Goal: Task Accomplishment & Management: Manage account settings

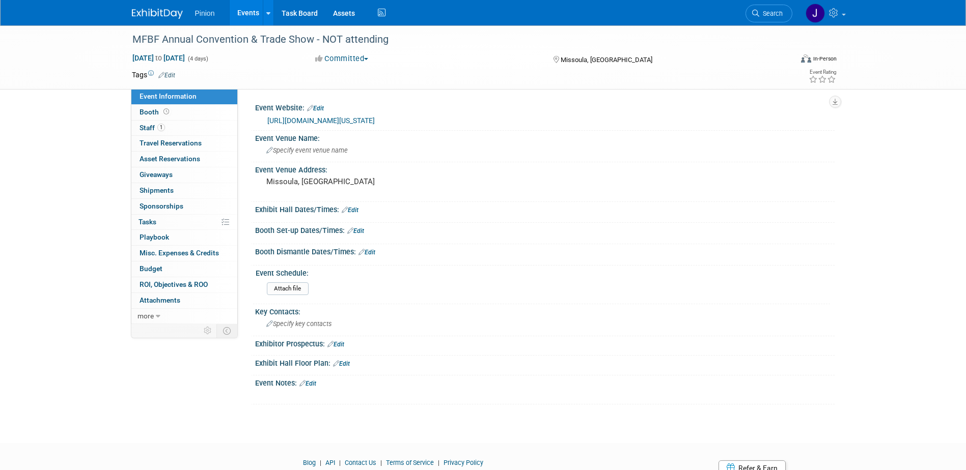
click at [158, 14] on img at bounding box center [157, 14] width 51 height 10
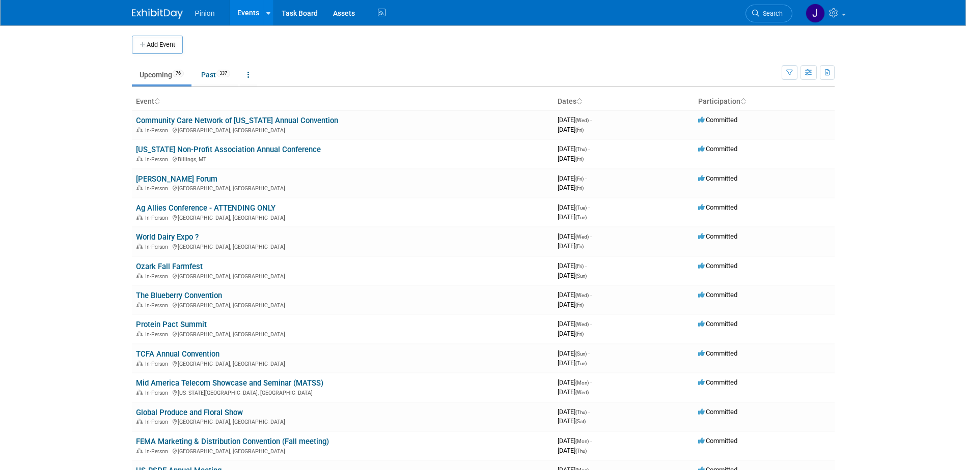
click at [157, 100] on icon at bounding box center [156, 102] width 5 height 7
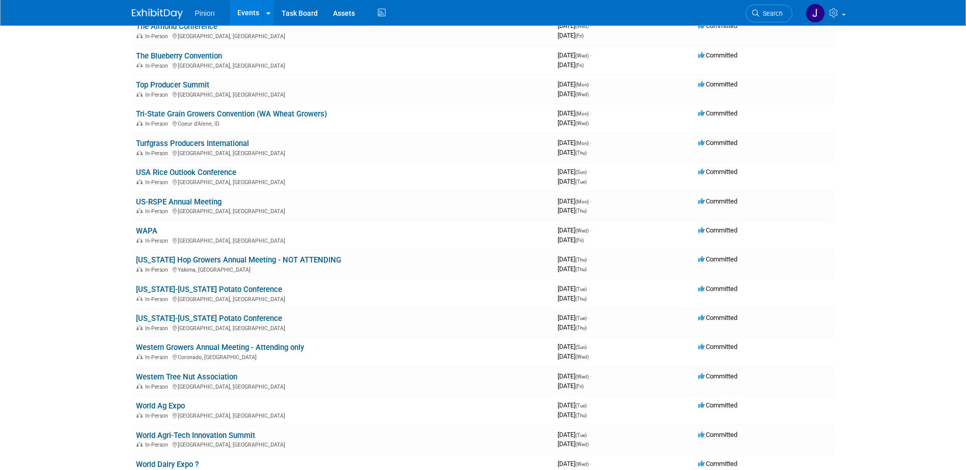
scroll to position [1860, 0]
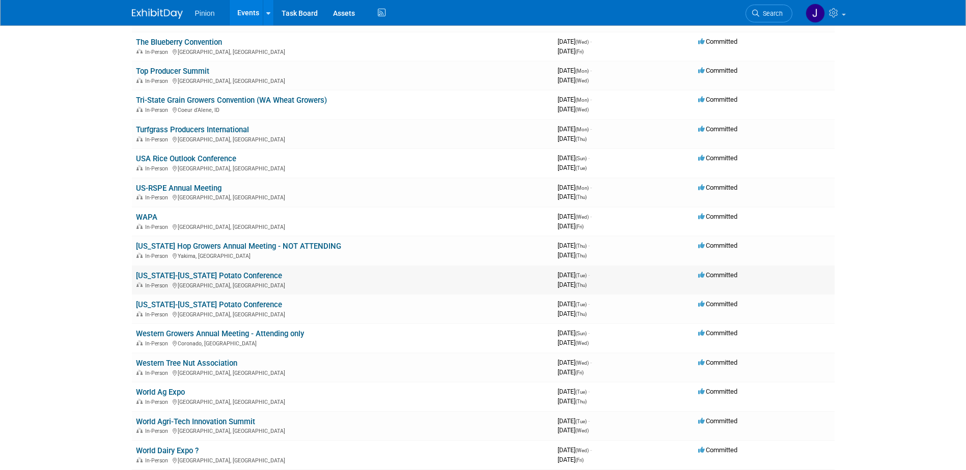
click at [233, 277] on link "[US_STATE]-[US_STATE] Potato Conference" at bounding box center [209, 275] width 146 height 9
click at [184, 305] on link "[US_STATE]-[US_STATE] Potato Conference" at bounding box center [209, 304] width 146 height 9
click at [254, 275] on link "[US_STATE]-[US_STATE] Potato Conference" at bounding box center [209, 275] width 146 height 9
drag, startPoint x: 238, startPoint y: 274, endPoint x: 224, endPoint y: 270, distance: 14.8
click at [224, 270] on td "Washington-Oregon Potato Conference In-Person WA, United States" at bounding box center [343, 280] width 422 height 29
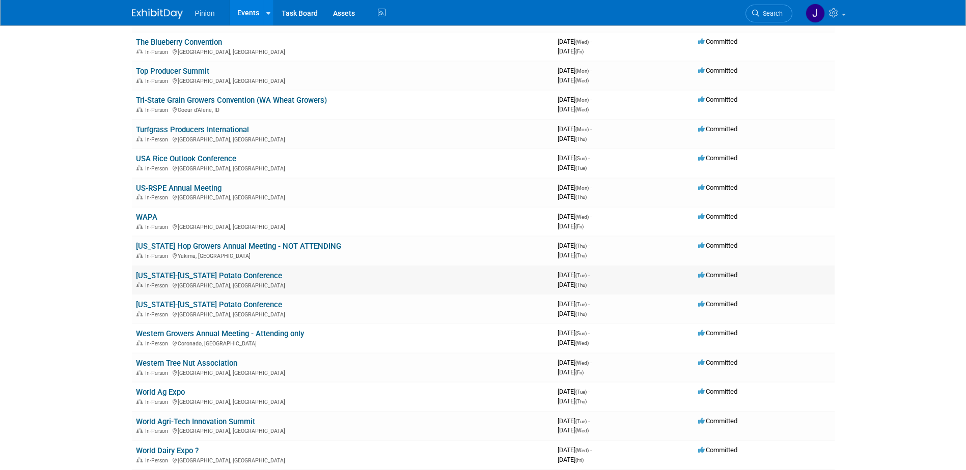
click at [222, 272] on link "Washington-Oregon Potato Conference" at bounding box center [209, 275] width 146 height 9
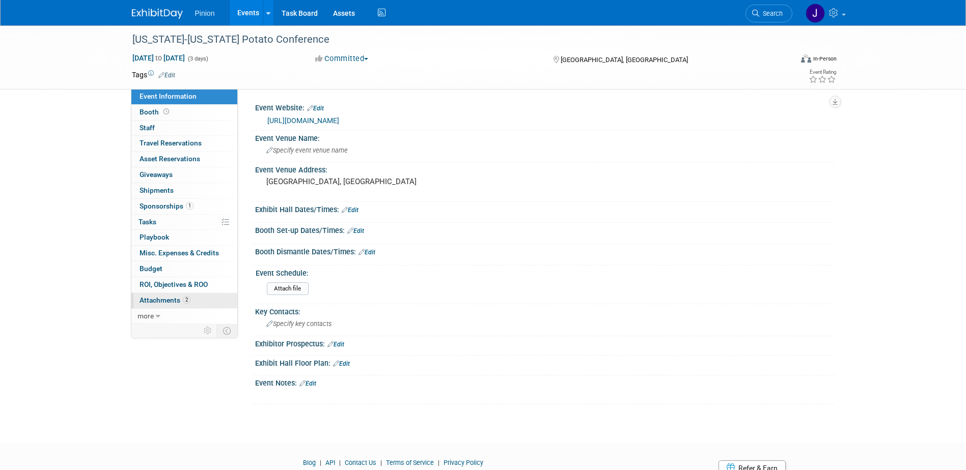
click at [179, 299] on span "Attachments 2" at bounding box center [164, 300] width 51 height 8
click at [189, 300] on span "3" at bounding box center [187, 300] width 8 height 8
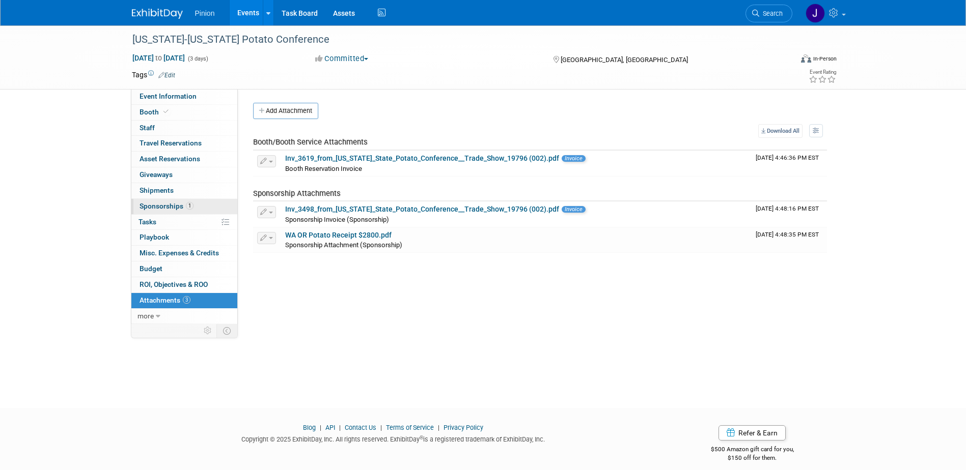
click at [172, 205] on span "Sponsorships 1" at bounding box center [166, 206] width 54 height 8
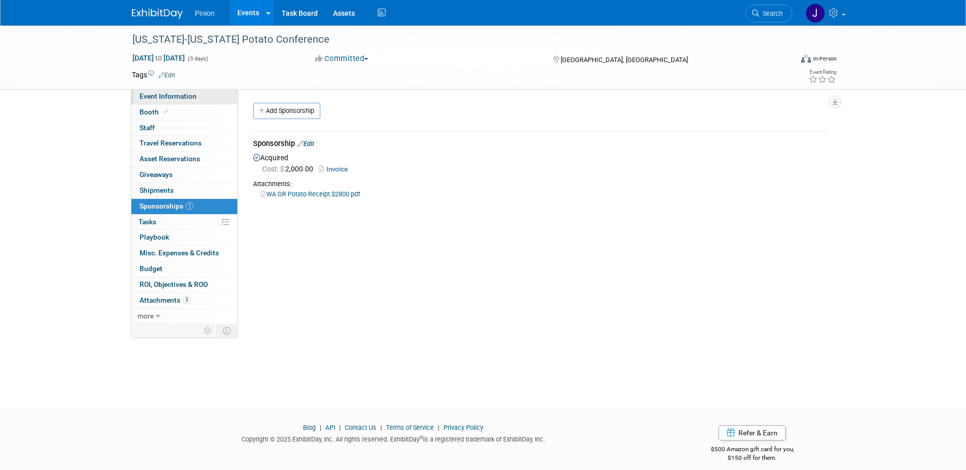
click at [166, 96] on span "Event Information" at bounding box center [167, 96] width 57 height 8
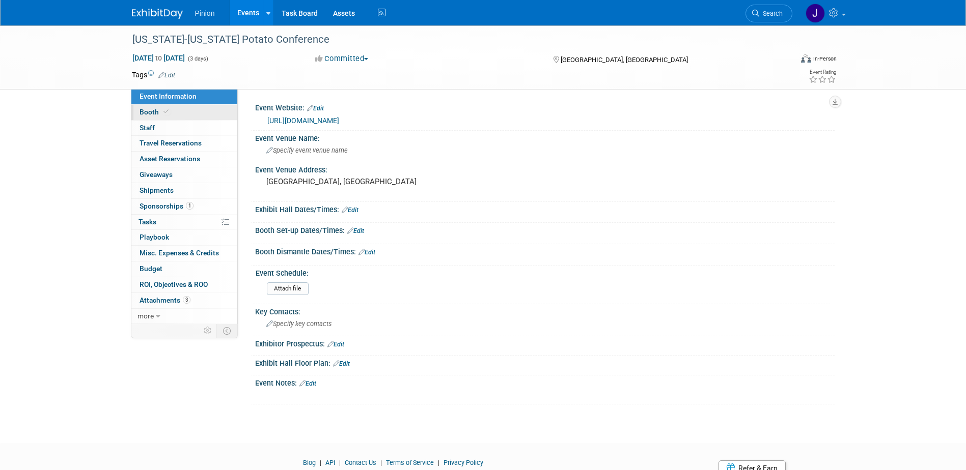
click at [158, 114] on span "Booth" at bounding box center [154, 112] width 31 height 8
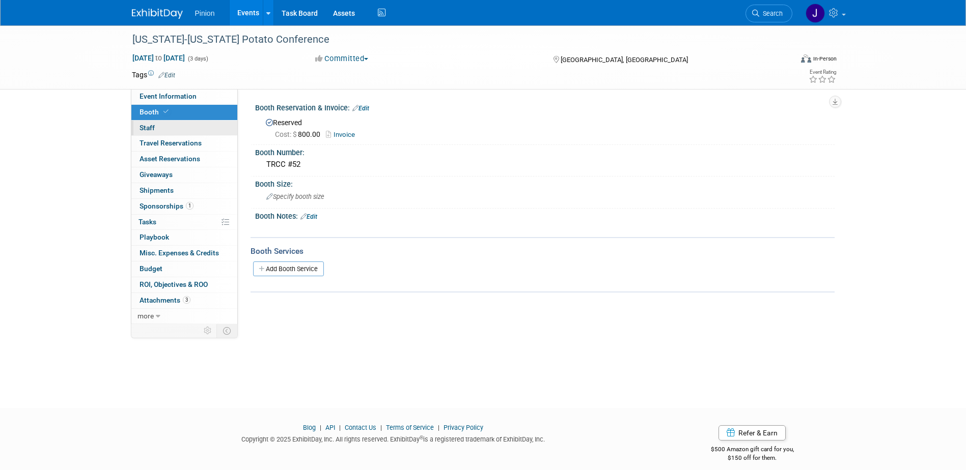
click at [159, 129] on link "0 Staff 0" at bounding box center [184, 128] width 106 height 15
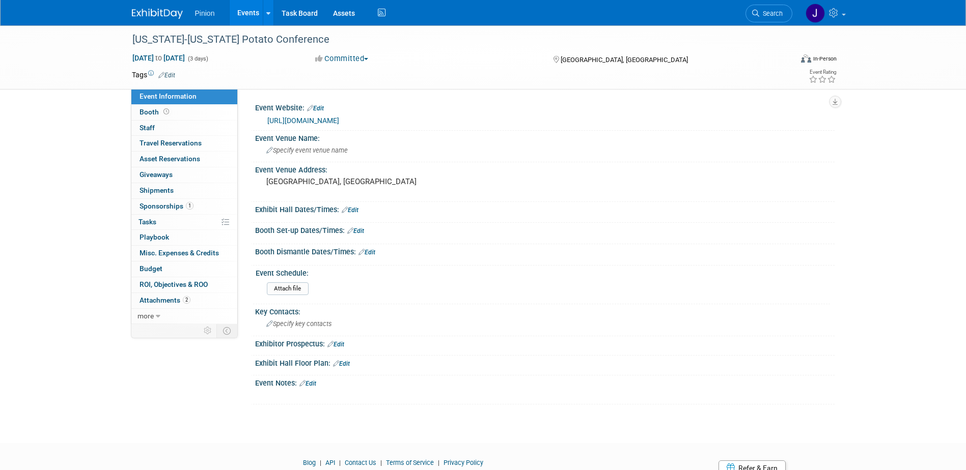
click at [829, 105] on div "Event Information Tab: Export tab to PDF Booth Tab: Export tab to PDF Staff Tab…" at bounding box center [835, 101] width 12 height 13
click at [833, 104] on icon "button" at bounding box center [834, 102] width 5 height 7
drag, startPoint x: 678, startPoint y: 120, endPoint x: 668, endPoint y: 112, distance: 13.0
click at [675, 122] on div "https://www.potatoes.com/potatoconference" at bounding box center [546, 121] width 559 height 12
click at [367, 48] on div "[US_STATE]-[US_STATE] Potato Conference" at bounding box center [453, 40] width 648 height 18
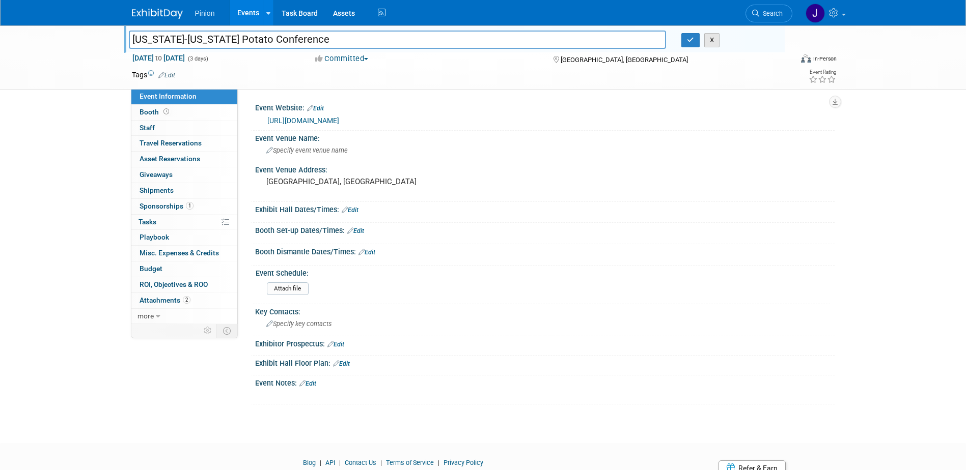
click at [711, 42] on button "X" at bounding box center [712, 40] width 16 height 14
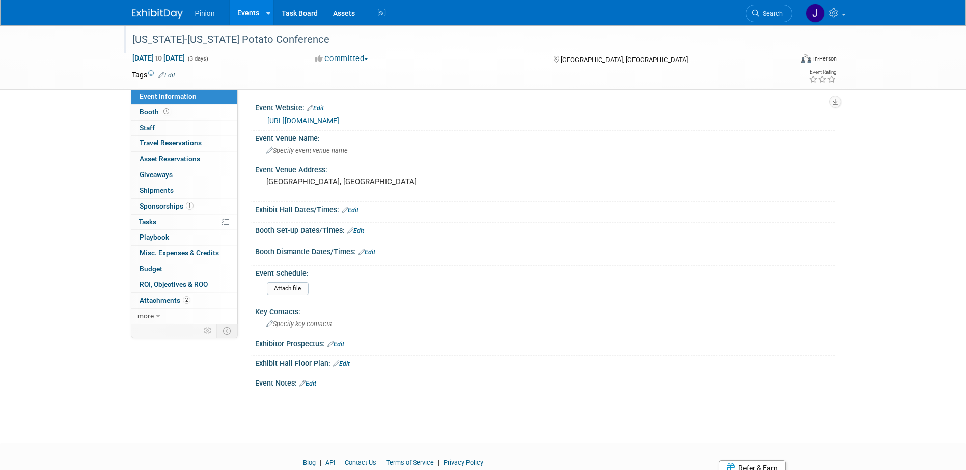
click at [348, 36] on div "[US_STATE]-[US_STATE] Potato Conference" at bounding box center [453, 40] width 648 height 18
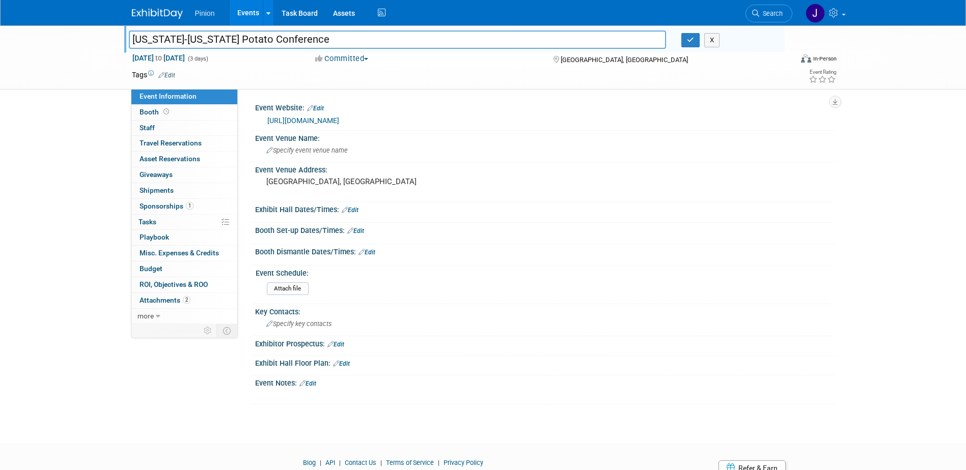
click at [625, 41] on input "[US_STATE]-[US_STATE] Potato Conference" at bounding box center [398, 40] width 538 height 18
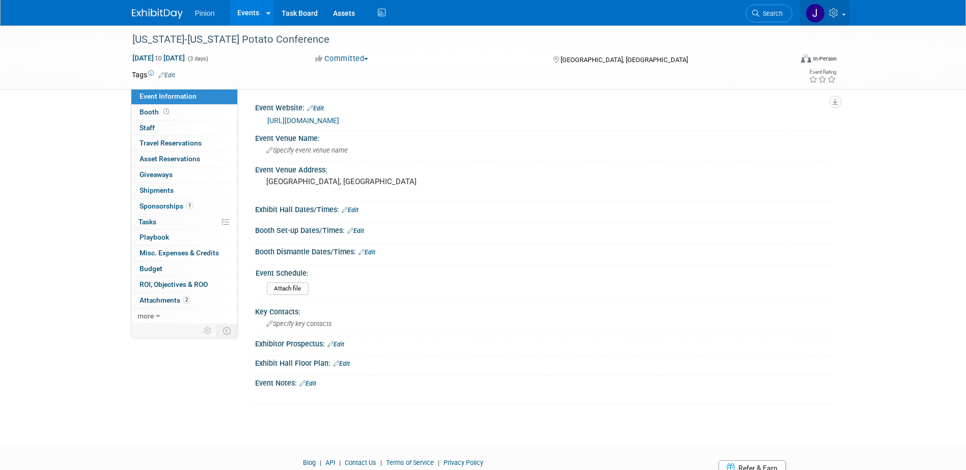
click at [848, 13] on link at bounding box center [825, 12] width 50 height 25
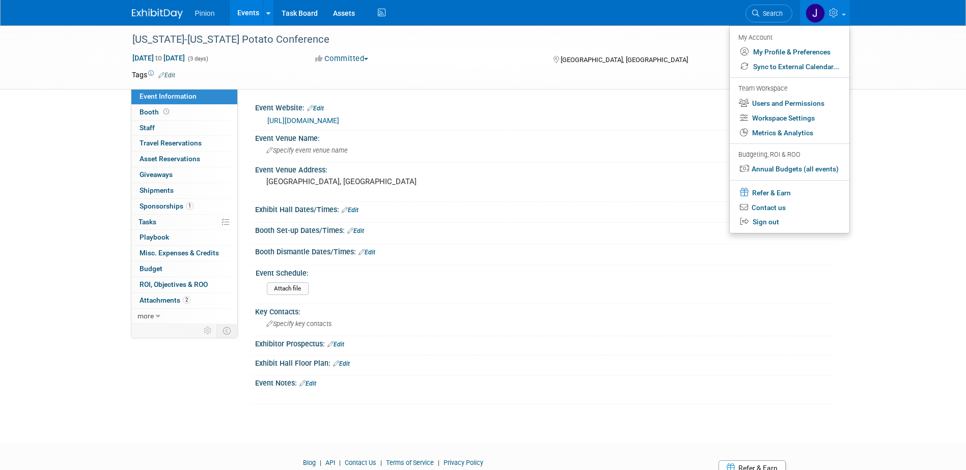
click at [896, 44] on div "Washington-Oregon Potato Conference Jan 27, 2026 to Jan 29, 2026 (3 days) Jan 2…" at bounding box center [483, 57] width 966 height 64
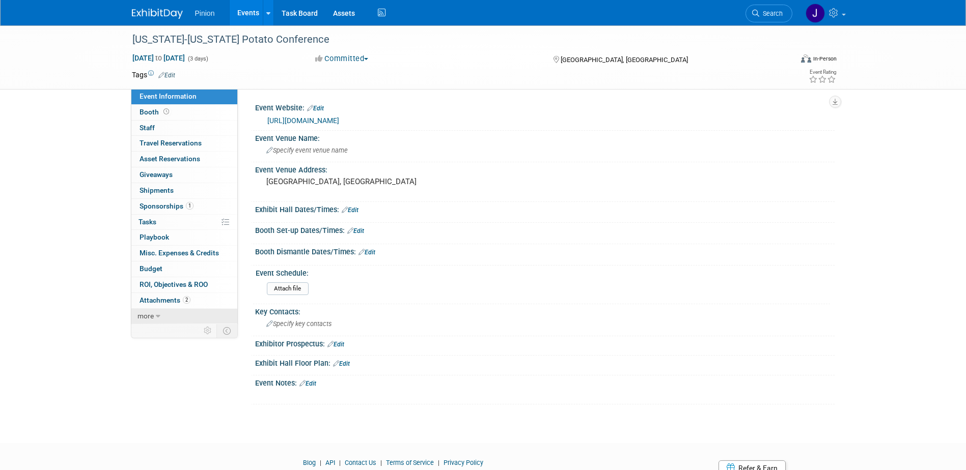
click at [153, 314] on span "more" at bounding box center [145, 316] width 16 height 8
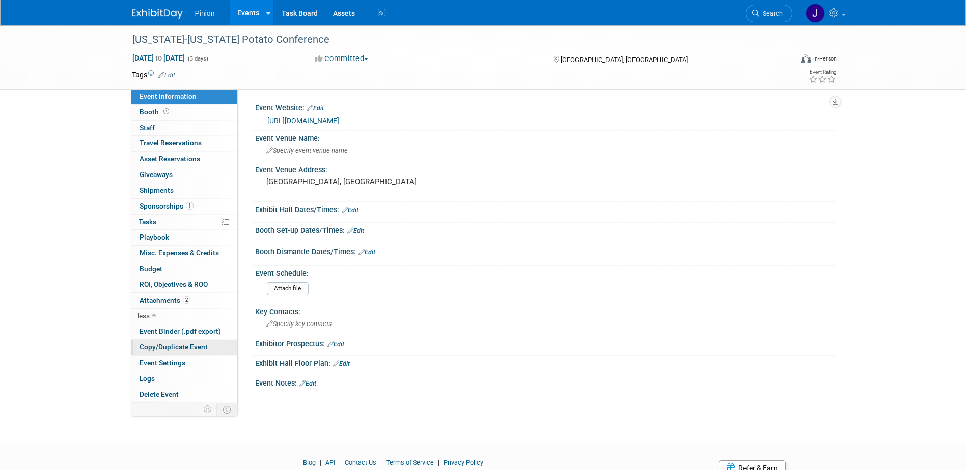
click at [180, 347] on span "Copy/Duplicate Event" at bounding box center [173, 347] width 68 height 8
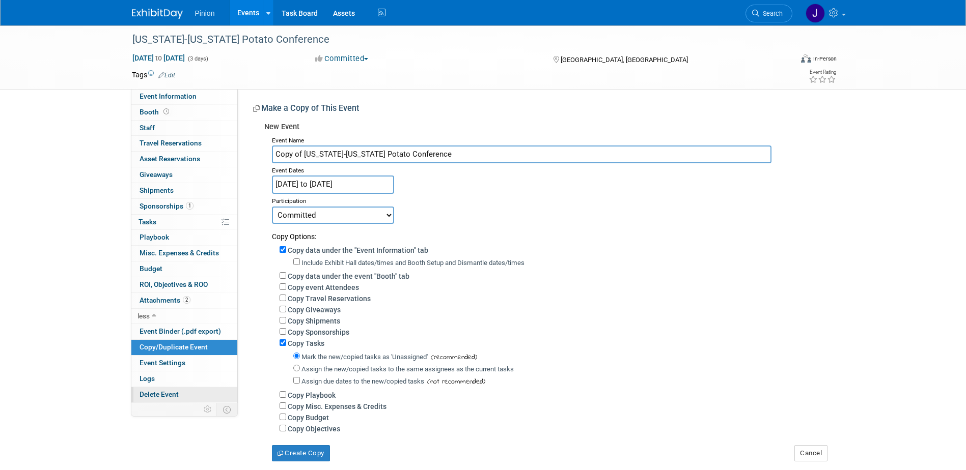
click at [163, 392] on span "Delete Event" at bounding box center [158, 394] width 39 height 8
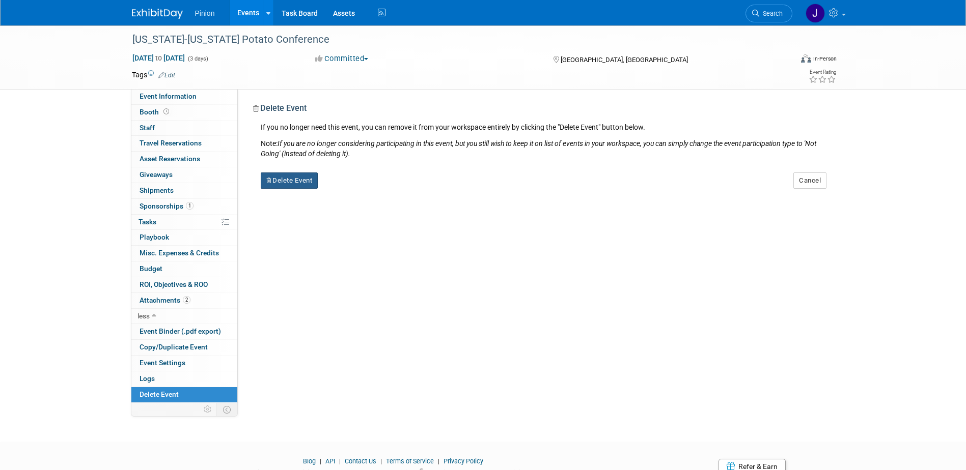
click at [282, 185] on button "Delete Event" at bounding box center [290, 181] width 58 height 16
click at [355, 194] on link "Yes" at bounding box center [354, 189] width 30 height 16
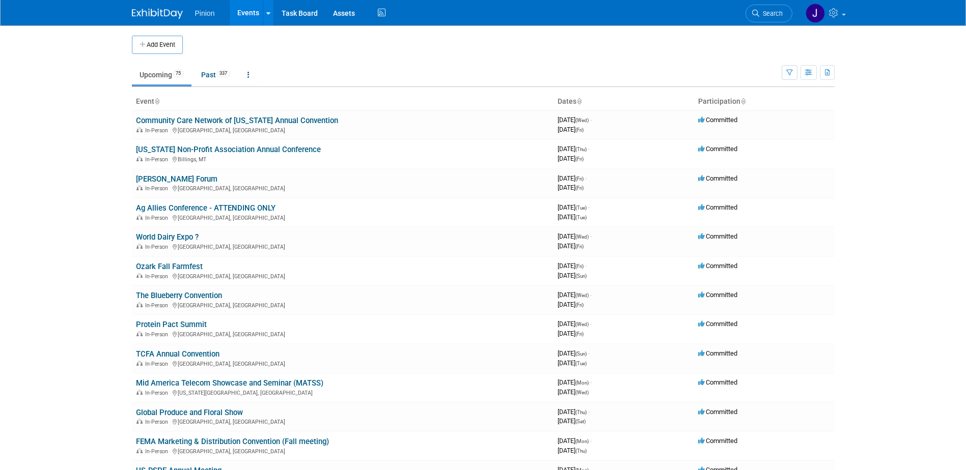
click at [159, 99] on icon at bounding box center [156, 102] width 5 height 7
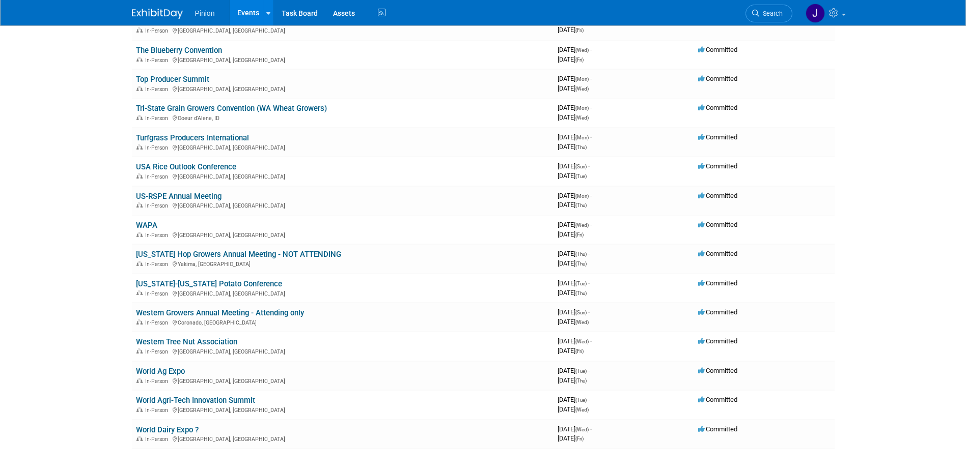
scroll to position [1904, 0]
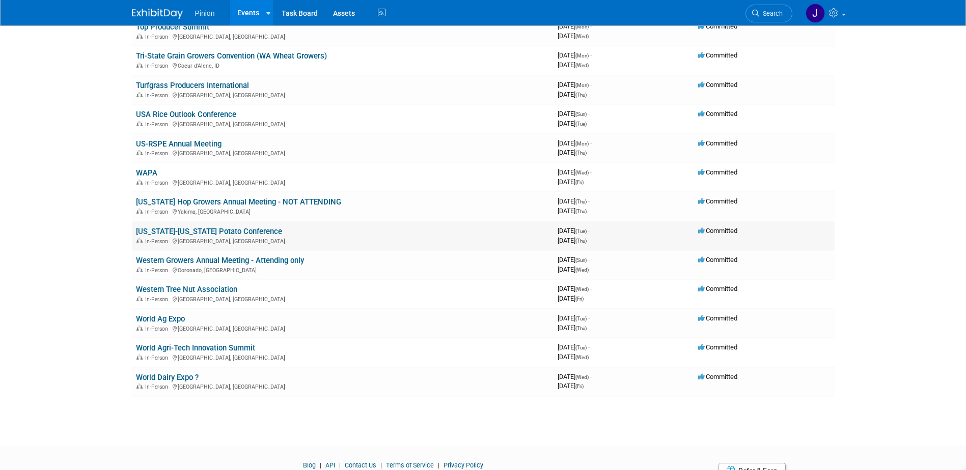
click at [237, 230] on link "[US_STATE]-[US_STATE] Potato Conference" at bounding box center [209, 231] width 146 height 9
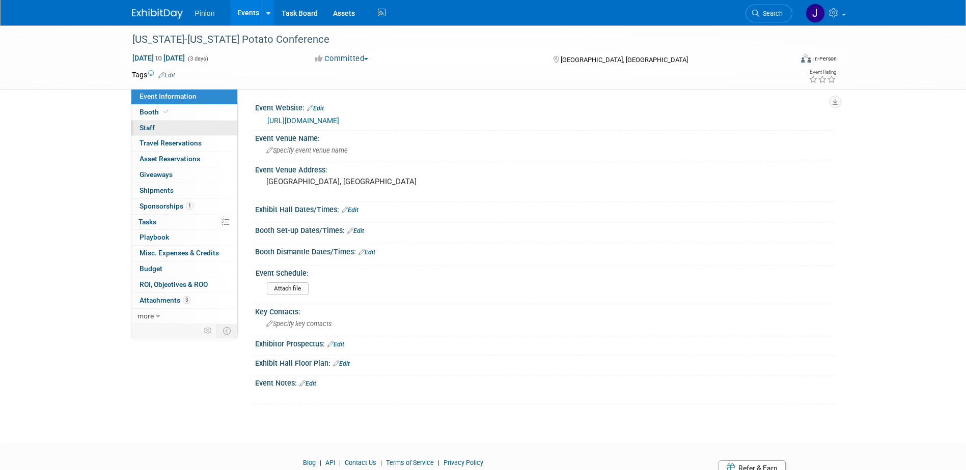
click at [155, 127] on link "0 Staff 0" at bounding box center [184, 128] width 106 height 15
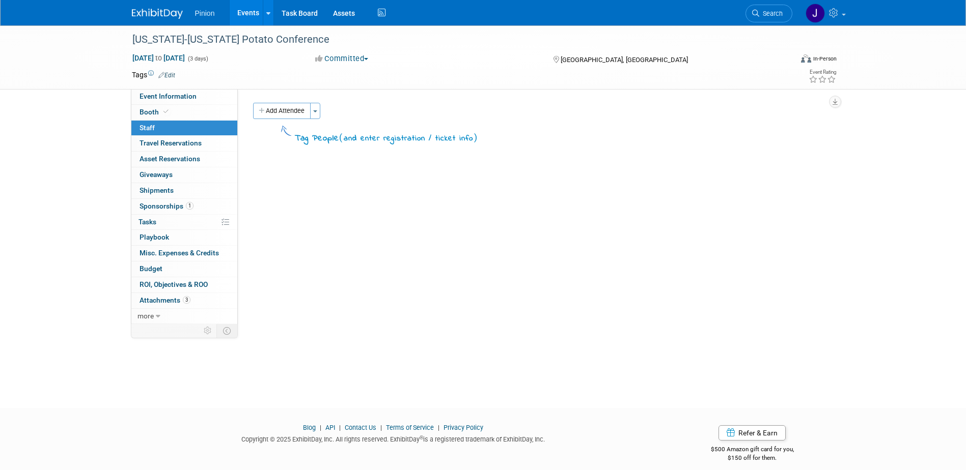
click at [291, 111] on button "Add Attendee" at bounding box center [282, 111] width 58 height 16
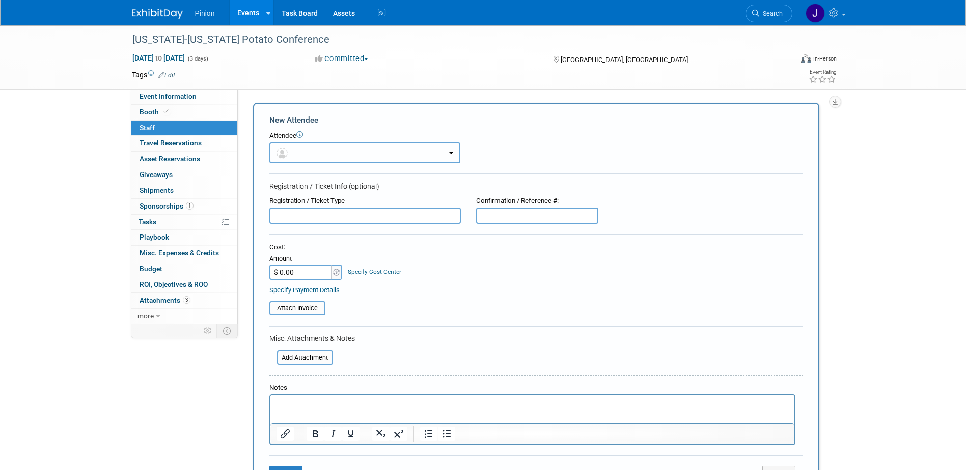
click at [319, 152] on button "button" at bounding box center [364, 153] width 191 height 21
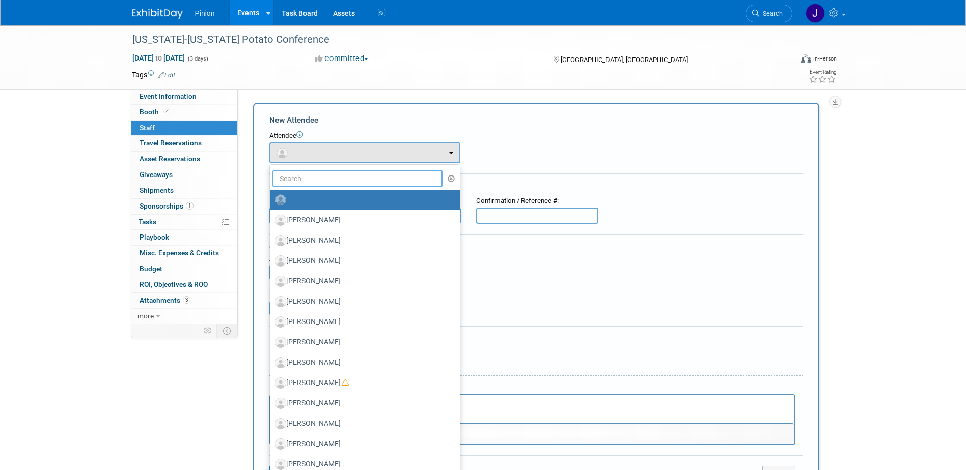
click at [334, 172] on input "text" at bounding box center [357, 178] width 171 height 17
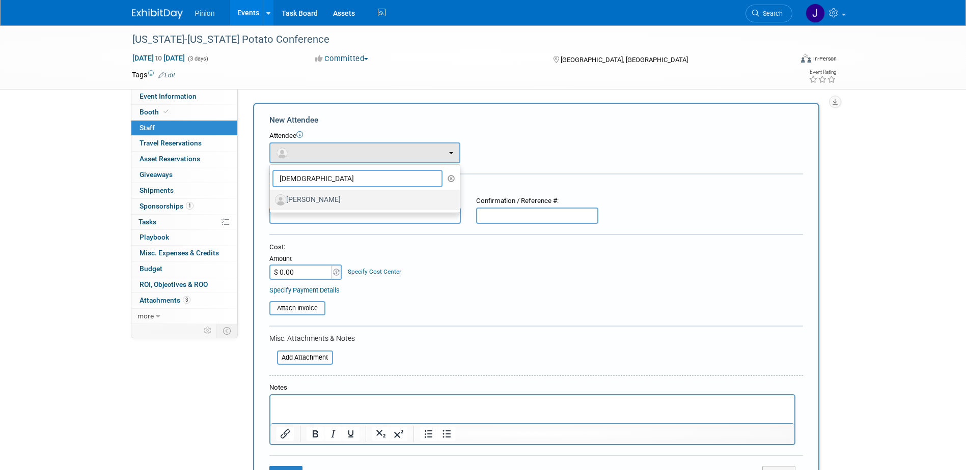
type input "Juda"
click at [313, 197] on label "Judah Cofer" at bounding box center [362, 200] width 175 height 16
click at [271, 197] on input "Judah Cofer" at bounding box center [268, 198] width 7 height 7
select select "bf201811-f4bb-4699-a353-5630baf536e0"
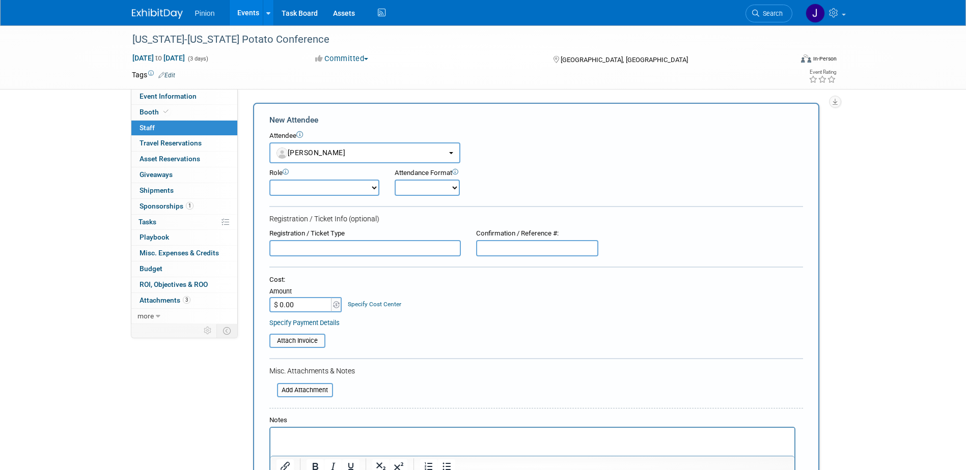
click at [320, 436] on p "Rich Text Area. Press ALT-0 for help." at bounding box center [532, 437] width 512 height 10
click at [335, 244] on input "text" at bounding box center [364, 246] width 191 height 16
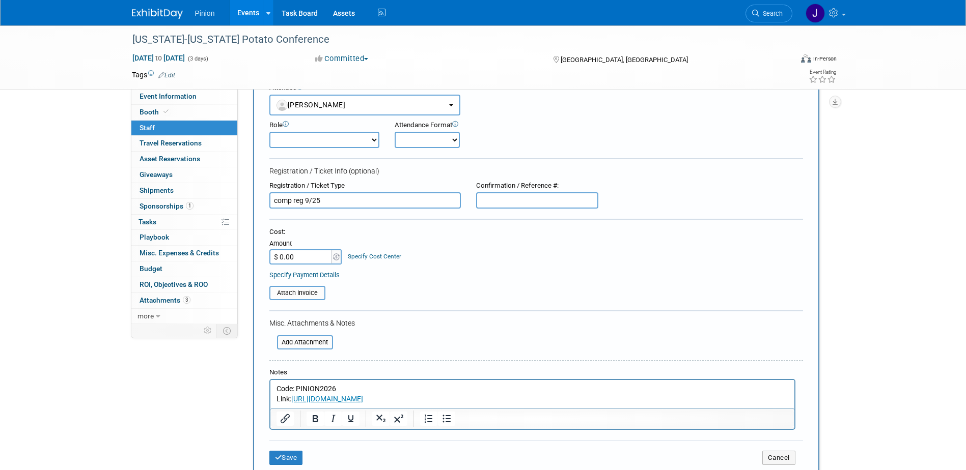
scroll to position [139, 0]
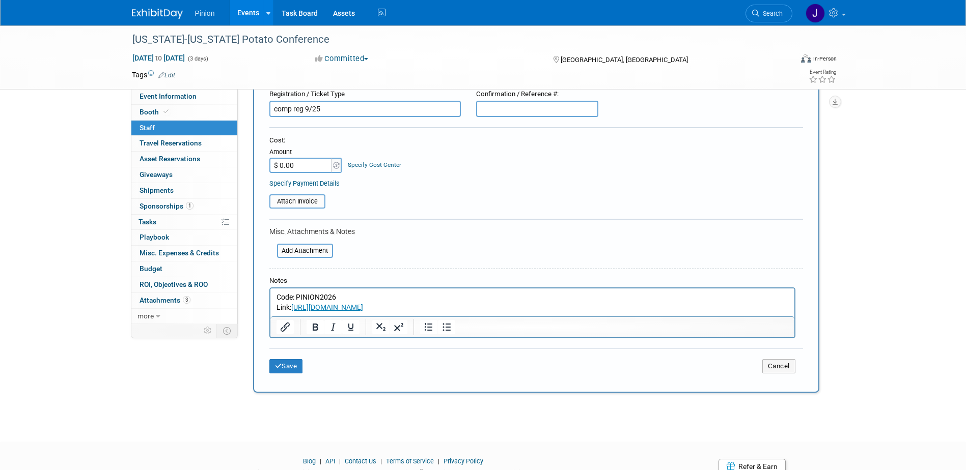
type input "comp reg 9/25"
click at [281, 368] on icon "submit" at bounding box center [278, 366] width 7 height 7
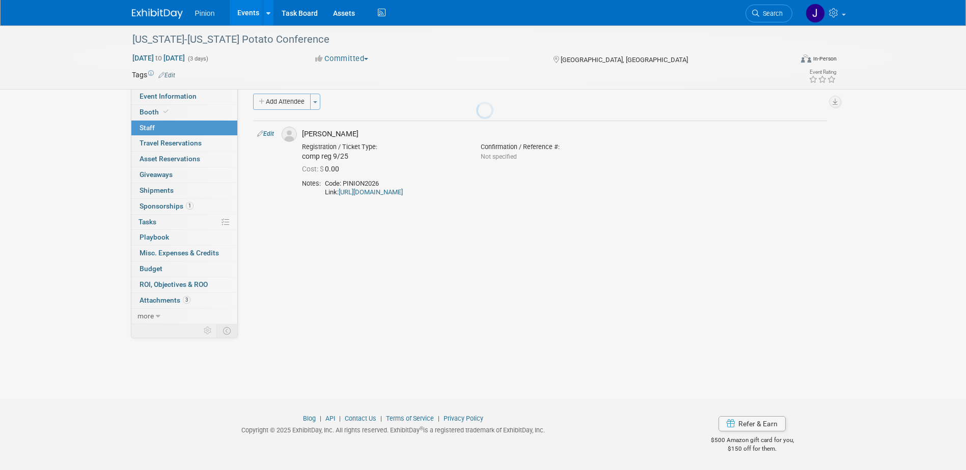
scroll to position [9, 0]
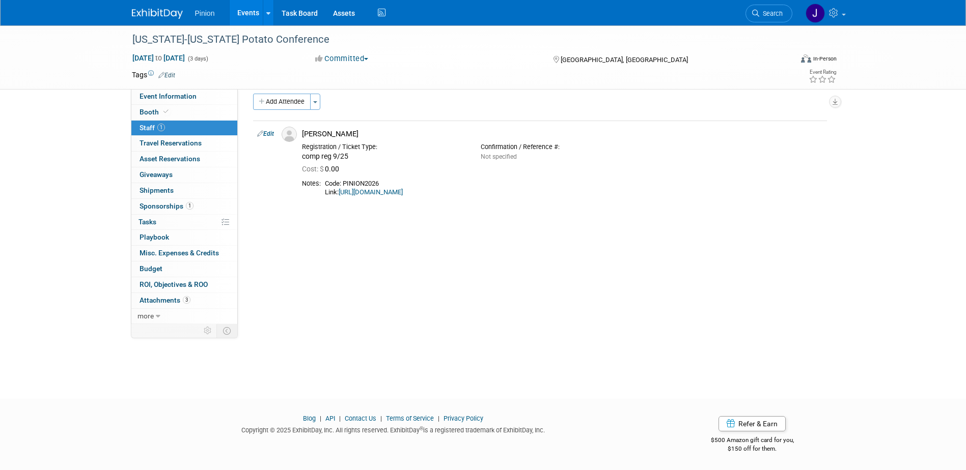
click at [274, 137] on link "Edit" at bounding box center [265, 133] width 17 height 7
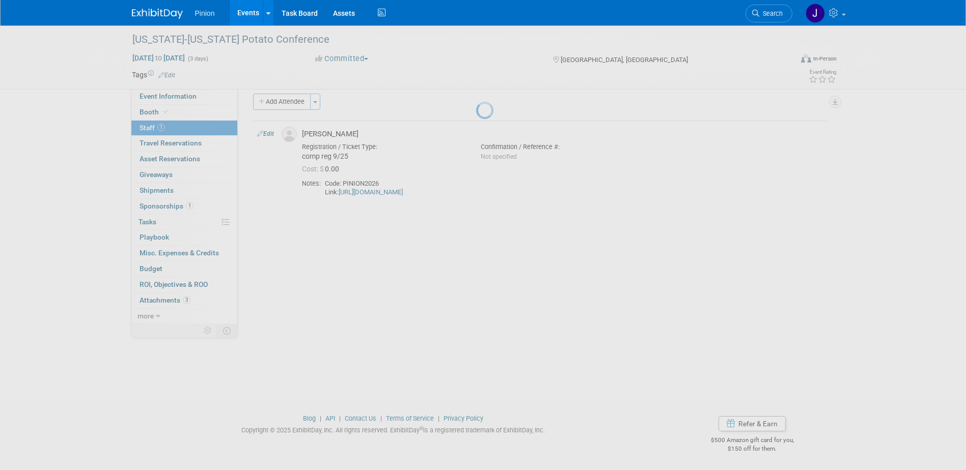
select select "bf201811-f4bb-4699-a353-5630baf536e0"
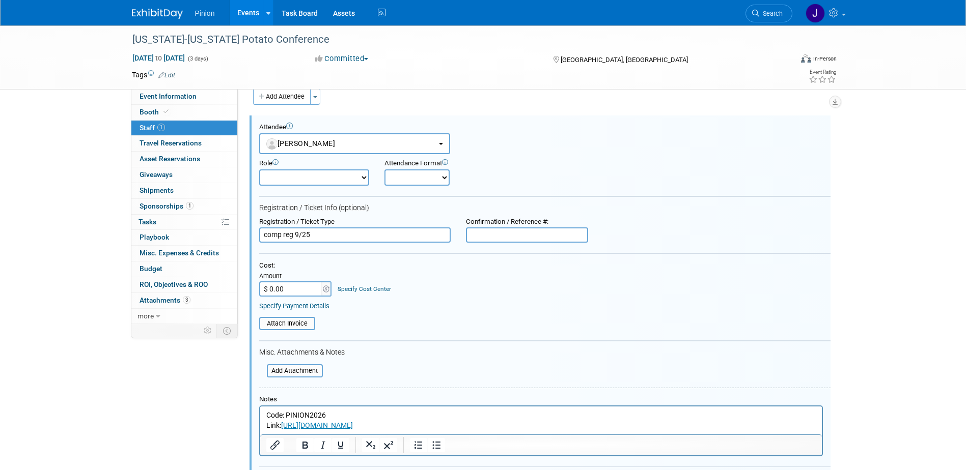
scroll to position [0, 0]
click at [266, 416] on p "Code: PINION2026 Link: https://www.potatoes.com/index.php?option=com_civicrm&vi…" at bounding box center [541, 421] width 550 height 20
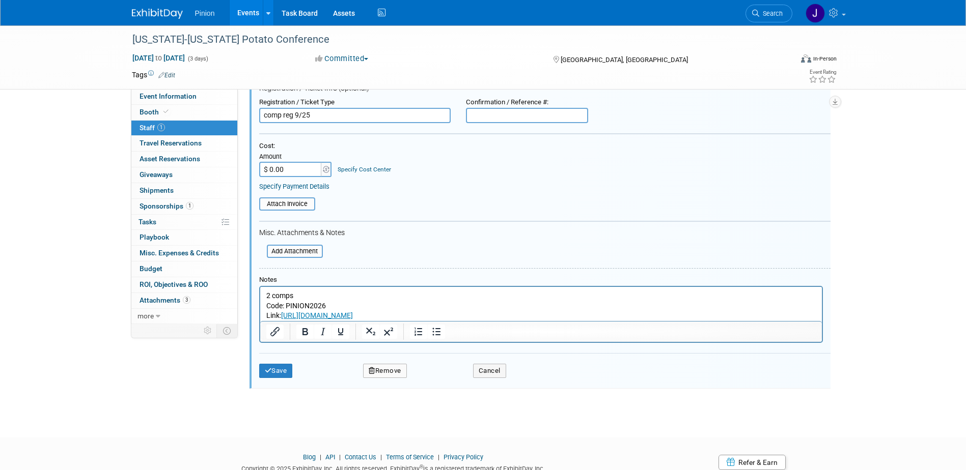
scroll to position [142, 0]
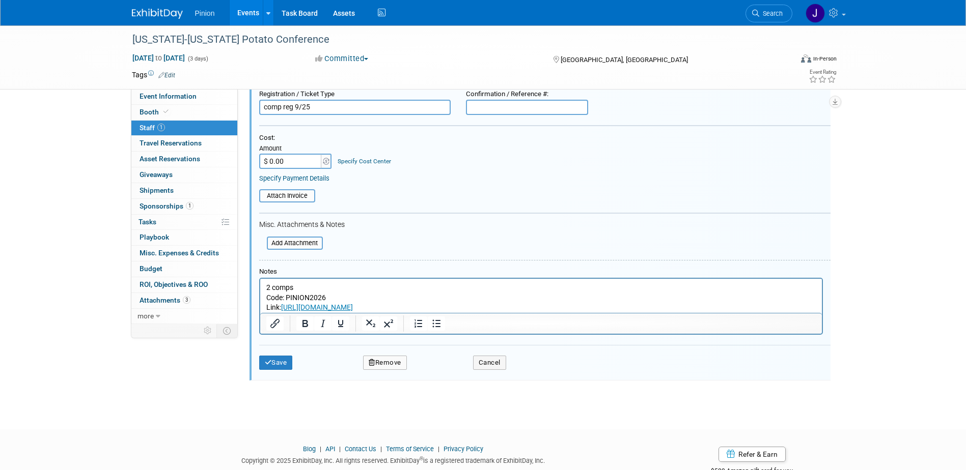
drag, startPoint x: 265, startPoint y: 368, endPoint x: 273, endPoint y: 380, distance: 14.3
click at [265, 368] on button "Save" at bounding box center [276, 363] width 34 height 14
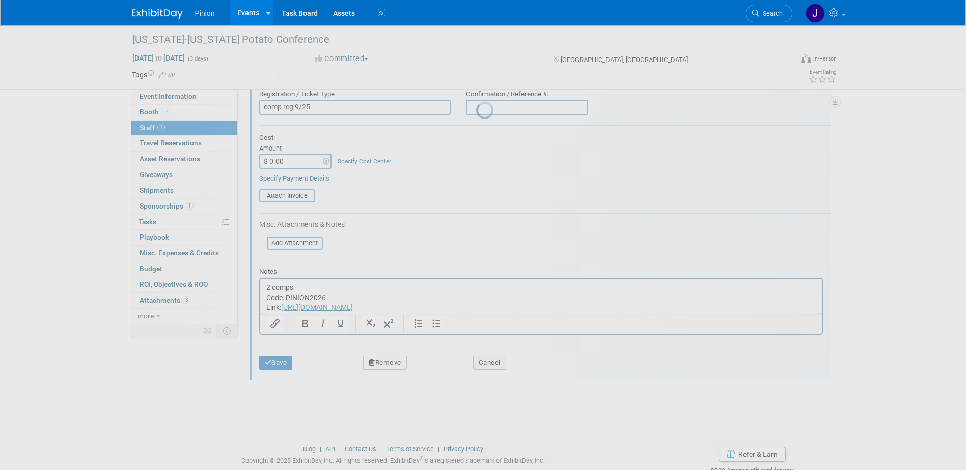
scroll to position [9, 0]
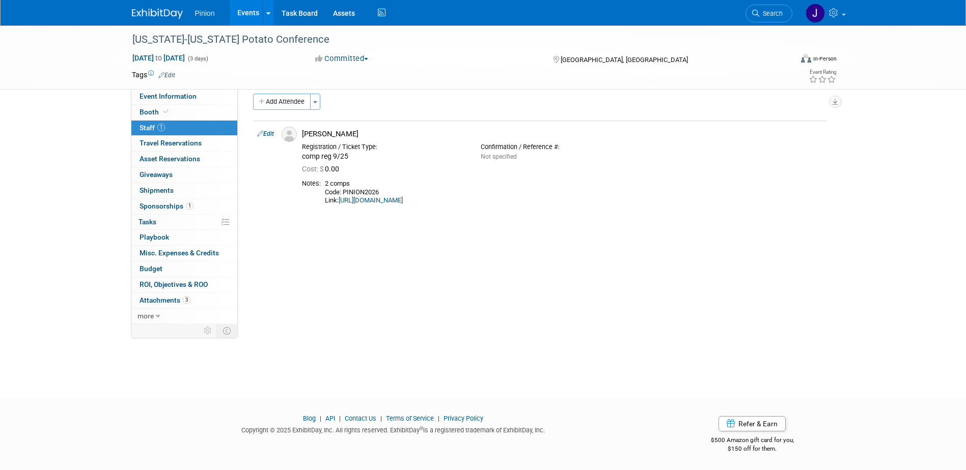
click at [142, 7] on link at bounding box center [163, 9] width 63 height 8
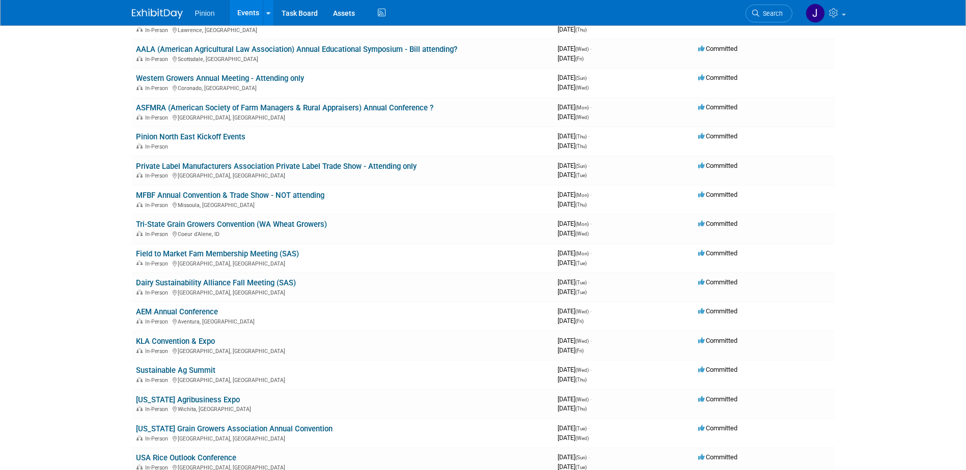
scroll to position [489, 0]
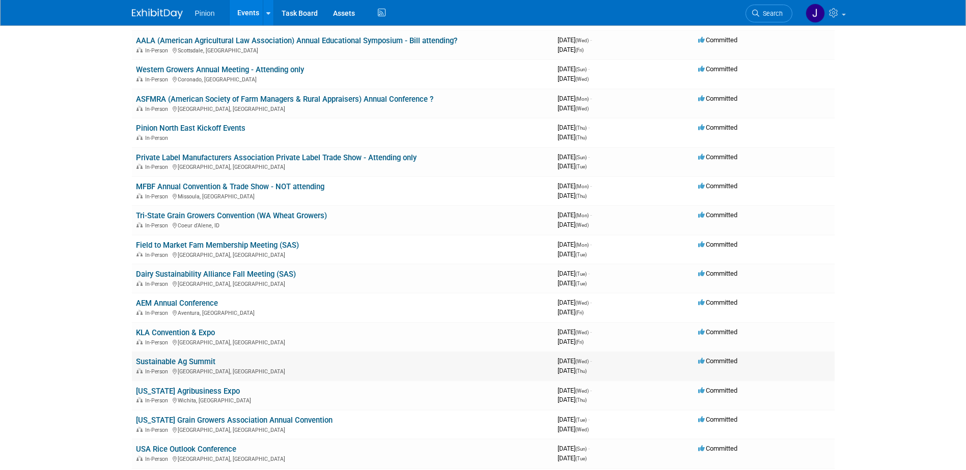
click at [206, 361] on link "Sustainable Ag Summit" at bounding box center [175, 361] width 79 height 9
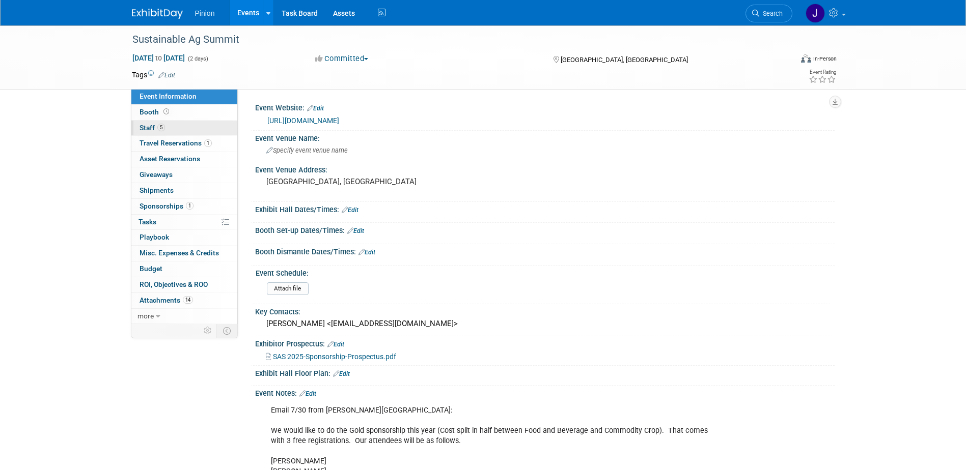
click at [152, 127] on span "Staff 5" at bounding box center [151, 128] width 25 height 8
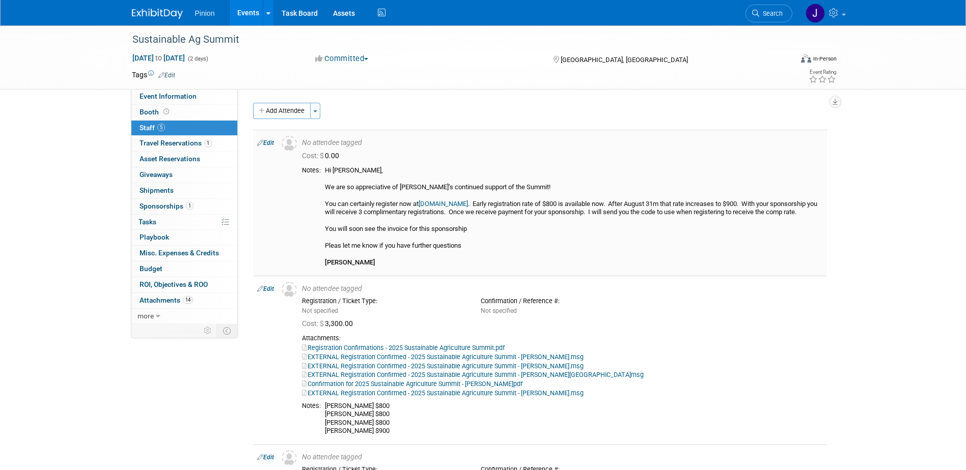
click at [267, 142] on link "Edit" at bounding box center [265, 142] width 17 height 7
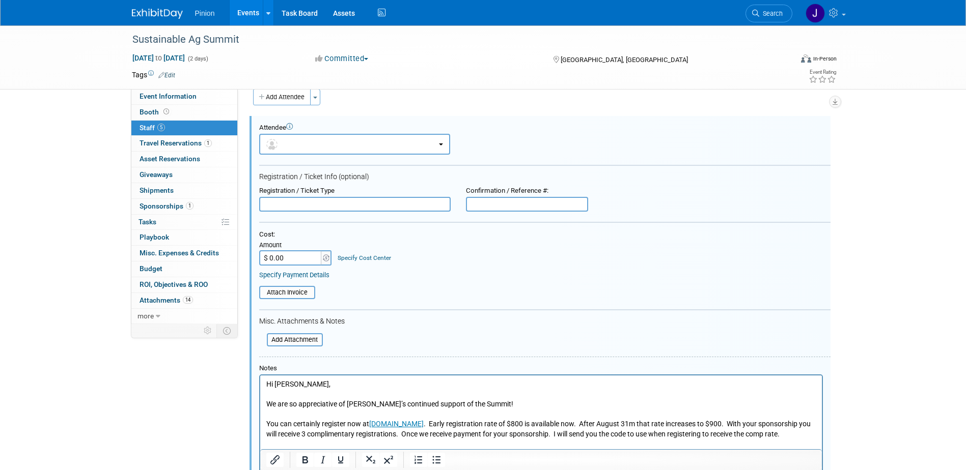
scroll to position [14, 0]
click at [265, 380] on body "Hi [PERSON_NAME], We are so appreciative of [PERSON_NAME]’s continued support o…" at bounding box center [540, 439] width 551 height 120
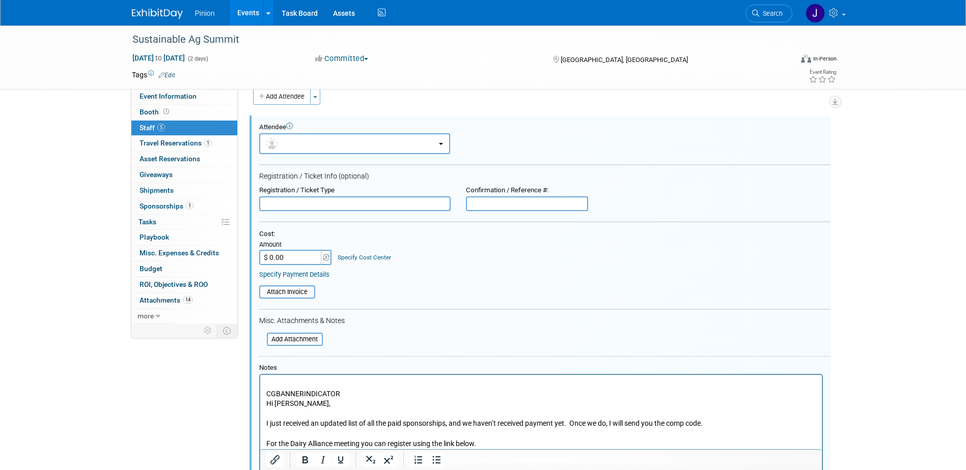
scroll to position [74, 0]
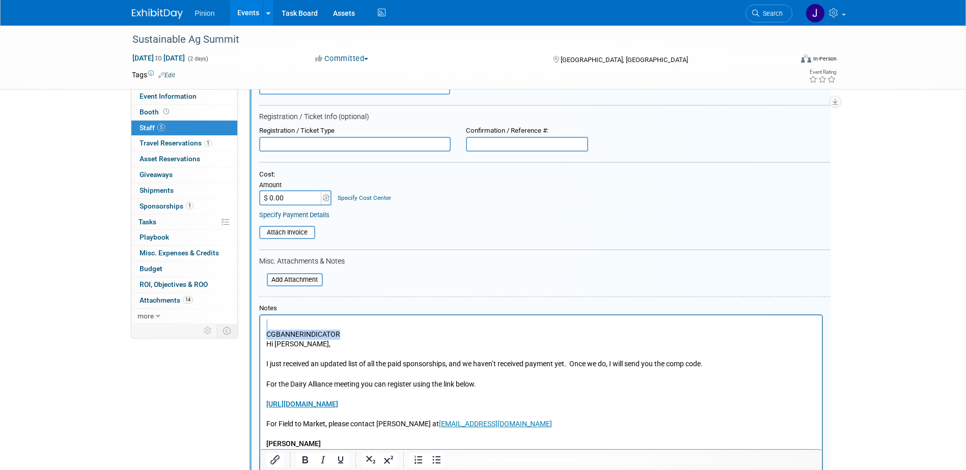
drag, startPoint x: 349, startPoint y: 333, endPoint x: 476, endPoint y: 625, distance: 318.7
click at [260, 316] on html "CGBANNERINDICATOR Hi [PERSON_NAME], I just received an updated list of all the …" at bounding box center [540, 447] width 561 height 263
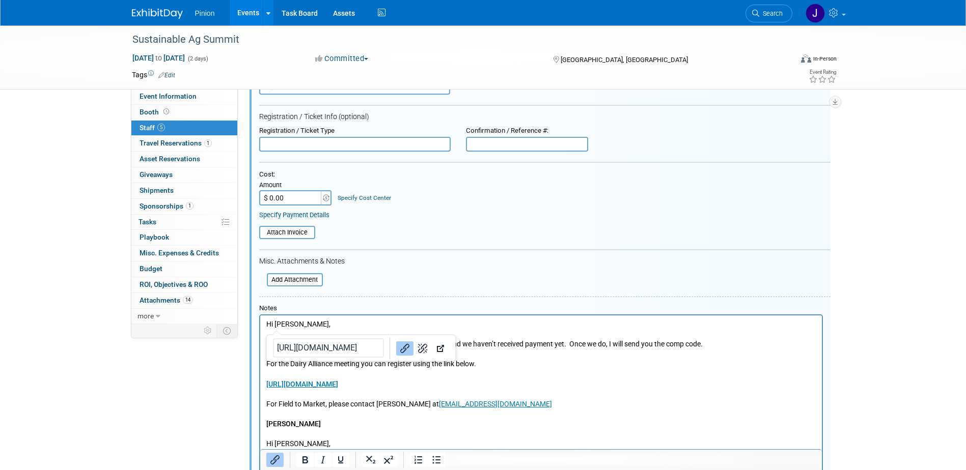
click at [555, 402] on p "For Field to Market, please contact Krista Vandetty at kvandetty@fieldtomarket.…" at bounding box center [541, 405] width 550 height 10
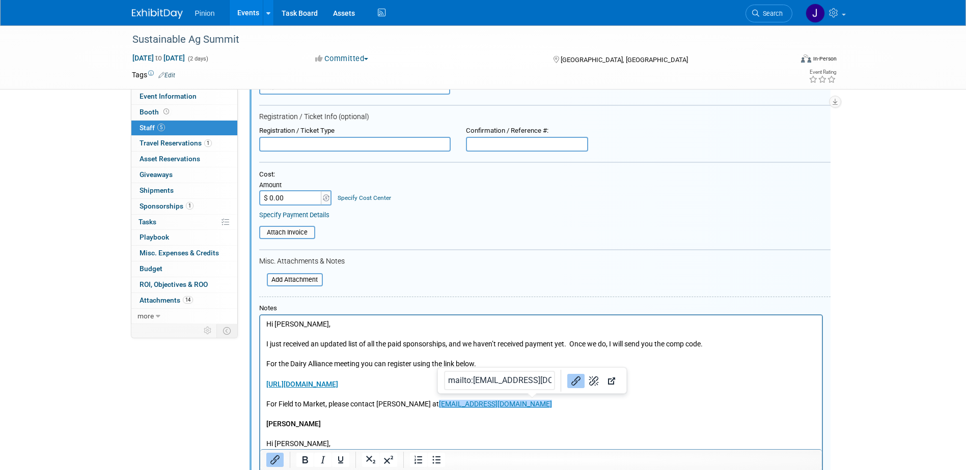
click at [422, 437] on p "Rich Text Area. Press ALT-0 for help." at bounding box center [541, 435] width 550 height 10
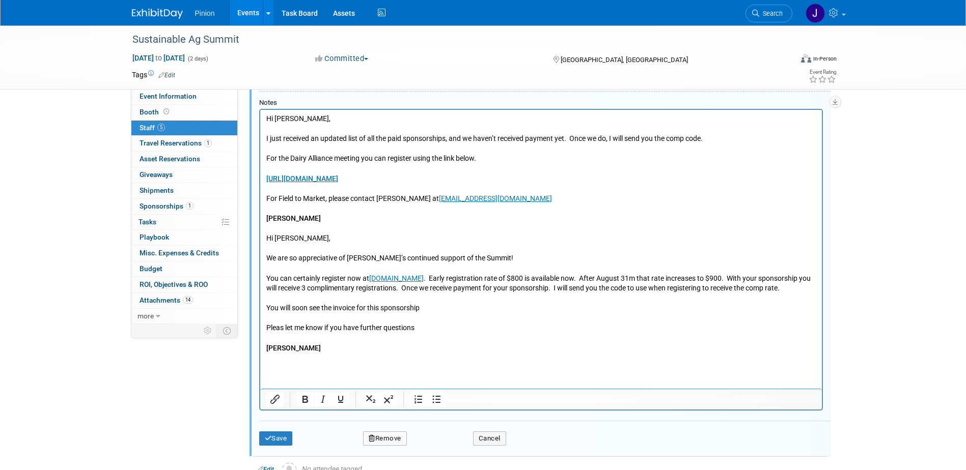
scroll to position [286, 0]
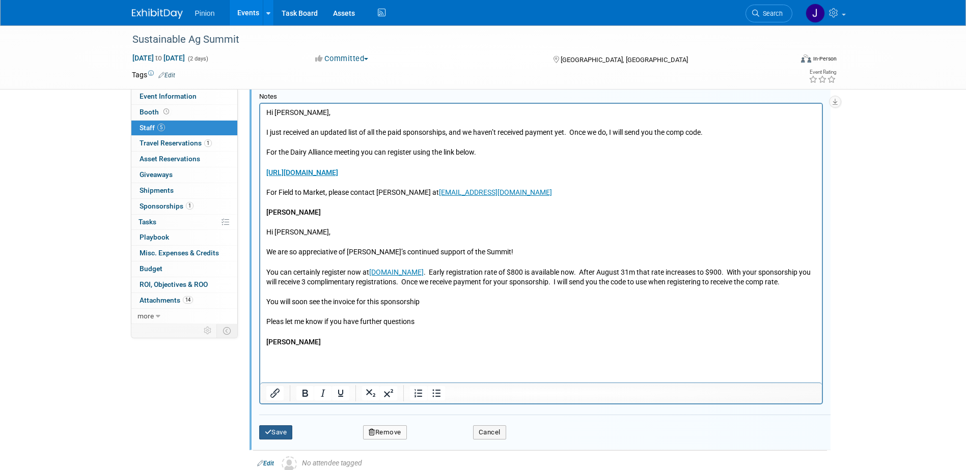
click at [278, 432] on button "Save" at bounding box center [276, 433] width 34 height 14
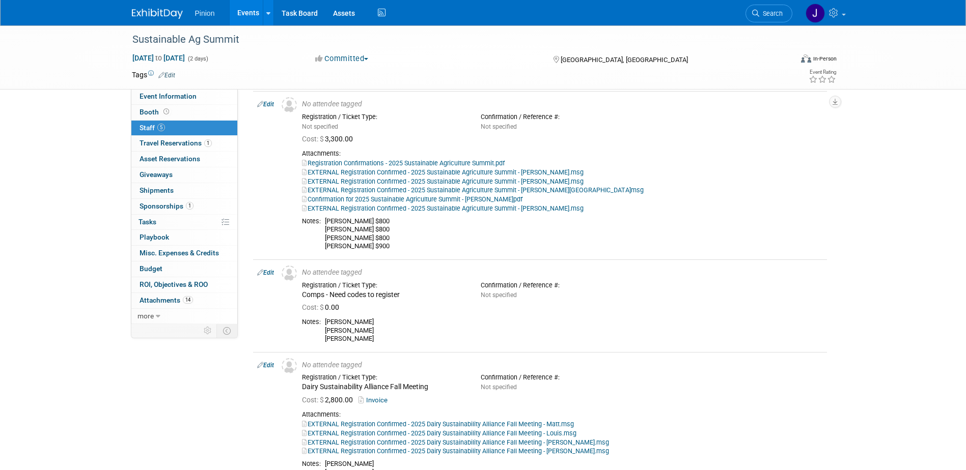
click at [270, 276] on link "Edit" at bounding box center [265, 272] width 17 height 7
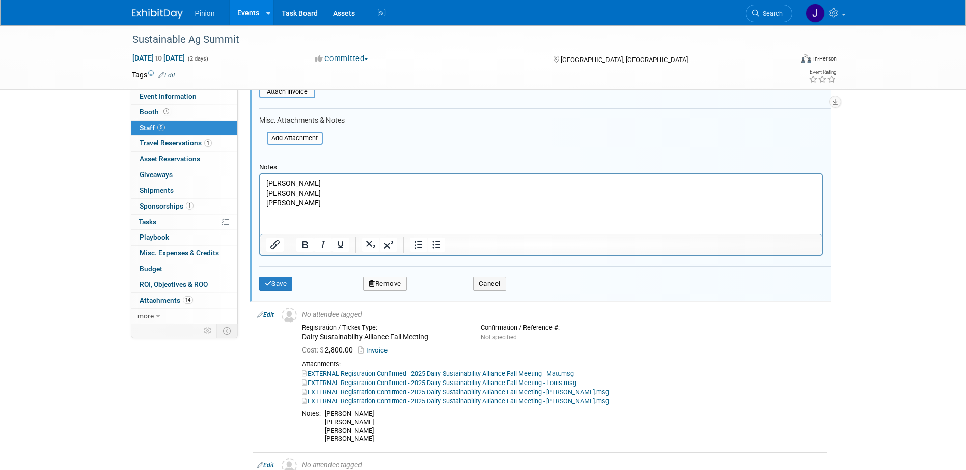
scroll to position [641, 0]
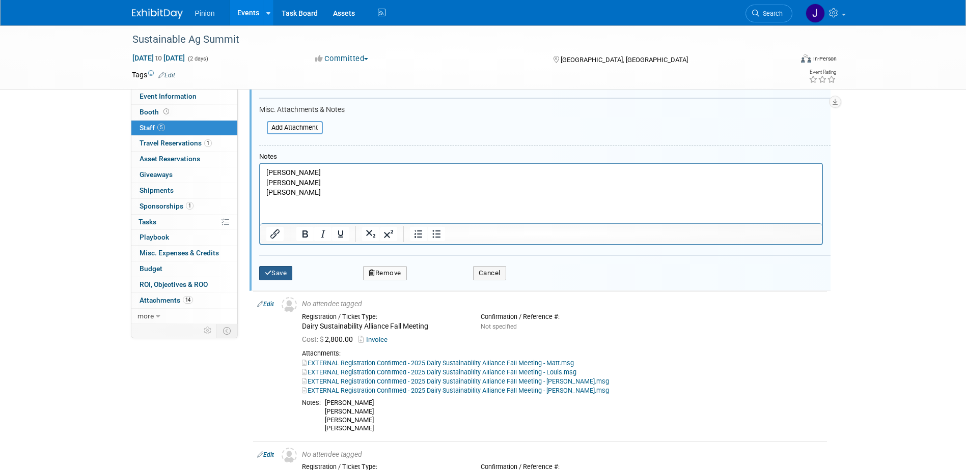
click at [265, 276] on icon "submit" at bounding box center [268, 273] width 7 height 7
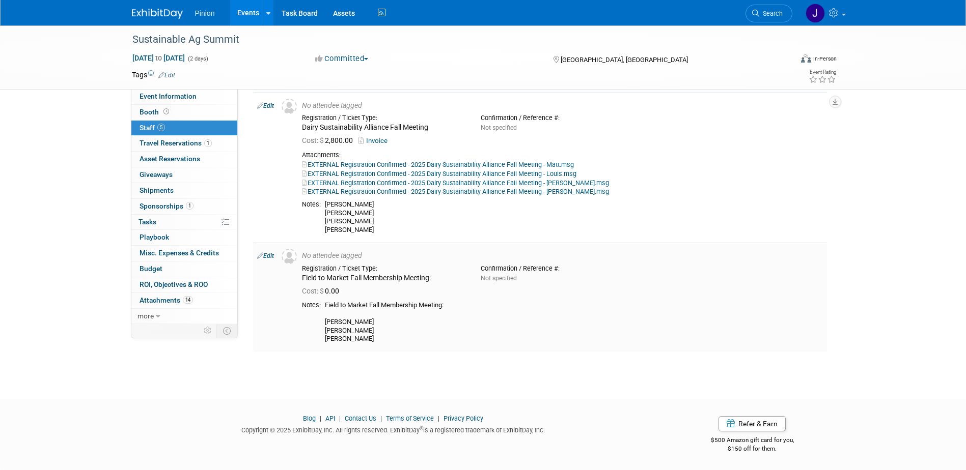
scroll to position [555, 0]
click at [265, 255] on link "Edit" at bounding box center [265, 255] width 17 height 7
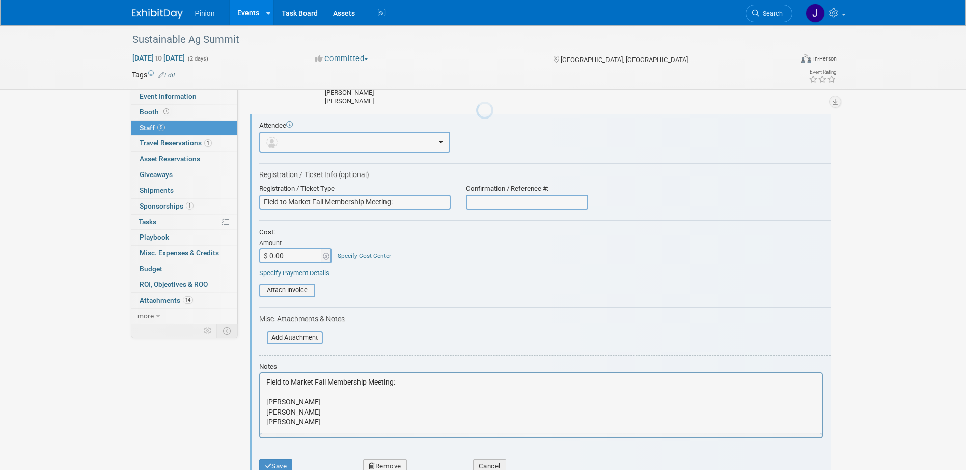
scroll to position [0, 0]
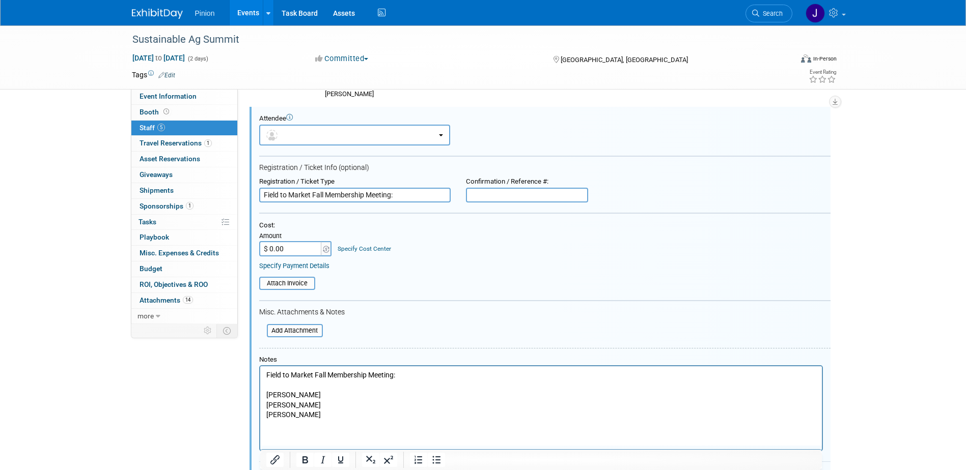
click at [348, 420] on html "Field to Market Fall Membership Meeting: Alec Watts Dylan Johnston Adriane Barry" at bounding box center [540, 394] width 561 height 54
click at [410, 378] on p "Field to Market Fall Membership Meeting: Alec Watts Dylan Johnston Adriane Barry" at bounding box center [541, 396] width 550 height 50
click at [266, 374] on p "Field to Market Fall Membership Meeting: Alec Watts Dylan Johnston Adriane Barry" at bounding box center [541, 396] width 550 height 50
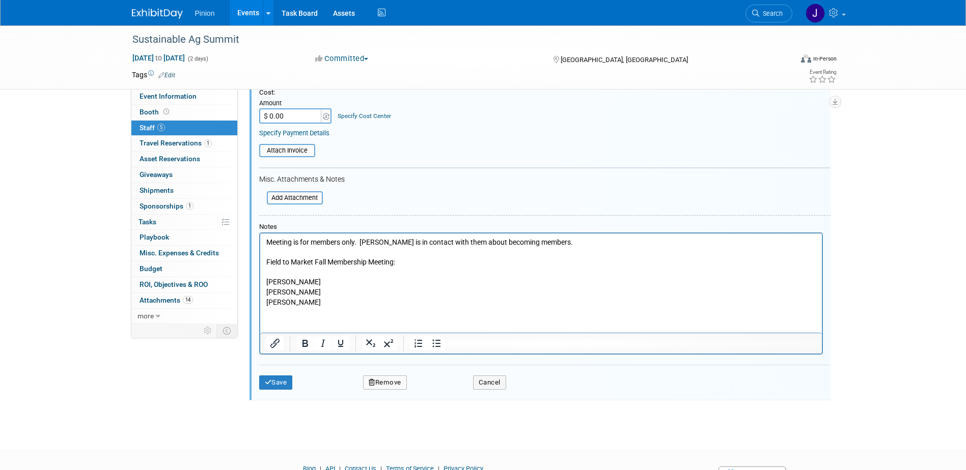
scroll to position [834, 0]
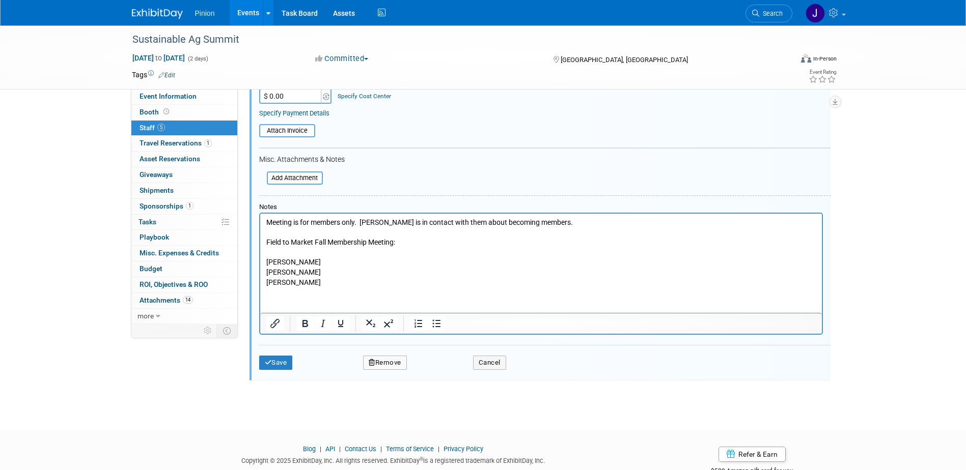
click at [266, 222] on p "Meeting is for members only. Dylan is in contact with them about becoming membe…" at bounding box center [541, 223] width 550 height 10
drag, startPoint x: 399, startPoint y: 244, endPoint x: 519, endPoint y: 465, distance: 251.7
click at [260, 243] on html "NOT registered. Meeting is for members only. Dylan is in contact with them abou…" at bounding box center [540, 251] width 561 height 74
click at [266, 226] on p "NOT registered. Meeting is for members only. Dylan is in contact with them abou…" at bounding box center [541, 223] width 550 height 10
click at [399, 222] on p "Field to Market Fall Membership Meeting: NOT registered. Meeting is for members…" at bounding box center [541, 223] width 550 height 10
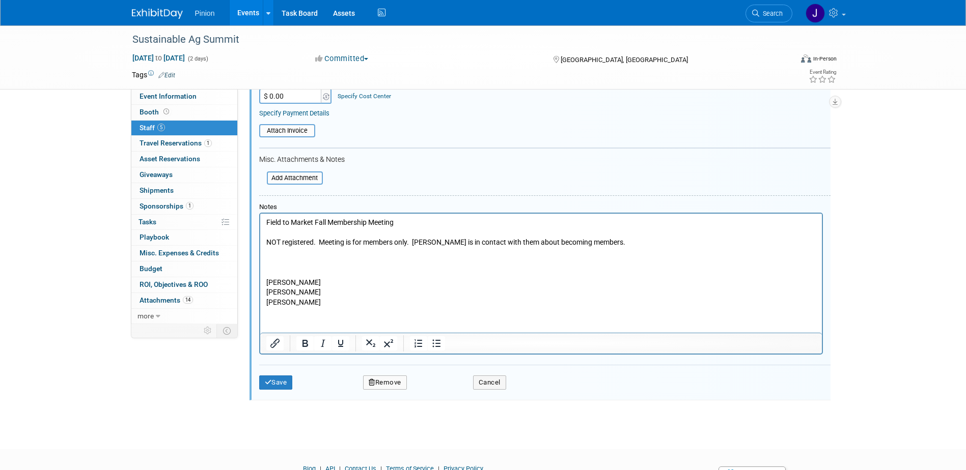
click at [272, 251] on p "Rich Text Area. Press ALT-0 for help." at bounding box center [541, 253] width 550 height 10
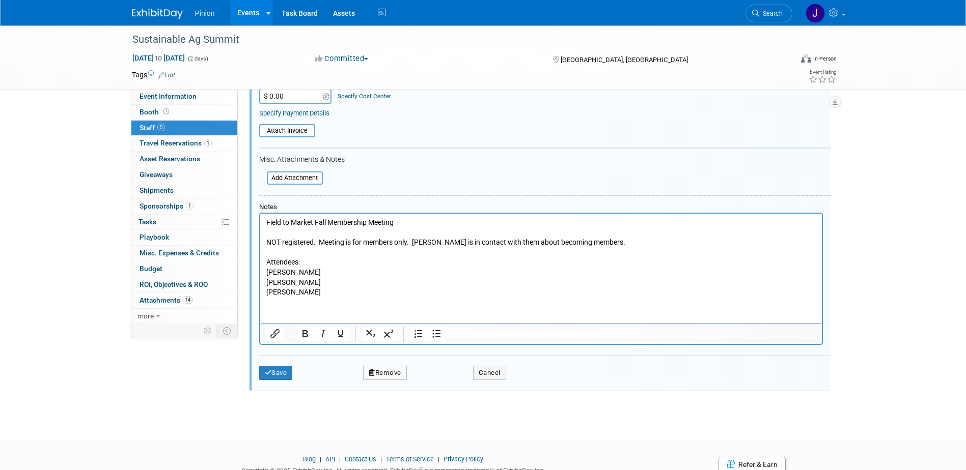
drag, startPoint x: 316, startPoint y: 241, endPoint x: 262, endPoint y: 239, distance: 54.0
click at [262, 239] on html "Field to Market Fall Membership Meeting NOT registered. Meeting is for members …" at bounding box center [540, 256] width 561 height 84
click at [299, 241] on p "NOT registered. Meeting is for members only. Dylan is in contact with them abou…" at bounding box center [541, 243] width 550 height 10
drag, startPoint x: 319, startPoint y: 241, endPoint x: 262, endPoint y: 244, distance: 57.6
click at [262, 244] on html "Field to Market Fall Membership Meeting NOT registered. Meeting is for members …" at bounding box center [540, 256] width 561 height 84
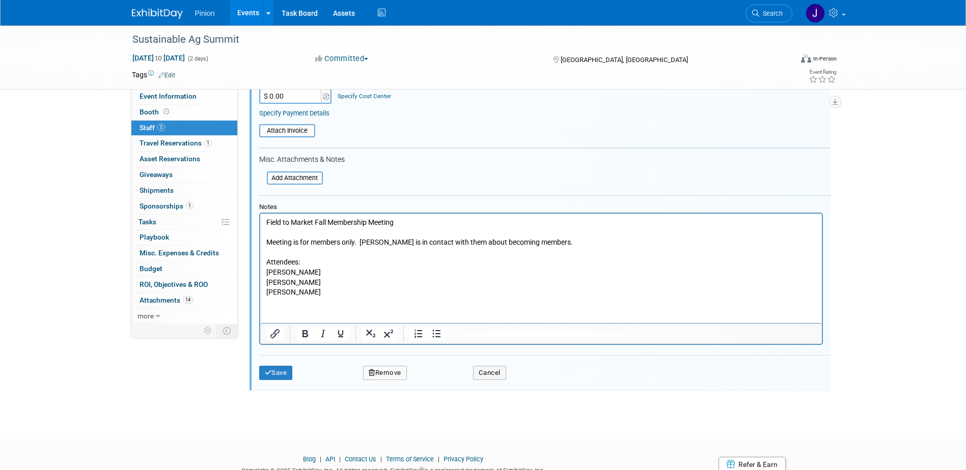
click at [333, 268] on p "Attendees: Alec Watts Dylan Johnston Adriane Barry" at bounding box center [541, 278] width 550 height 40
click at [329, 263] on p "Attendees: Alec Watts Dylan Johnston Adriane Barry" at bounding box center [541, 278] width 550 height 40
click at [304, 260] on p "Attendees: NOT registered. Alec Watts Dylan Johnston Adriane Barry" at bounding box center [541, 278] width 550 height 40
click at [355, 261] on p "Attendees: (NOT registered. Alec Watts Dylan Johnston Adriane Barry" at bounding box center [541, 278] width 550 height 40
click at [285, 380] on button "Save" at bounding box center [276, 373] width 34 height 14
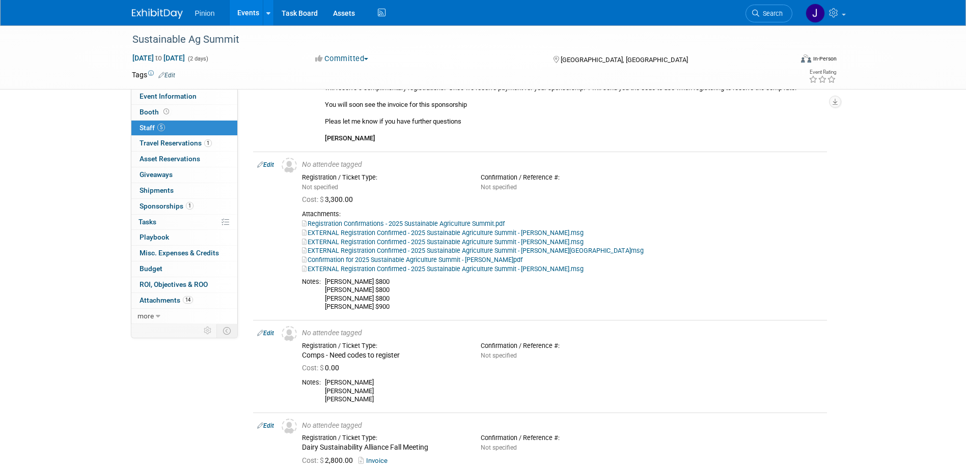
scroll to position [223, 0]
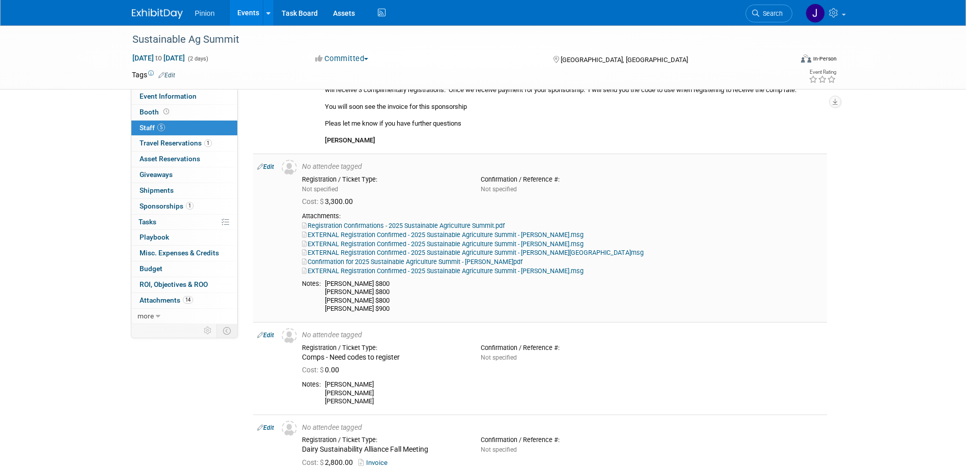
click at [274, 171] on link "Edit" at bounding box center [265, 166] width 17 height 7
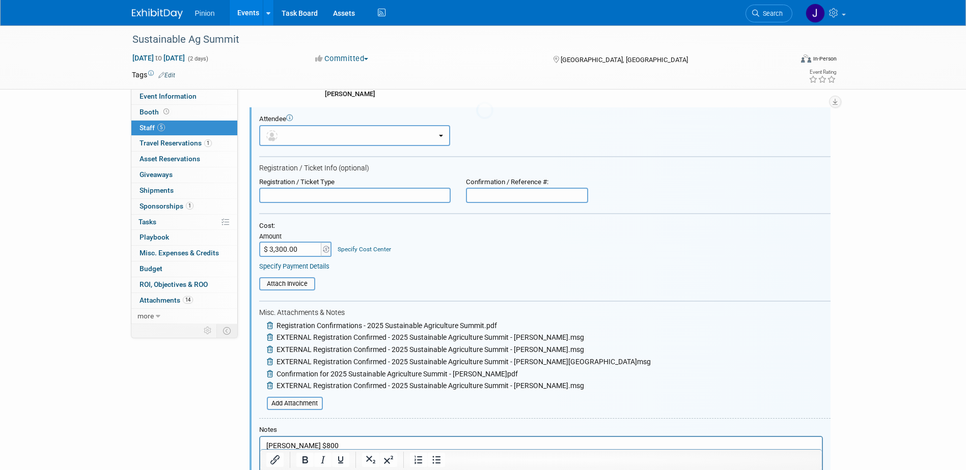
scroll to position [0, 0]
click at [328, 203] on input "text" at bounding box center [354, 195] width 191 height 15
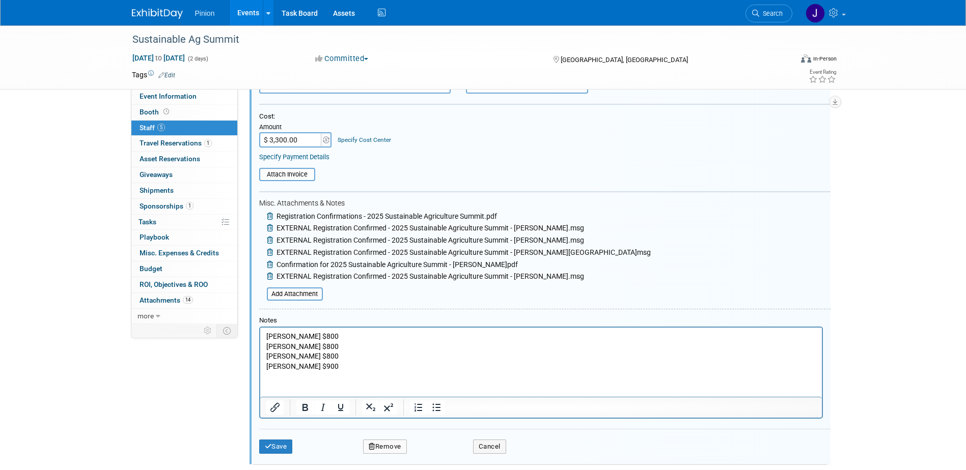
scroll to position [386, 0]
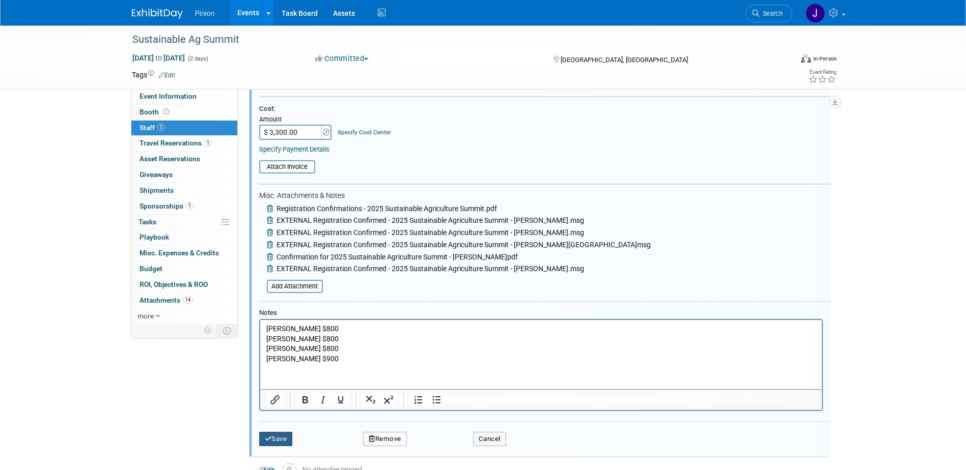
type input "Sustainable Ag Summit"
click at [277, 444] on button "Save" at bounding box center [276, 439] width 34 height 14
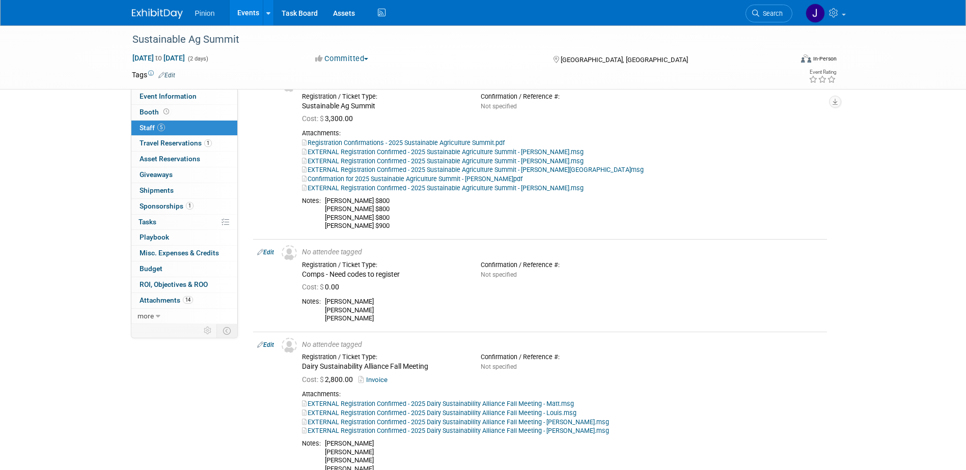
scroll to position [308, 0]
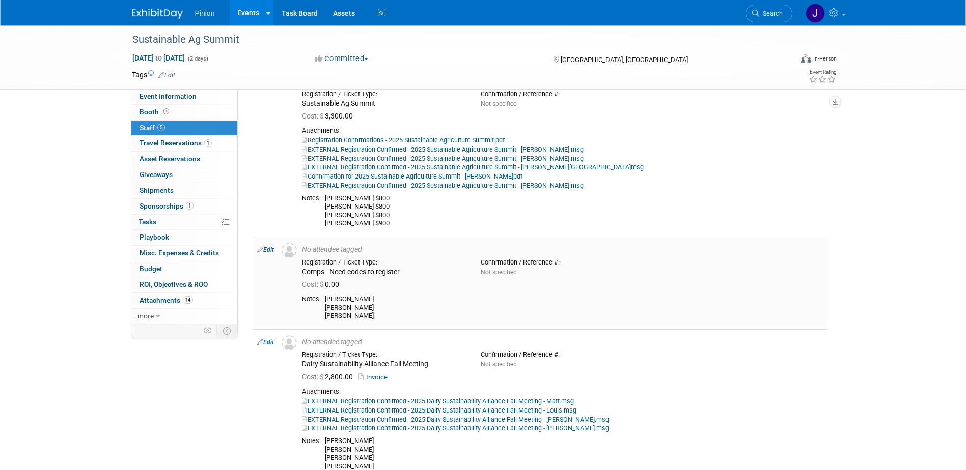
click at [271, 254] on link "Edit" at bounding box center [265, 249] width 17 height 7
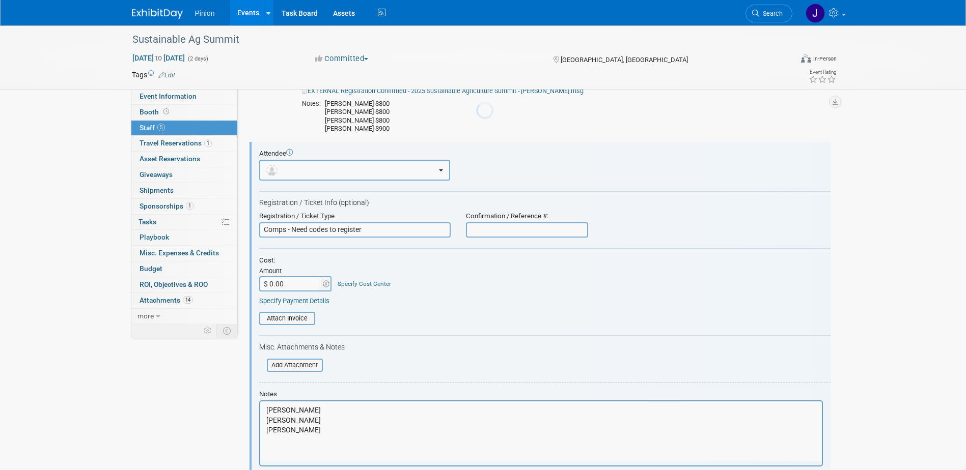
scroll to position [438, 0]
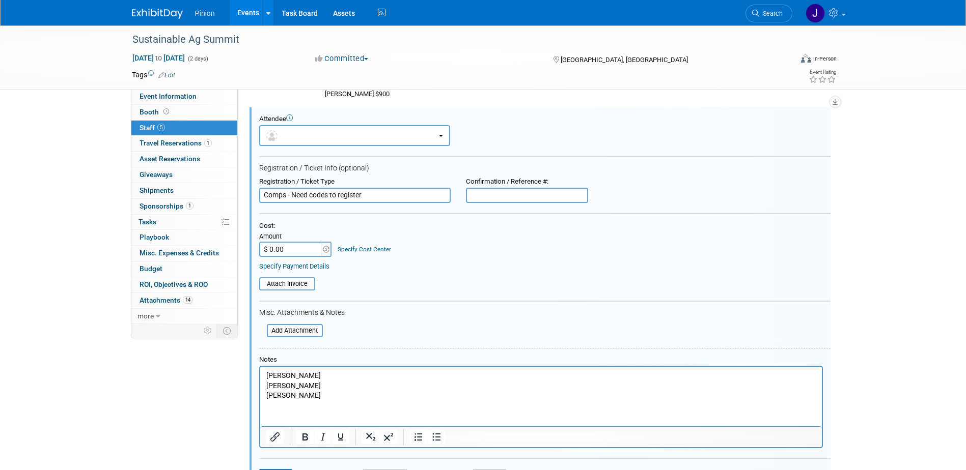
click at [262, 203] on input "Comps - Need codes to register" at bounding box center [354, 195] width 191 height 15
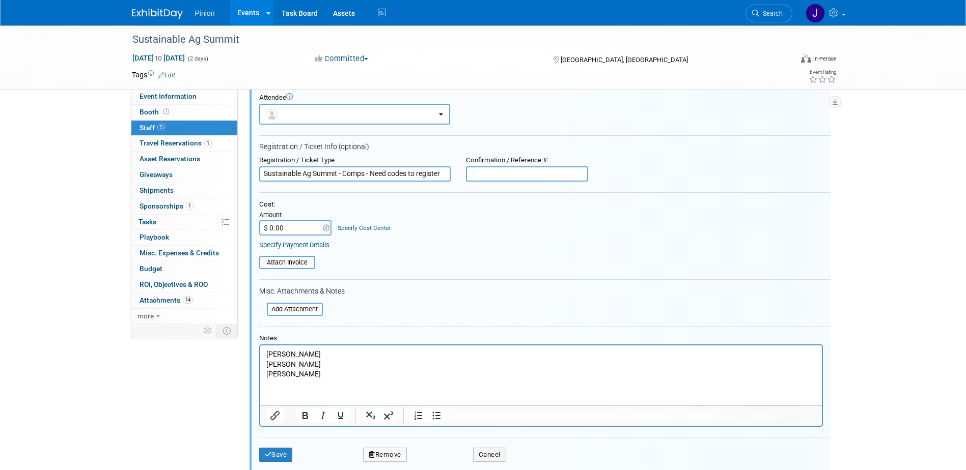
scroll to position [573, 0]
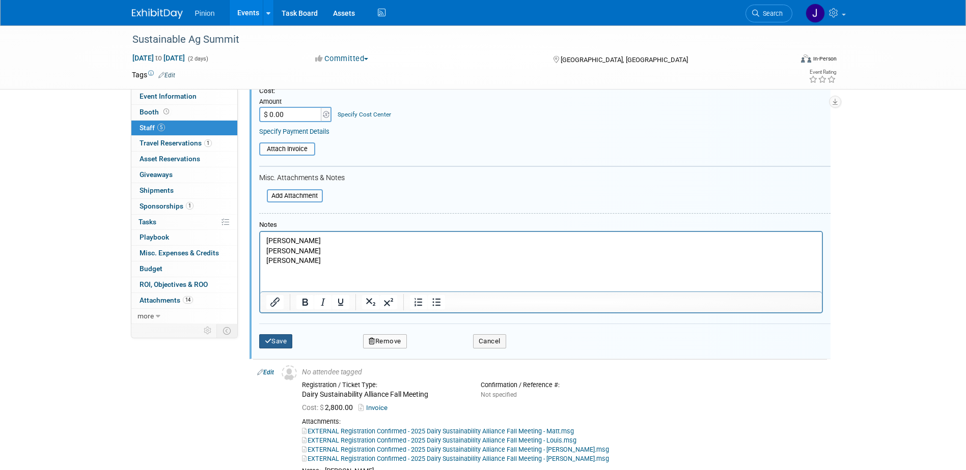
type input "Sustainable Ag Summit - Comps - Need codes to register"
click at [272, 349] on button "Save" at bounding box center [276, 341] width 34 height 14
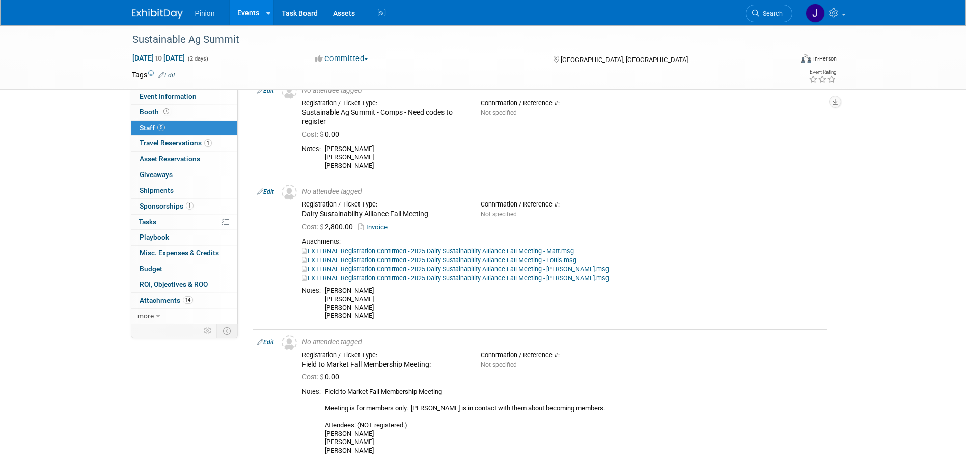
scroll to position [451, 0]
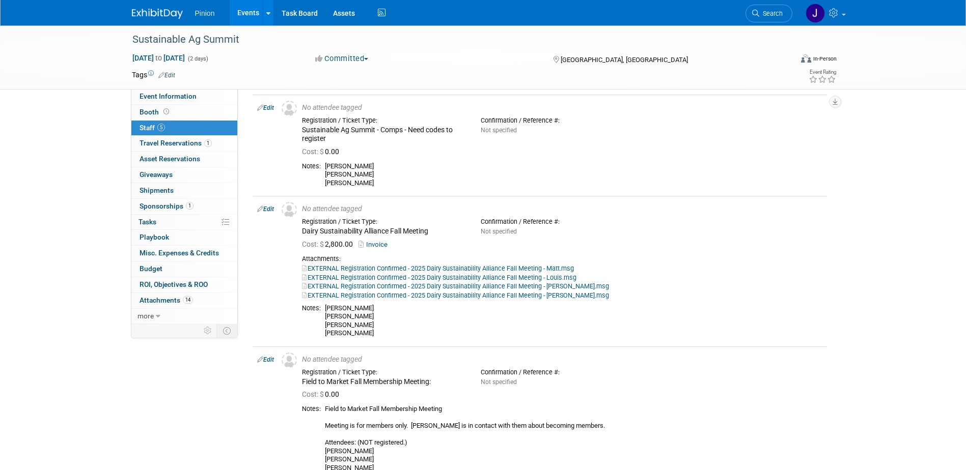
click at [270, 213] on link "Edit" at bounding box center [265, 209] width 17 height 7
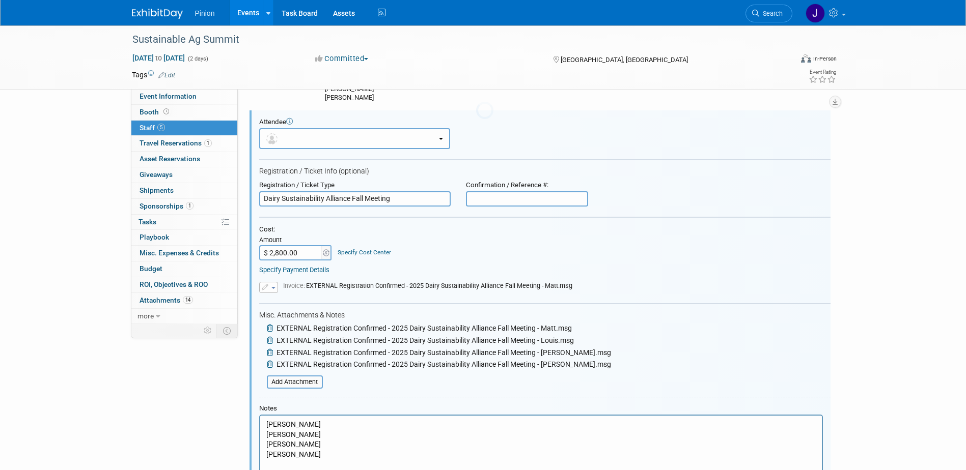
scroll to position [540, 0]
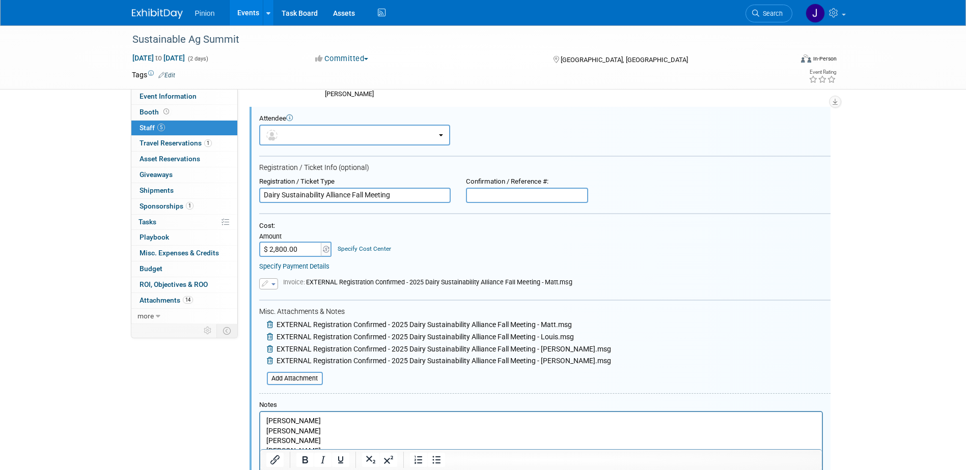
click at [407, 203] on input "Dairy Sustainability Alliance Fall Meeting" at bounding box center [354, 195] width 191 height 15
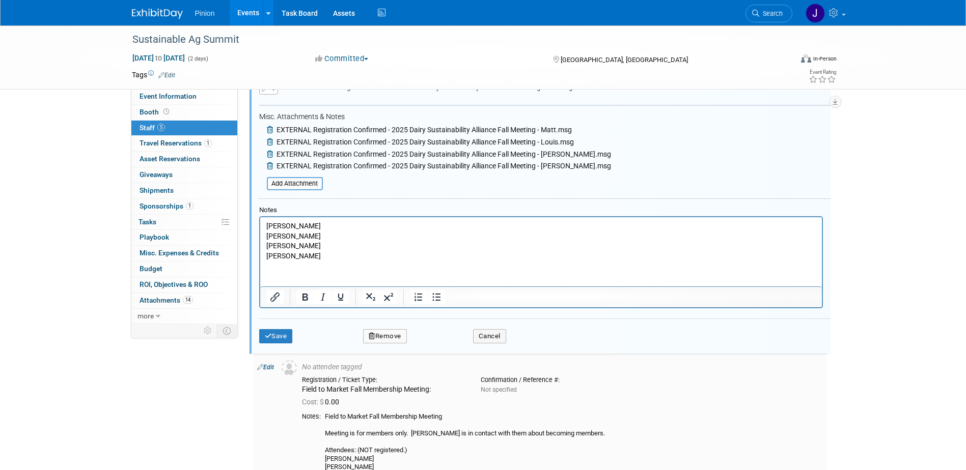
scroll to position [736, 0]
type input "Dairy Sustainability Alliance Fall Meeting - registered"
click at [286, 342] on button "Save" at bounding box center [276, 335] width 34 height 14
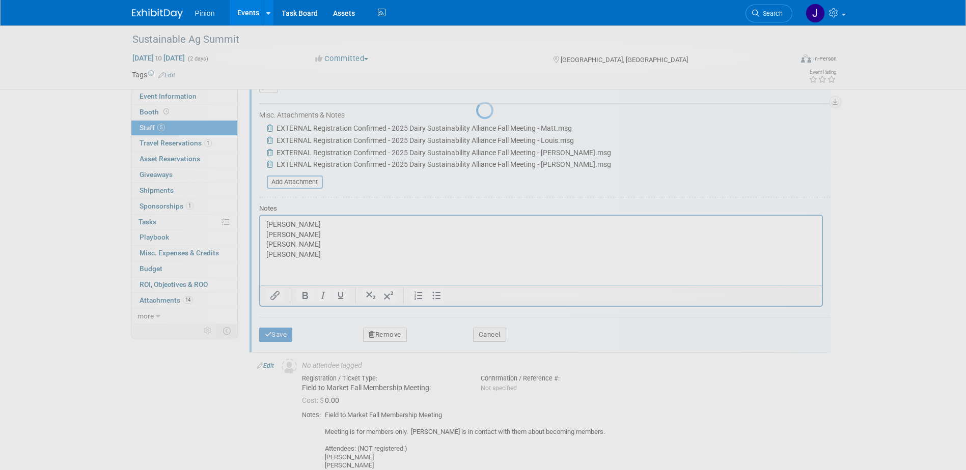
scroll to position [599, 0]
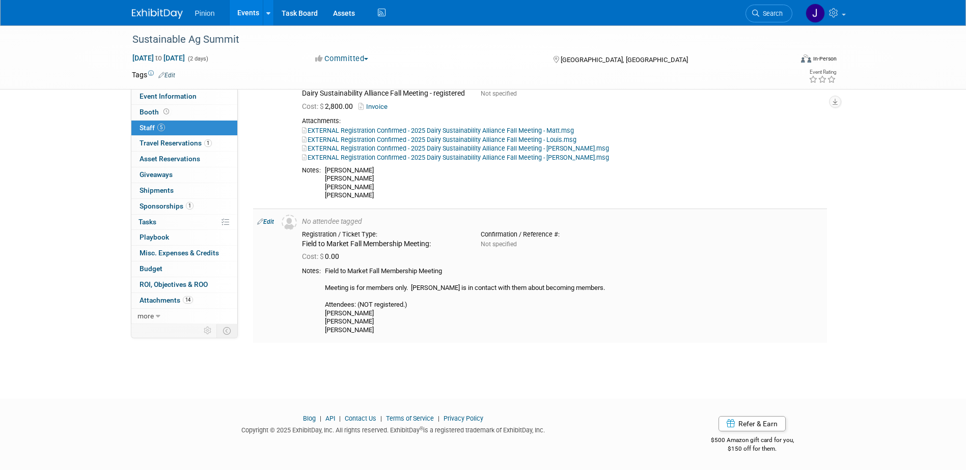
click at [272, 226] on link "Edit" at bounding box center [265, 221] width 17 height 7
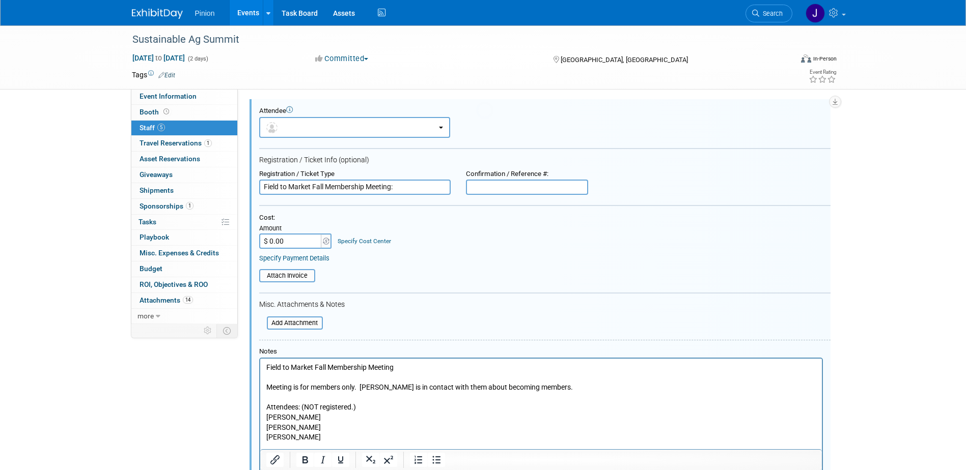
scroll to position [699, 0]
click at [424, 194] on input "Field to Market Fall Membership Meeting:" at bounding box center [354, 186] width 191 height 15
type input "Field to Market Fall Membership Meeting (Not registered)"
drag, startPoint x: 964, startPoint y: 261, endPoint x: 972, endPoint y: 356, distance: 95.5
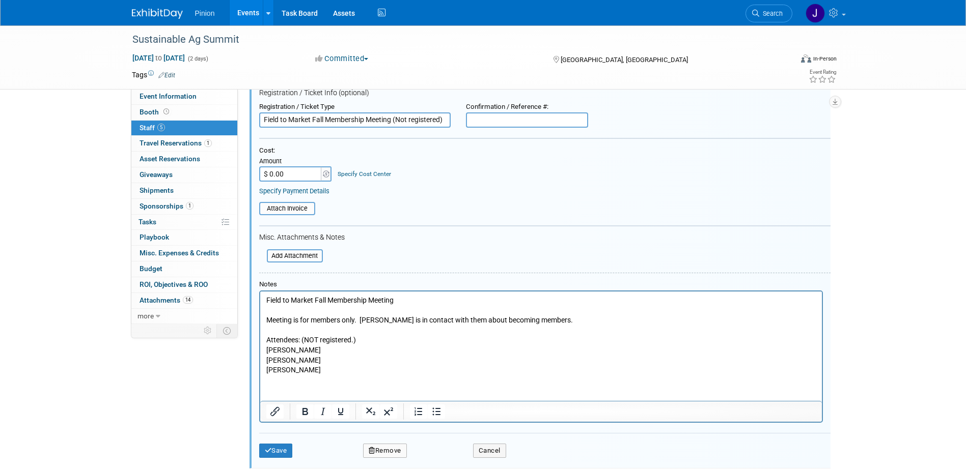
scroll to position [897, 0]
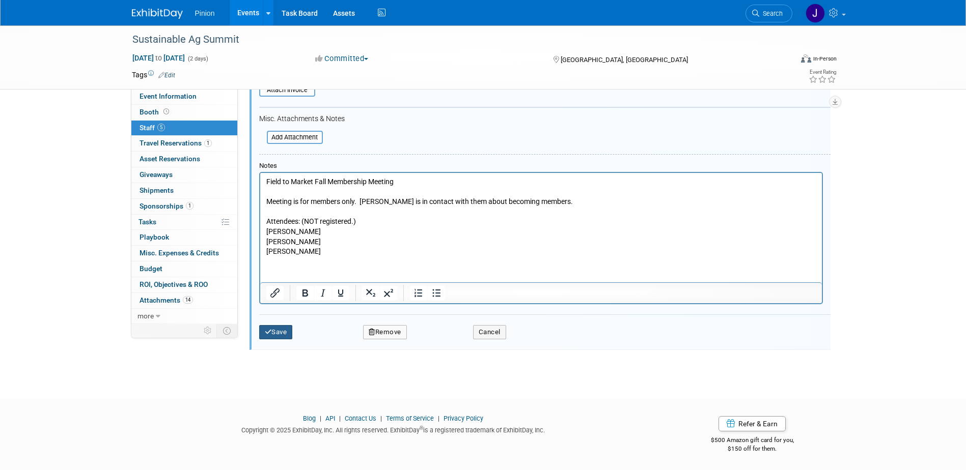
click at [276, 338] on button "Save" at bounding box center [276, 332] width 34 height 14
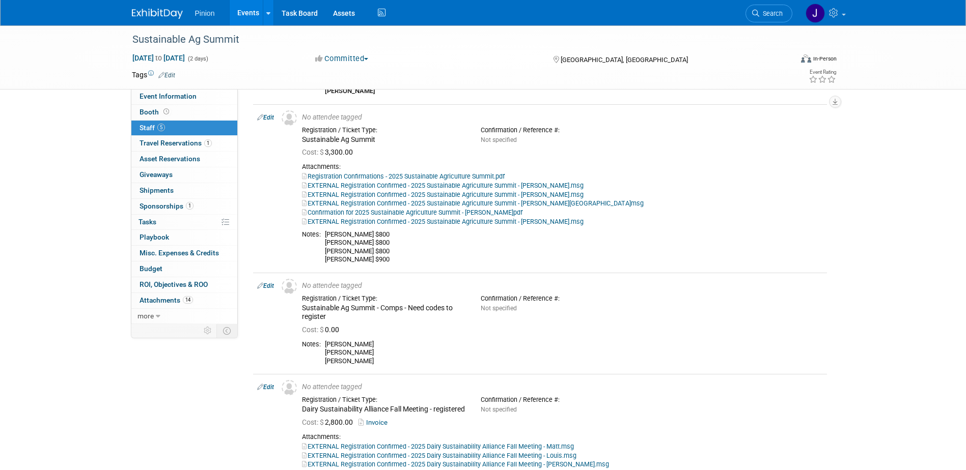
scroll to position [265, 0]
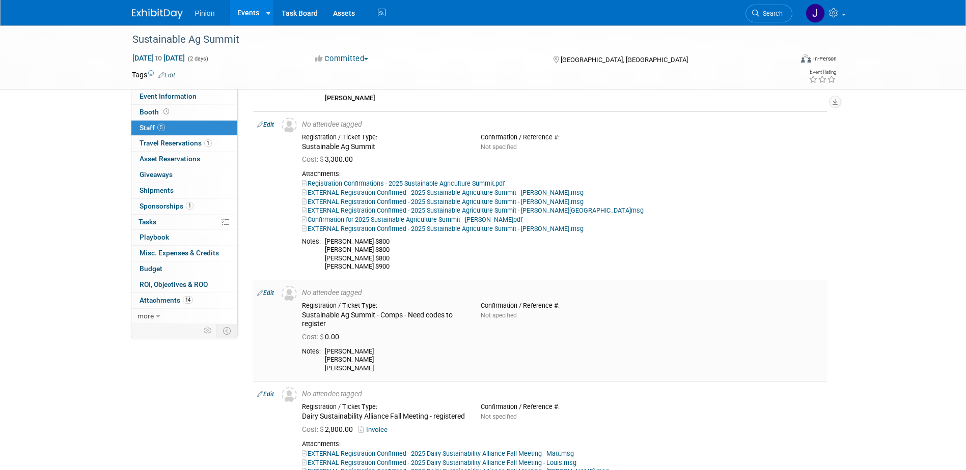
click at [272, 297] on link "Edit" at bounding box center [265, 293] width 17 height 7
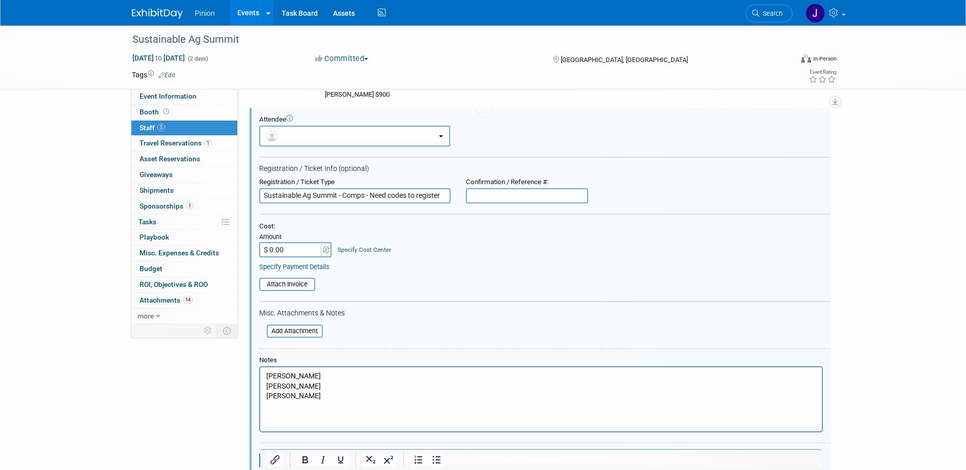
scroll to position [438, 0]
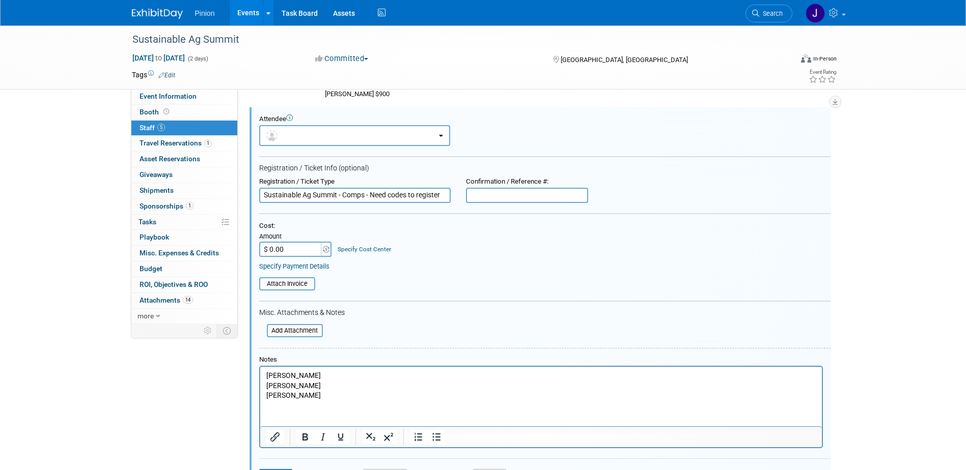
click at [374, 203] on input "Sustainable Ag Summit - Comps - Need codes to register" at bounding box center [354, 195] width 191 height 15
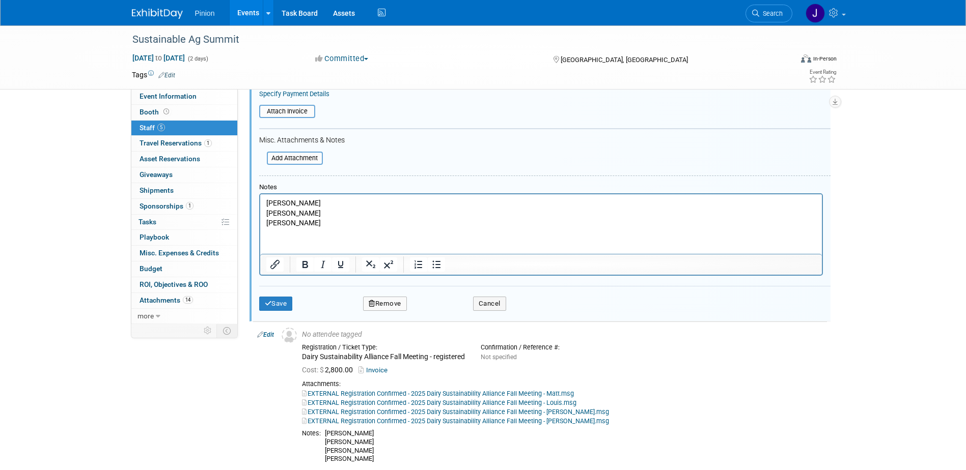
scroll to position [568, 0]
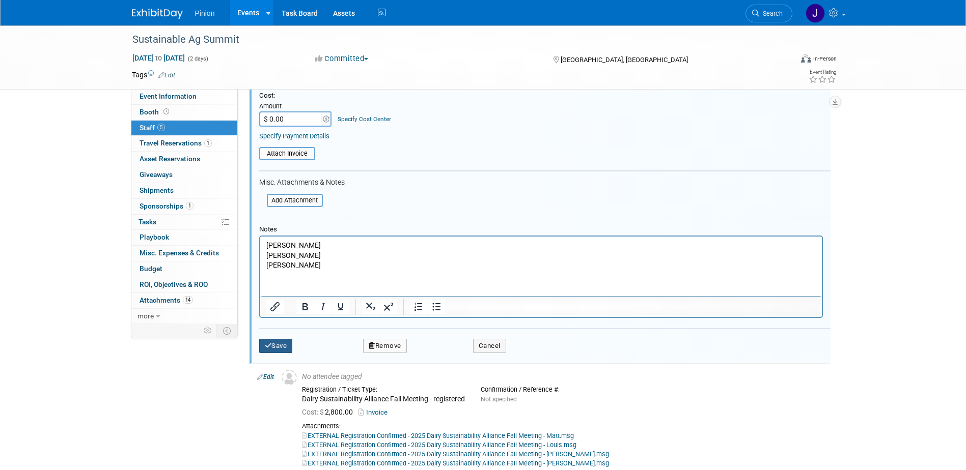
type input "Sustainable Ag Summit - Comps - Not registered - Need codes to register"
click at [279, 353] on button "Save" at bounding box center [276, 346] width 34 height 14
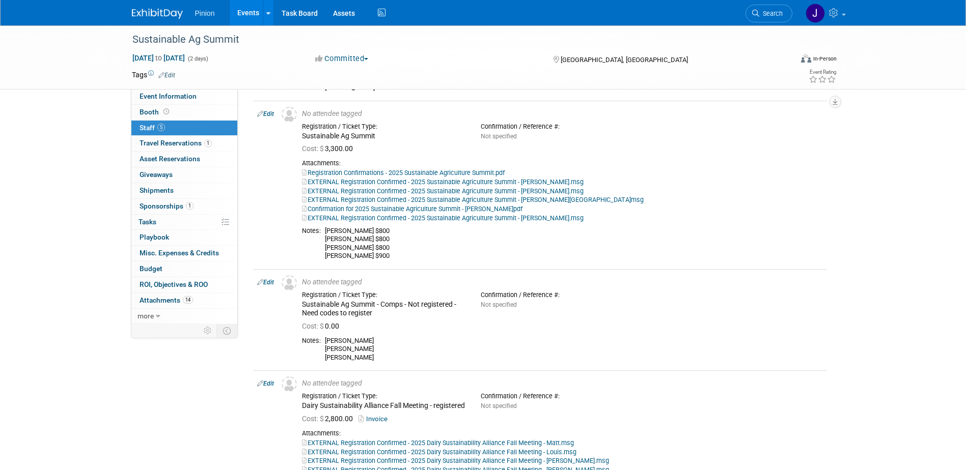
scroll to position [0, 0]
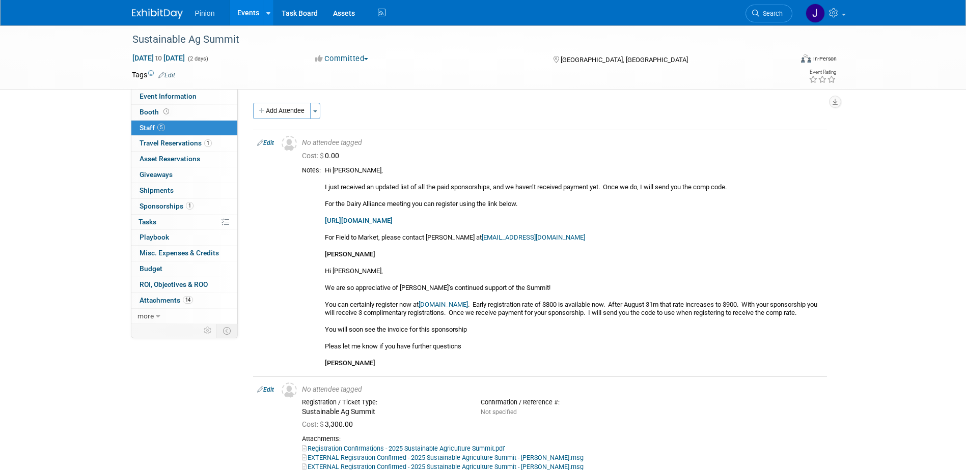
click at [168, 13] on img at bounding box center [157, 14] width 51 height 10
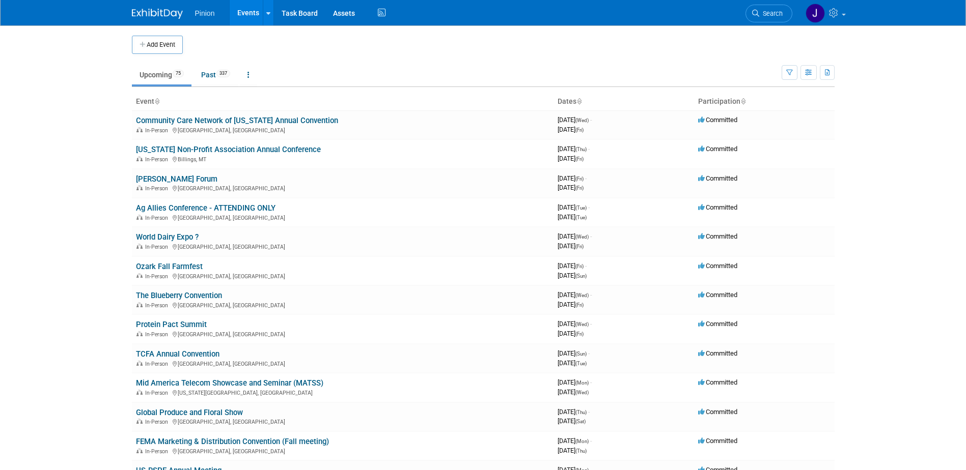
click at [158, 99] on icon at bounding box center [156, 102] width 5 height 7
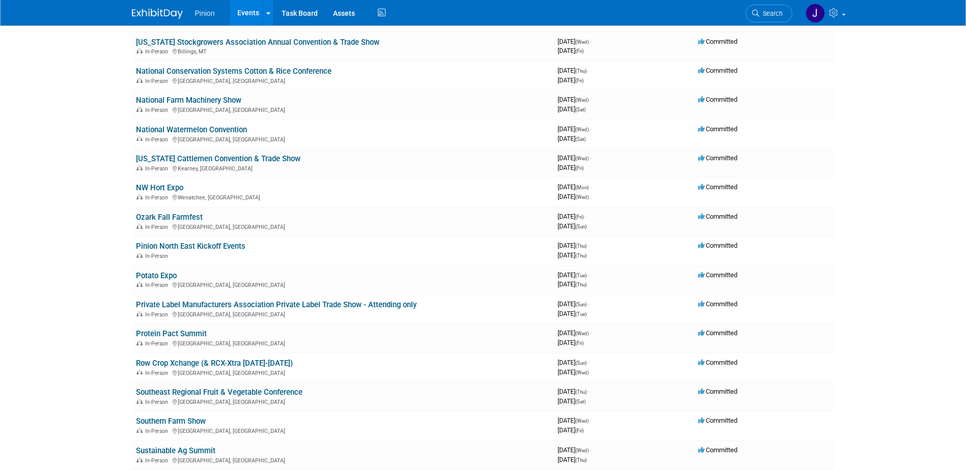
scroll to position [1314, 0]
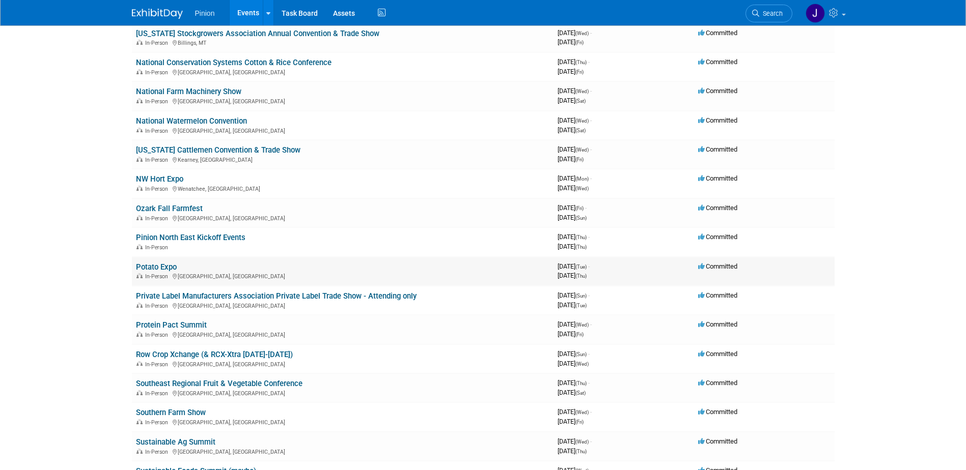
click at [162, 266] on link "Potato Expo" at bounding box center [156, 267] width 41 height 9
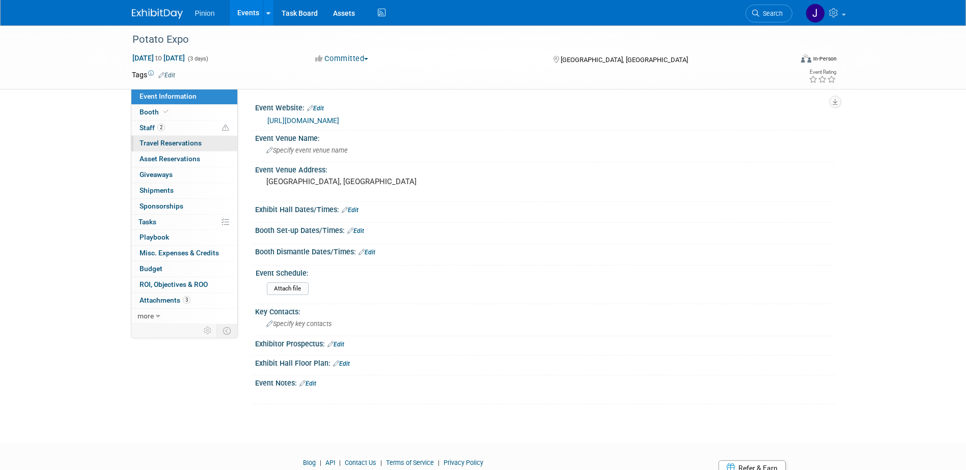
click at [177, 143] on span "Travel Reservations 0" at bounding box center [170, 143] width 62 height 8
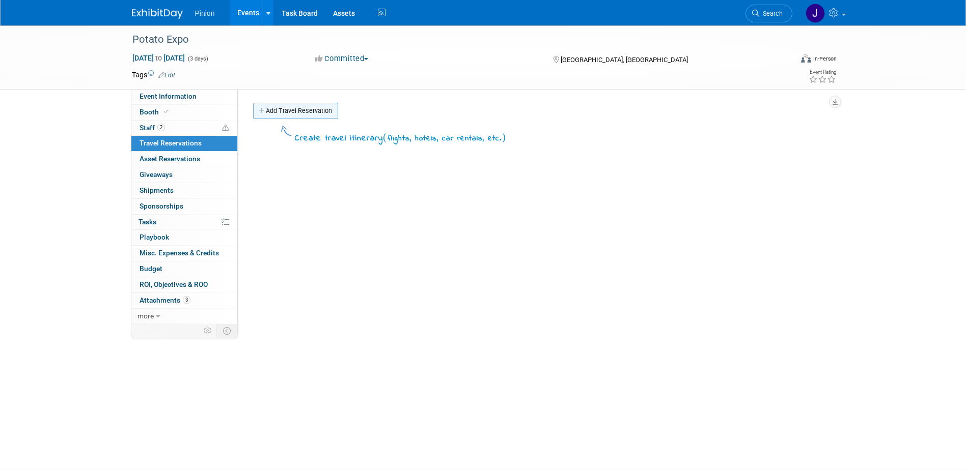
click at [287, 115] on link "Add Travel Reservation" at bounding box center [295, 111] width 85 height 16
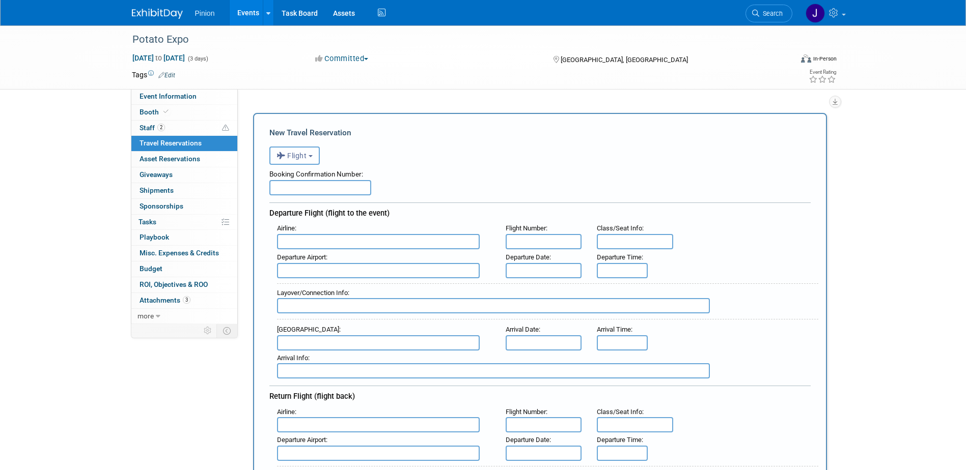
click at [289, 158] on span "Flight" at bounding box center [291, 156] width 31 height 8
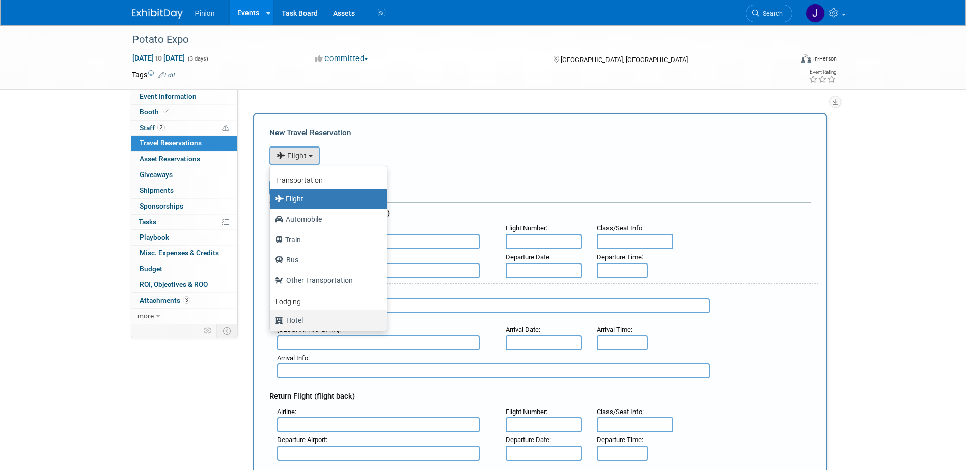
click at [297, 319] on label "Hotel" at bounding box center [325, 321] width 101 height 16
click at [271, 319] on input "Hotel" at bounding box center [268, 319] width 7 height 7
select select "6"
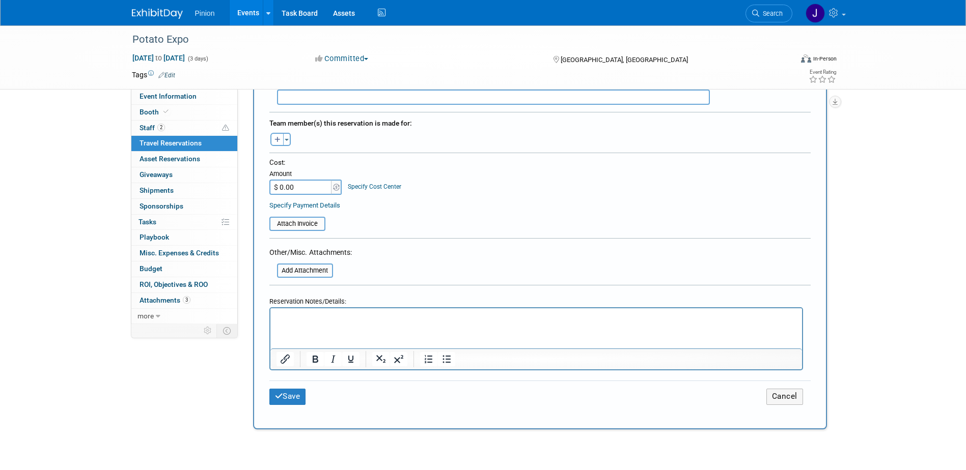
scroll to position [500, 0]
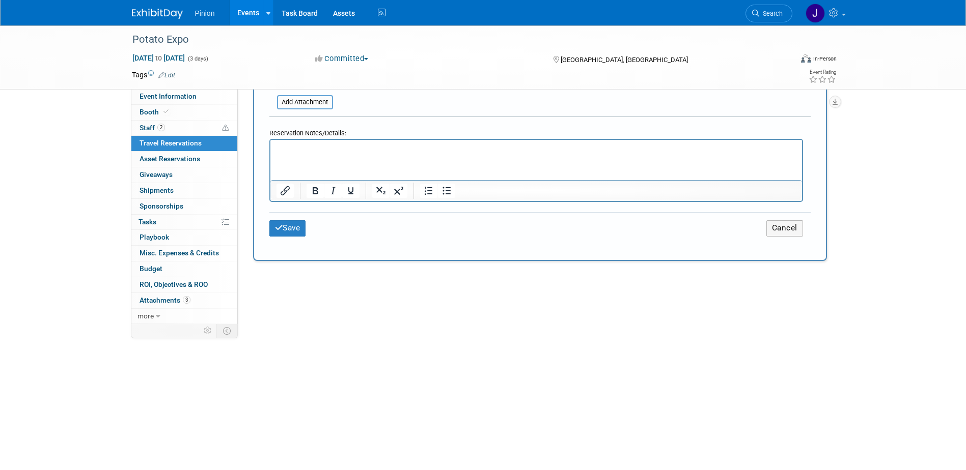
click at [326, 155] on html at bounding box center [535, 147] width 531 height 15
drag, startPoint x: 326, startPoint y: 160, endPoint x: 279, endPoint y: 168, distance: 47.0
click at [279, 155] on html at bounding box center [535, 147] width 531 height 15
drag, startPoint x: 280, startPoint y: 162, endPoint x: 277, endPoint y: 152, distance: 10.5
click at [277, 152] on p "Rich Text Area. Press ALT-0 for help." at bounding box center [536, 149] width 520 height 11
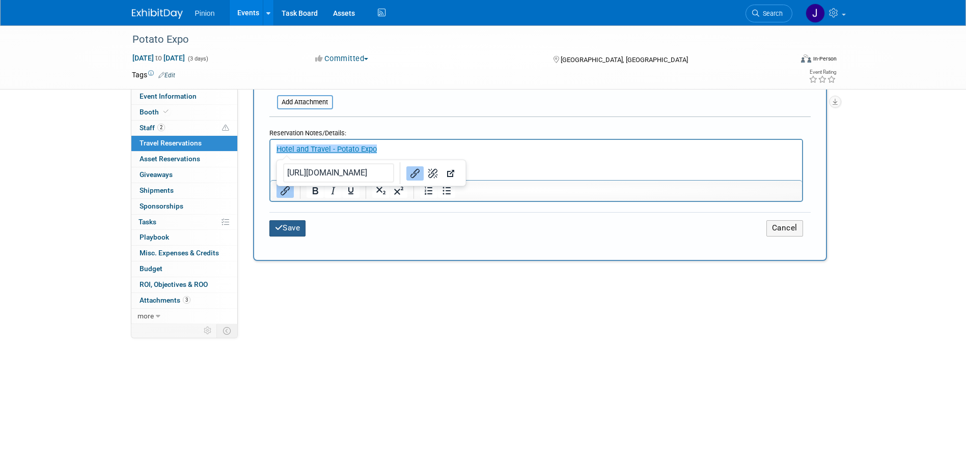
click at [288, 223] on button "Save" at bounding box center [287, 228] width 37 height 16
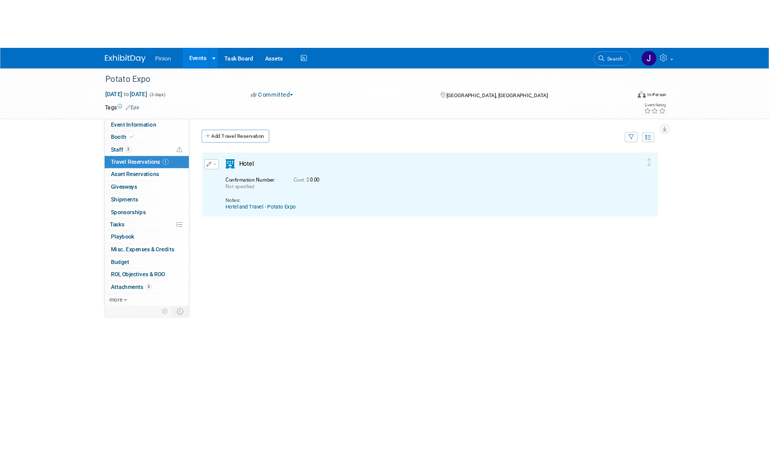
scroll to position [0, 0]
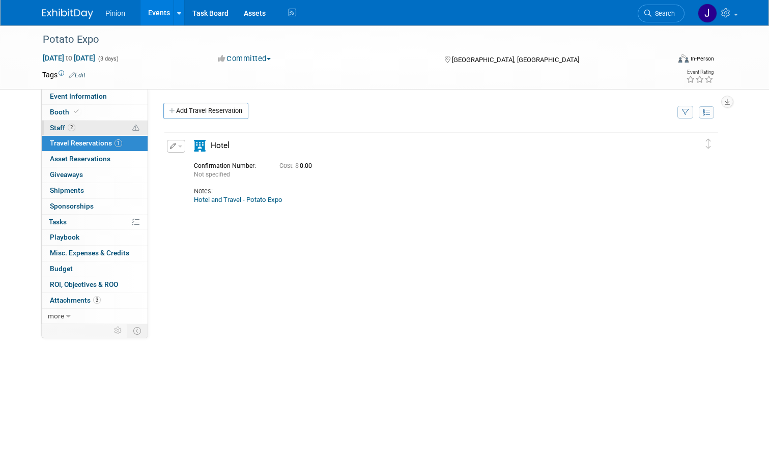
drag, startPoint x: 71, startPoint y: 127, endPoint x: 104, endPoint y: 124, distance: 33.3
click at [71, 127] on link "2 Staff 2" at bounding box center [95, 128] width 106 height 15
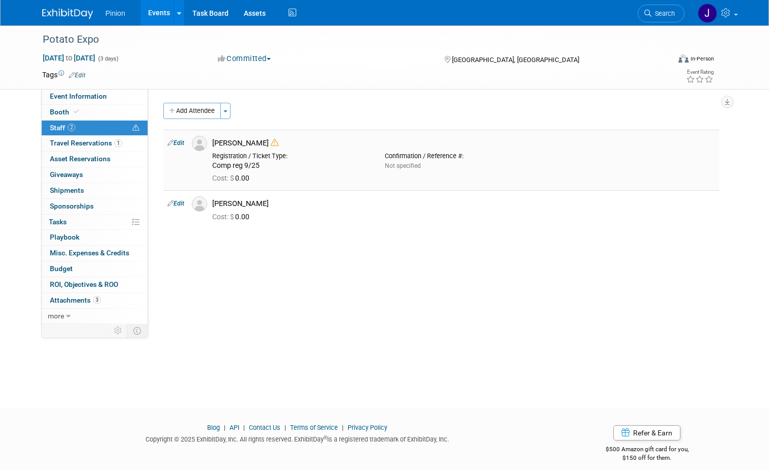
click at [178, 143] on link "Edit" at bounding box center [175, 142] width 17 height 7
select select "bf201811-f4bb-4699-a353-5630baf536e0"
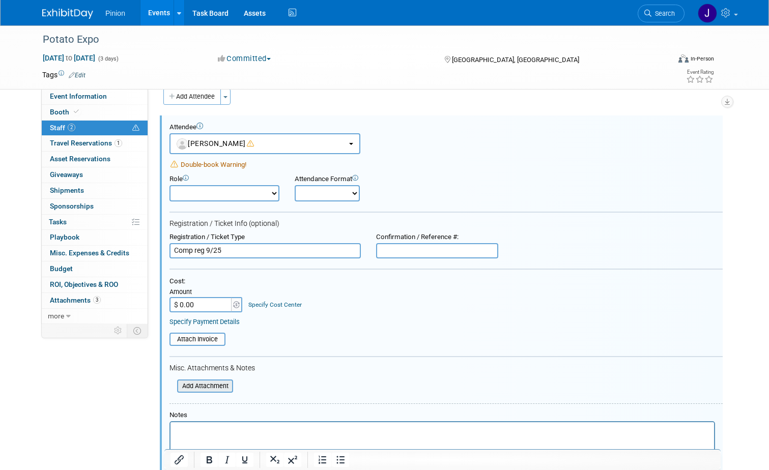
click at [202, 384] on input "file" at bounding box center [171, 386] width 121 height 11
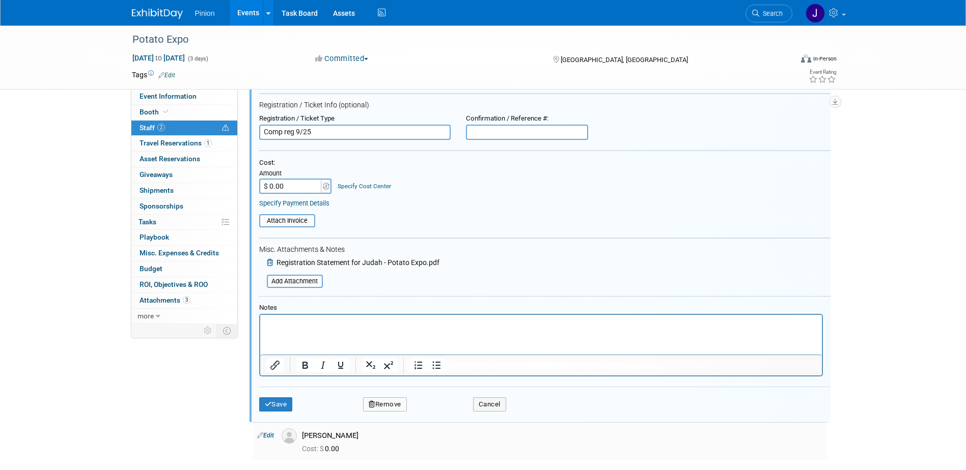
scroll to position [217, 0]
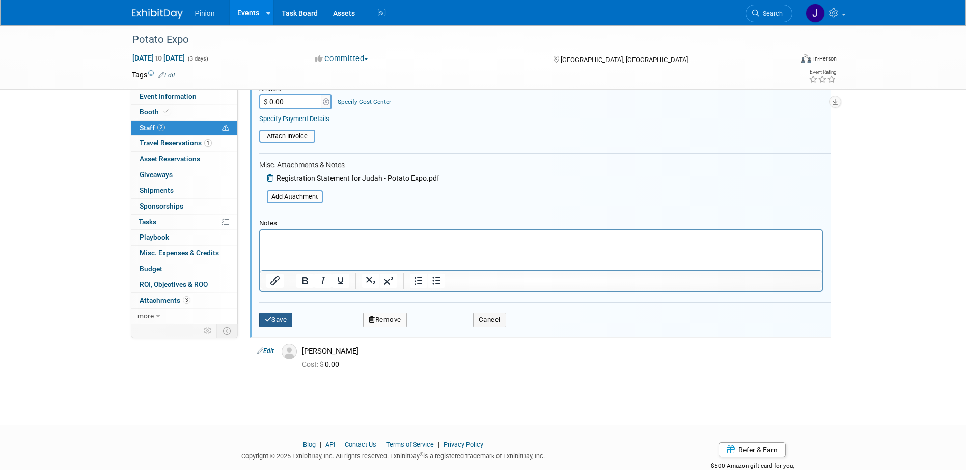
click at [282, 322] on button "Save" at bounding box center [276, 320] width 34 height 14
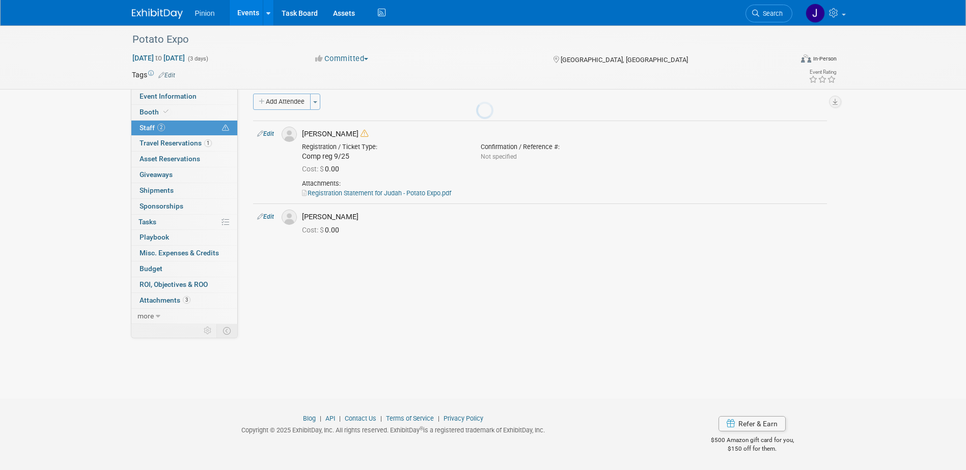
scroll to position [9, 0]
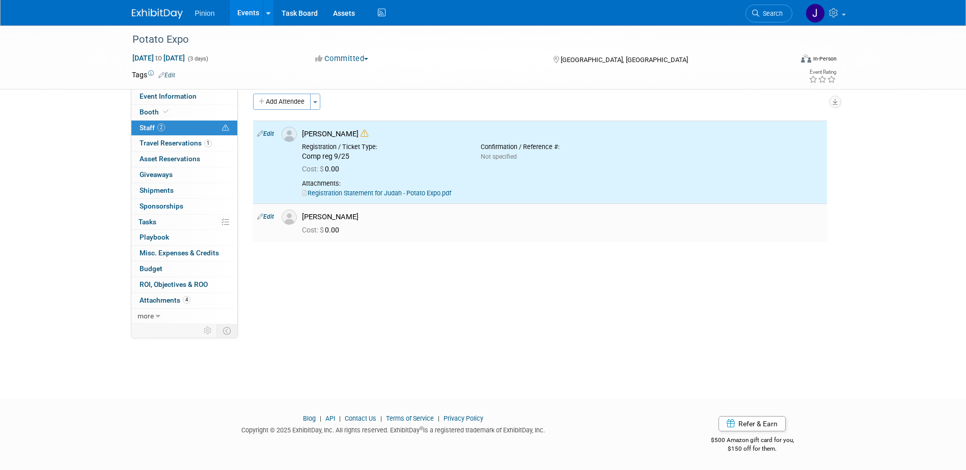
click at [266, 217] on link "Edit" at bounding box center [265, 216] width 17 height 7
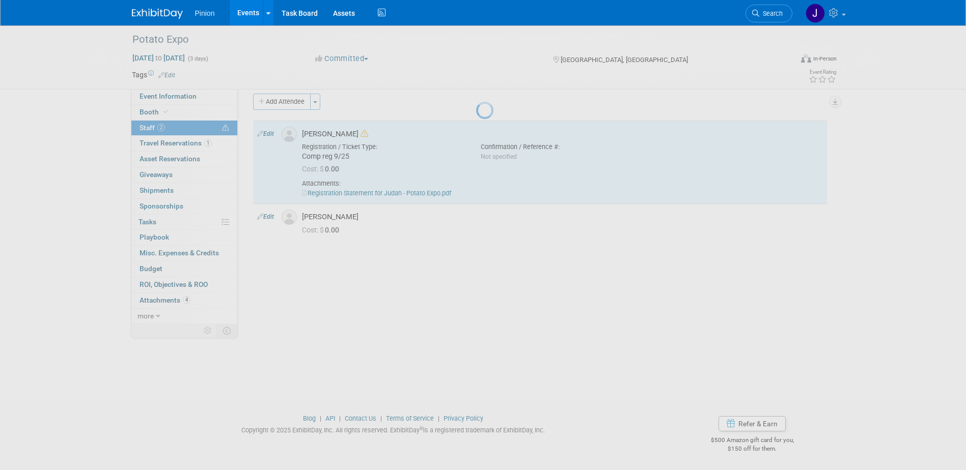
select select "7f86d69b-56a2-40b9-aa88-c100b7eaff1c"
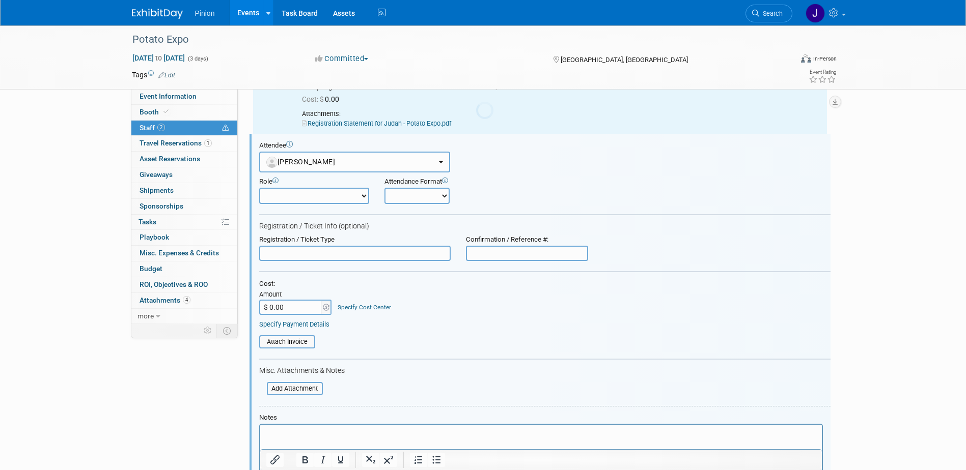
scroll to position [97, 0]
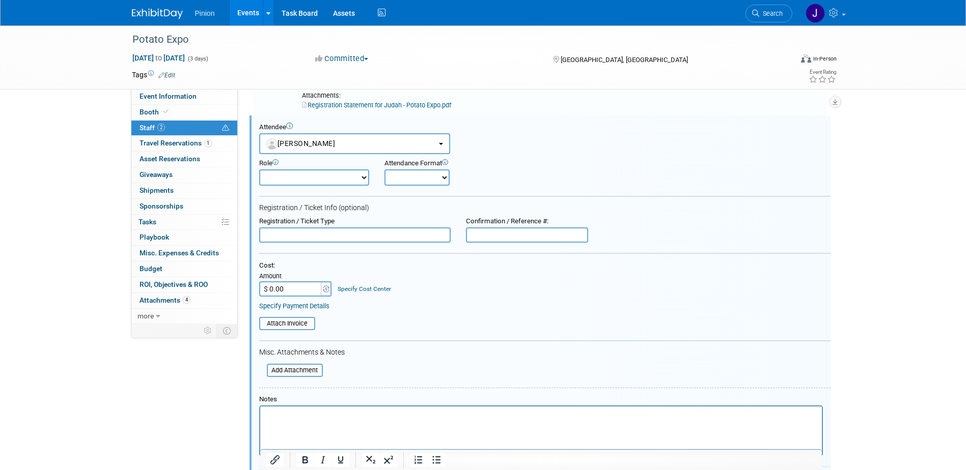
click at [338, 421] on html at bounding box center [540, 414] width 561 height 14
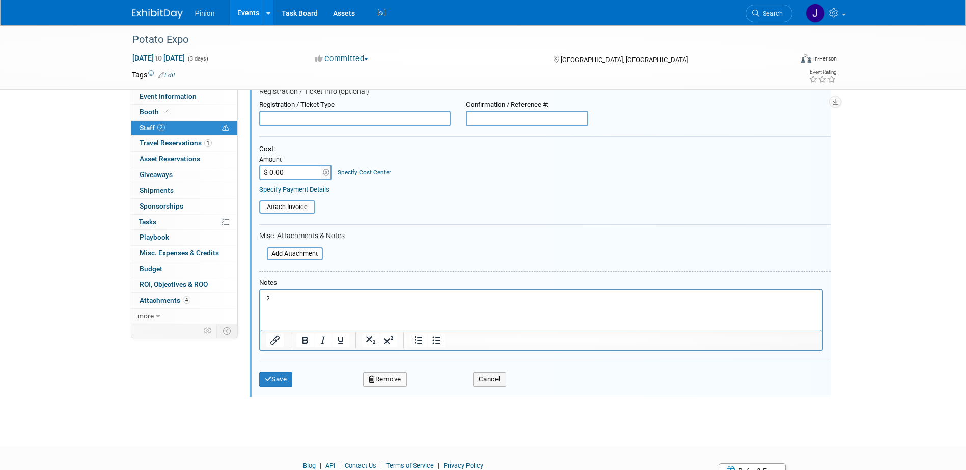
scroll to position [262, 0]
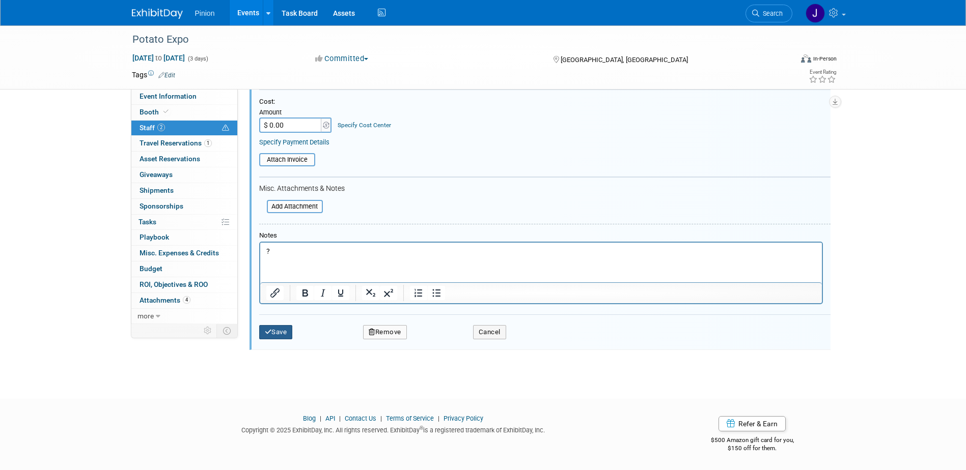
click at [276, 333] on button "Save" at bounding box center [276, 332] width 34 height 14
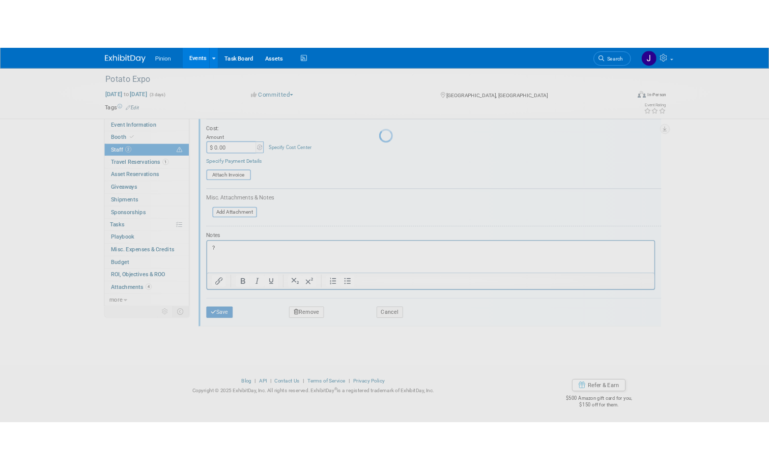
scroll to position [9, 0]
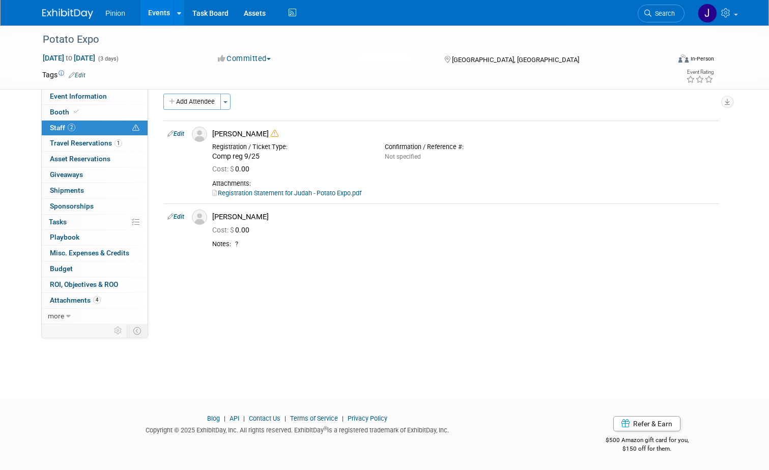
click at [70, 18] on img at bounding box center [67, 14] width 51 height 10
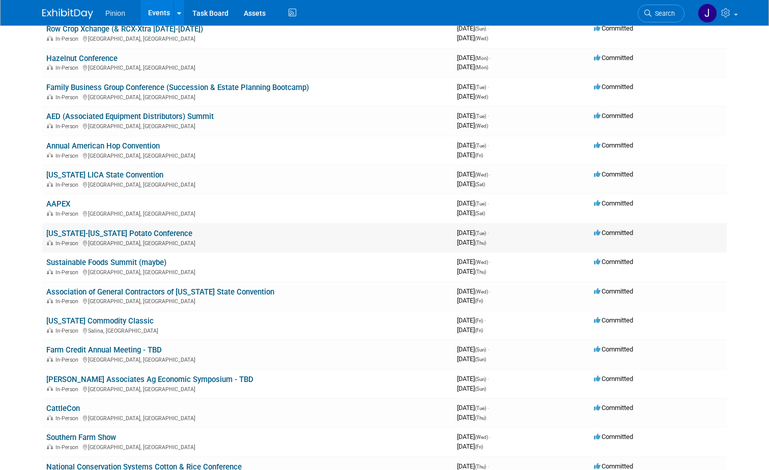
scroll to position [1256, 0]
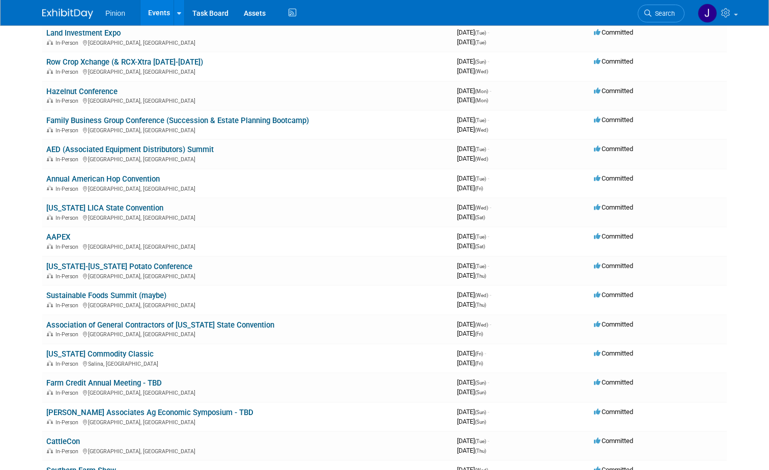
click at [146, 267] on link "[US_STATE]-[US_STATE] Potato Conference" at bounding box center [119, 266] width 146 height 9
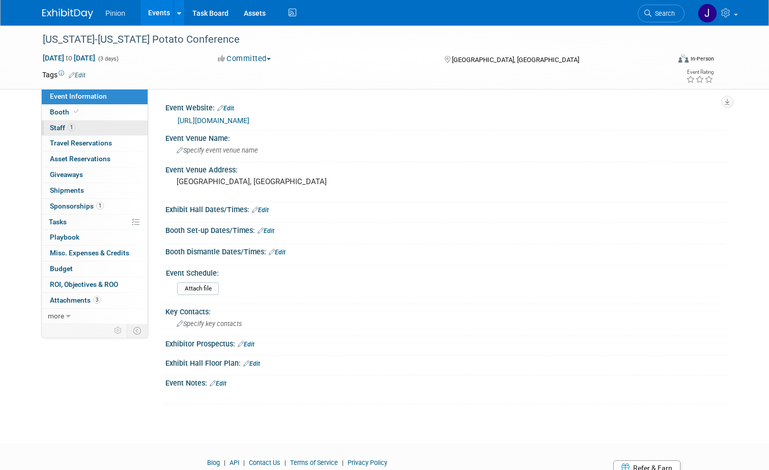
click at [68, 127] on span "1" at bounding box center [72, 128] width 8 height 8
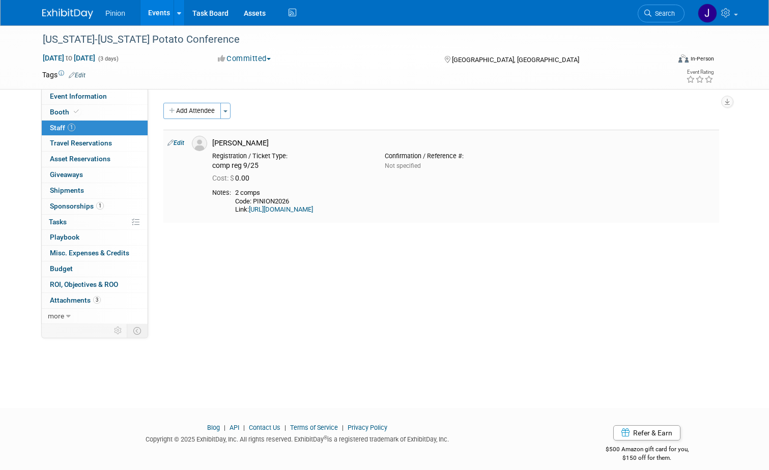
click at [174, 141] on link "Edit" at bounding box center [175, 142] width 17 height 7
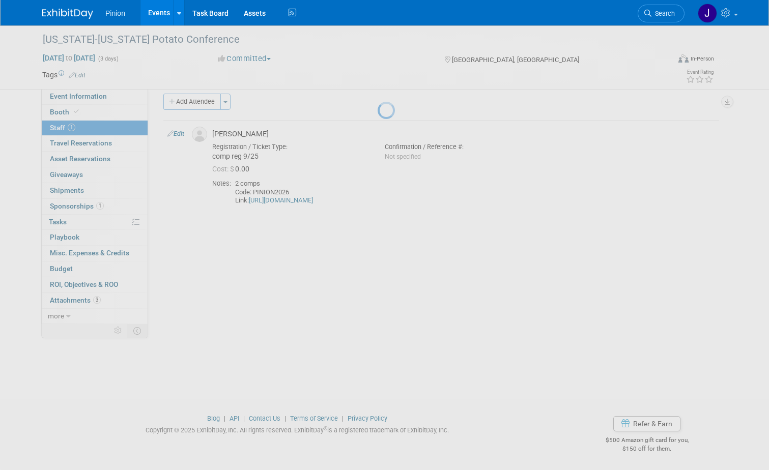
select select "bf201811-f4bb-4699-a353-5630baf536e0"
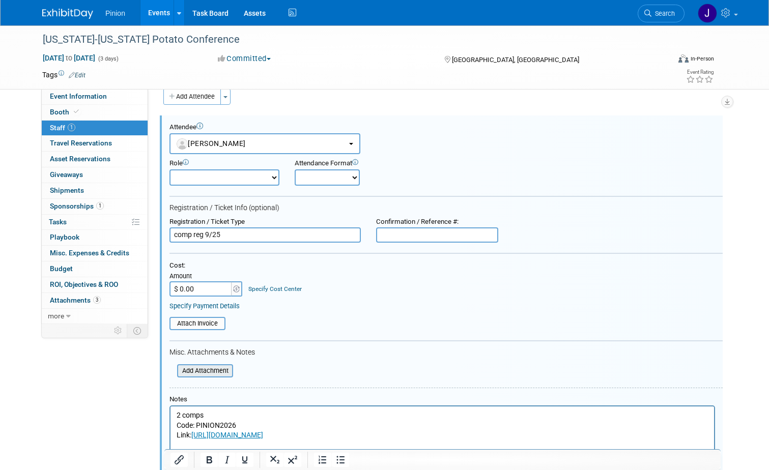
click at [211, 370] on input "file" at bounding box center [171, 371] width 121 height 11
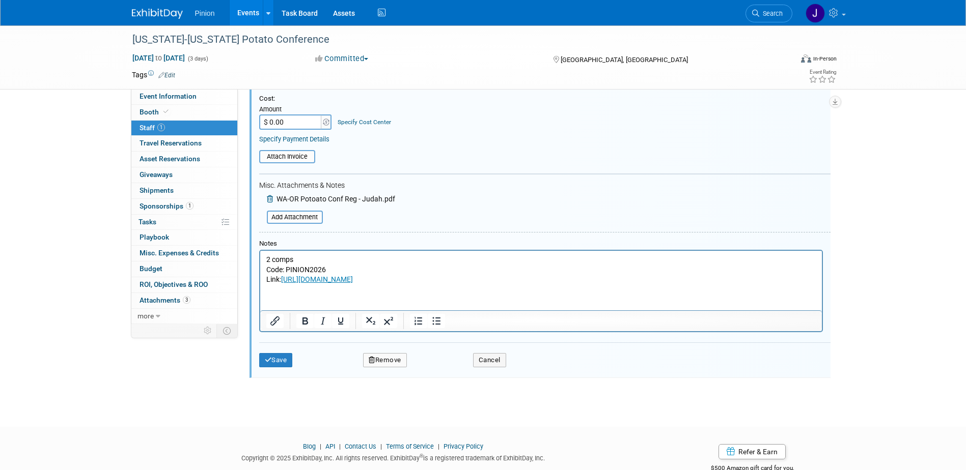
scroll to position [210, 0]
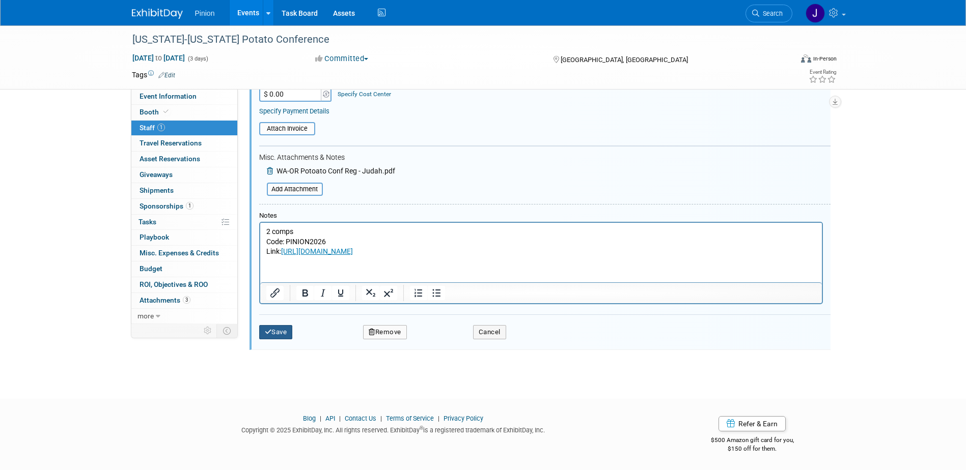
click at [282, 328] on button "Save" at bounding box center [276, 332] width 34 height 14
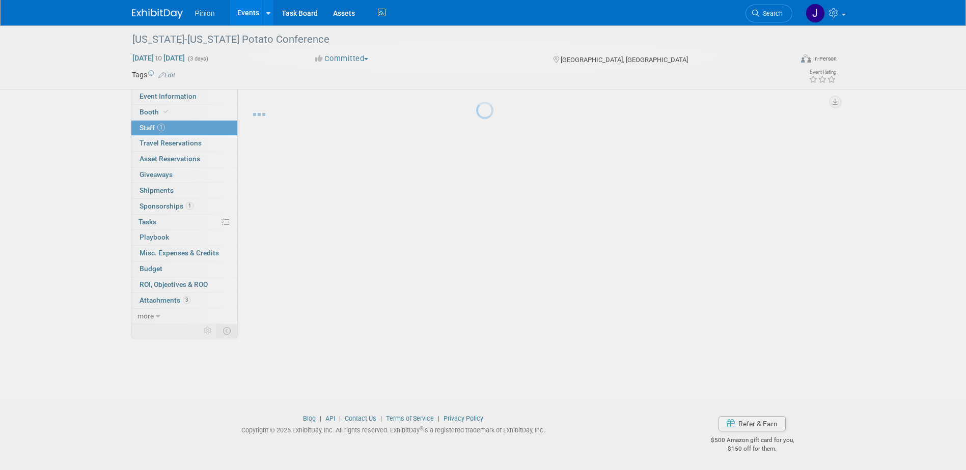
scroll to position [9, 0]
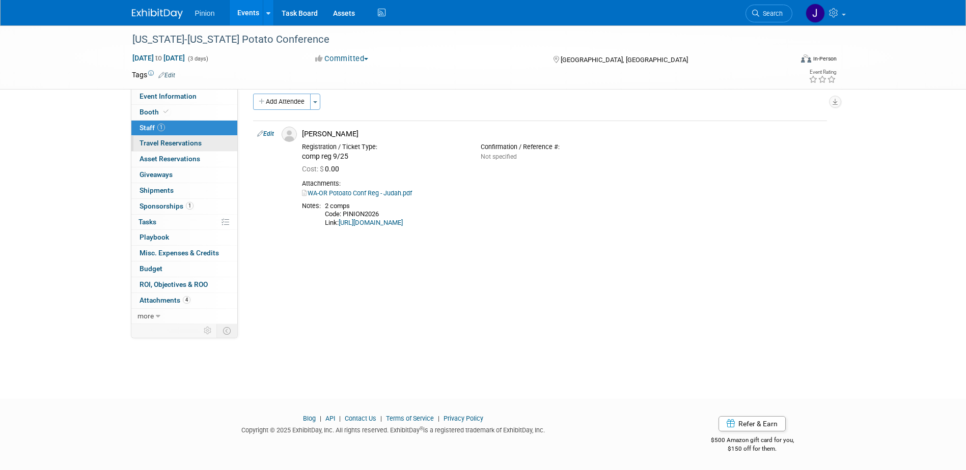
click at [168, 145] on span "Travel Reservations 0" at bounding box center [170, 143] width 62 height 8
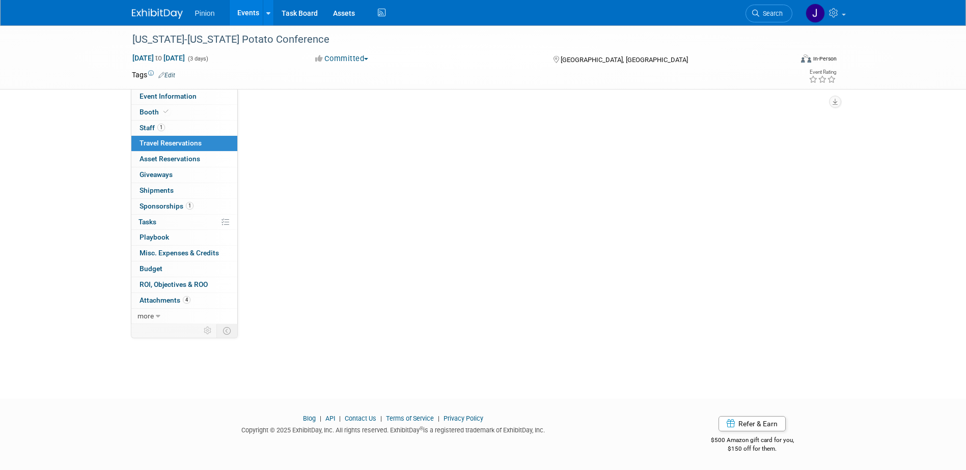
scroll to position [0, 0]
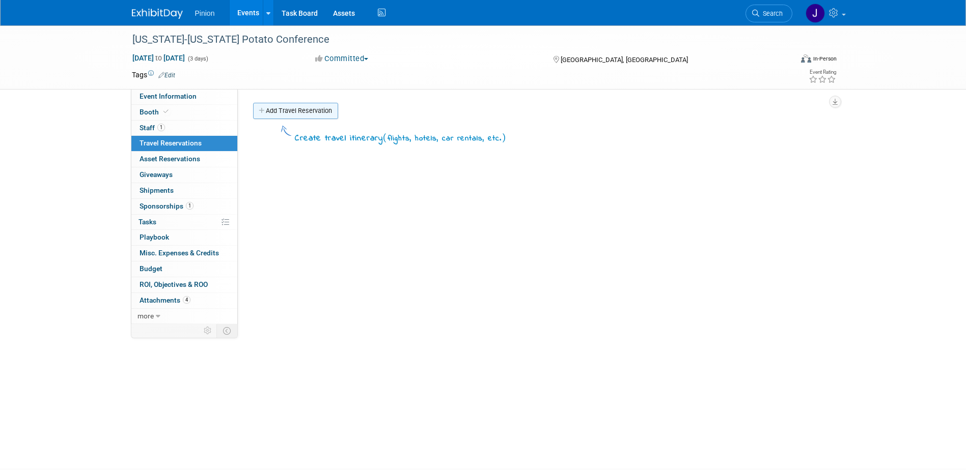
click at [287, 114] on link "Add Travel Reservation" at bounding box center [295, 111] width 85 height 16
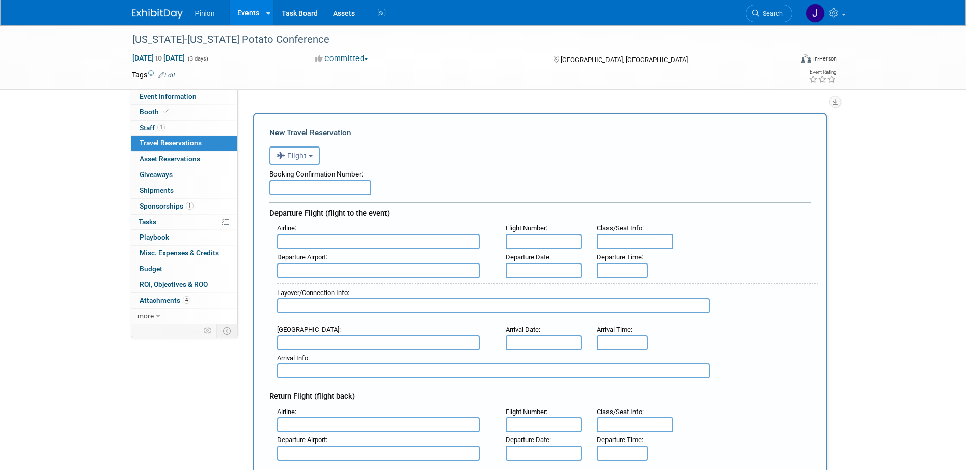
click at [287, 156] on icon "button" at bounding box center [281, 155] width 11 height 13
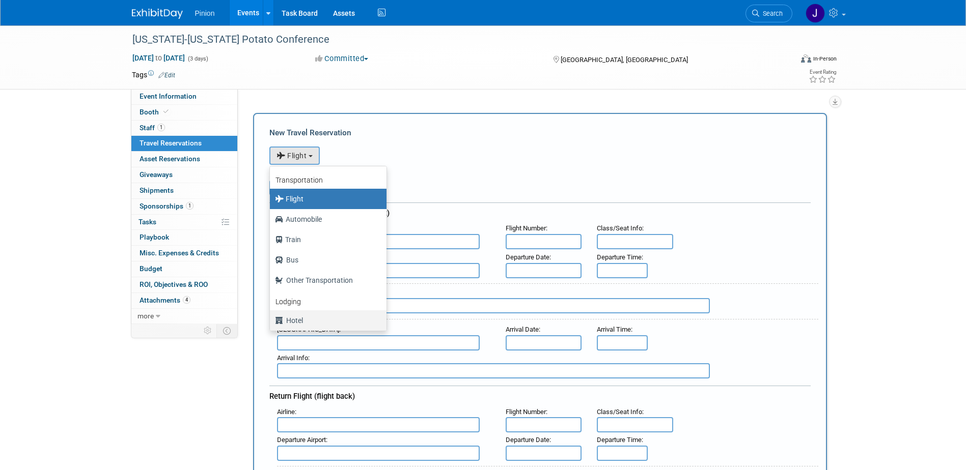
click at [300, 321] on label "Hotel" at bounding box center [325, 321] width 101 height 16
click at [271, 321] on input "Hotel" at bounding box center [268, 319] width 7 height 7
select select "6"
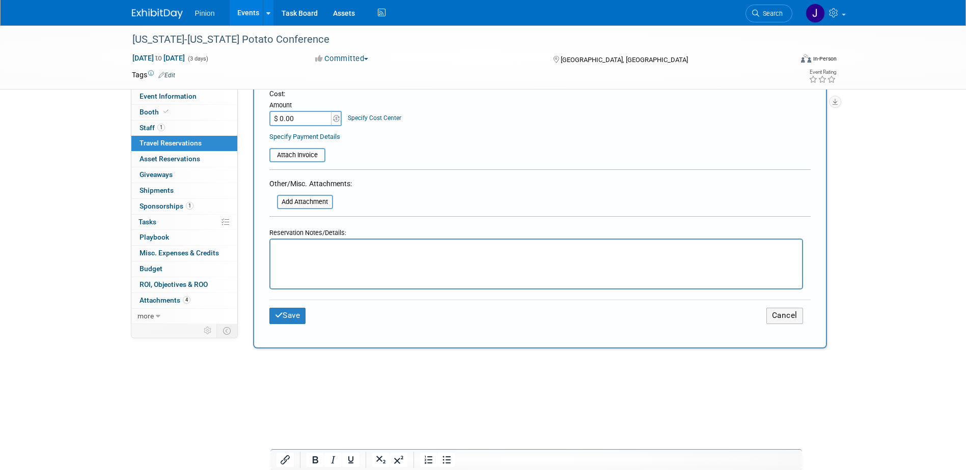
scroll to position [405, 0]
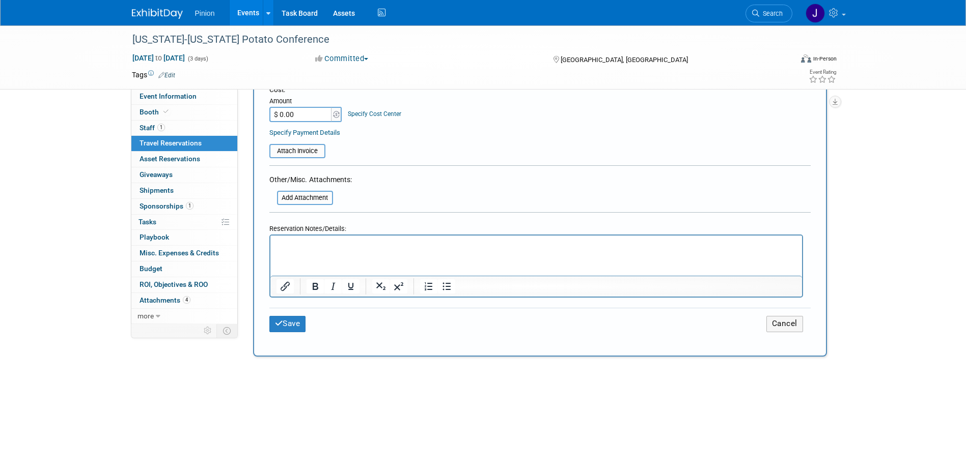
click at [340, 236] on iframe at bounding box center [535, 256] width 531 height 40
click at [340, 244] on p "Rich Text Area. Press ALT-0 for help." at bounding box center [536, 245] width 520 height 11
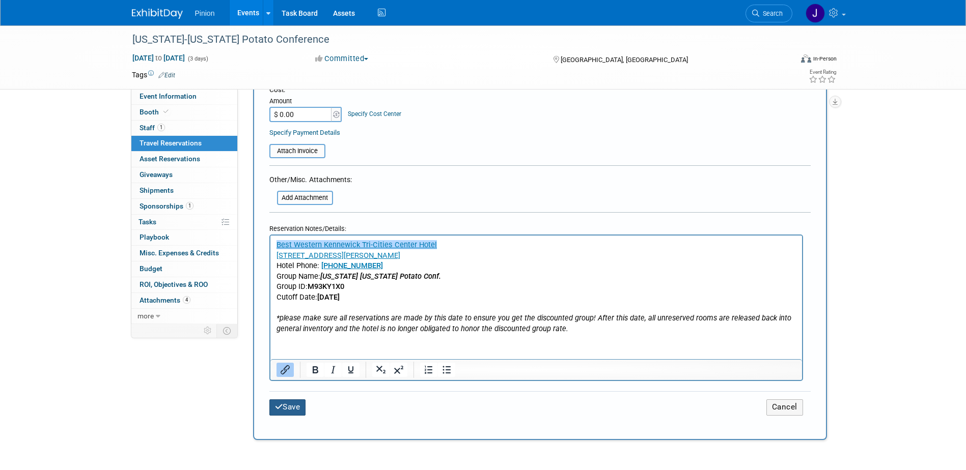
click at [276, 404] on icon "submit" at bounding box center [279, 407] width 8 height 8
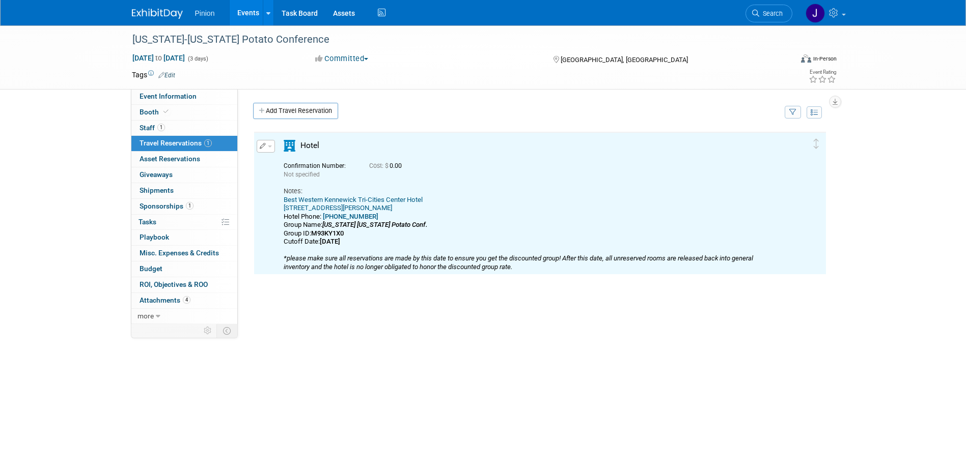
scroll to position [0, 0]
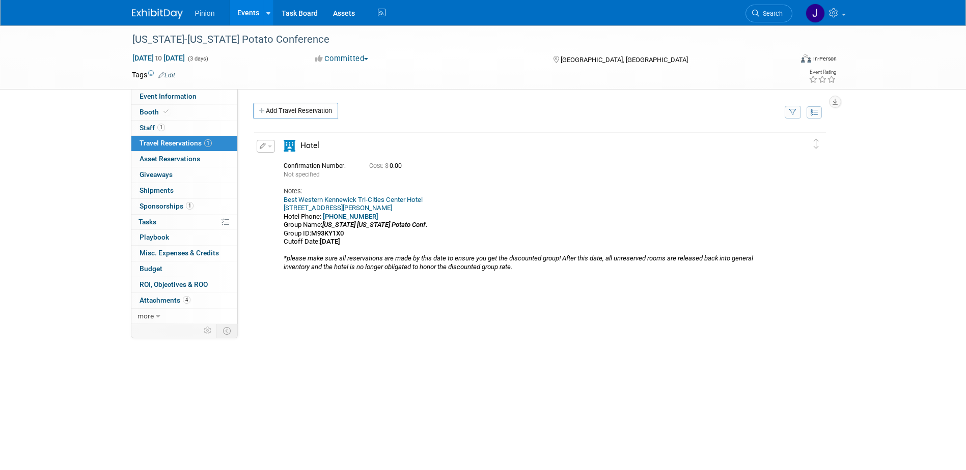
click at [265, 146] on icon "button" at bounding box center [263, 146] width 7 height 6
click at [295, 164] on button "Edit Reservation" at bounding box center [300, 164] width 86 height 15
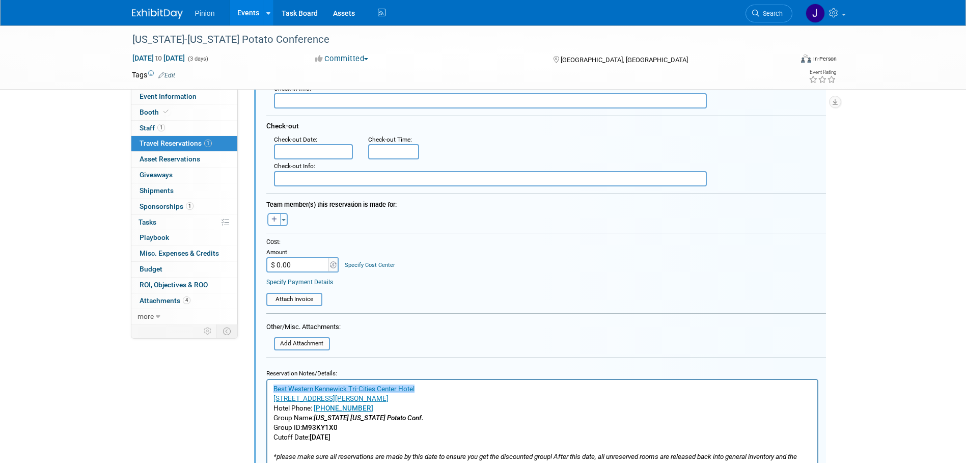
scroll to position [238, 0]
click at [268, 391] on html "﻿Best Western Kennewick Tri-Cities Center Hotel 602 N. Young St, Kennewick, WA …" at bounding box center [542, 423] width 550 height 91
click at [274, 387] on link "﻿Best Western Kennewick Tri-Cities Center Hotel" at bounding box center [343, 387] width 141 height 8
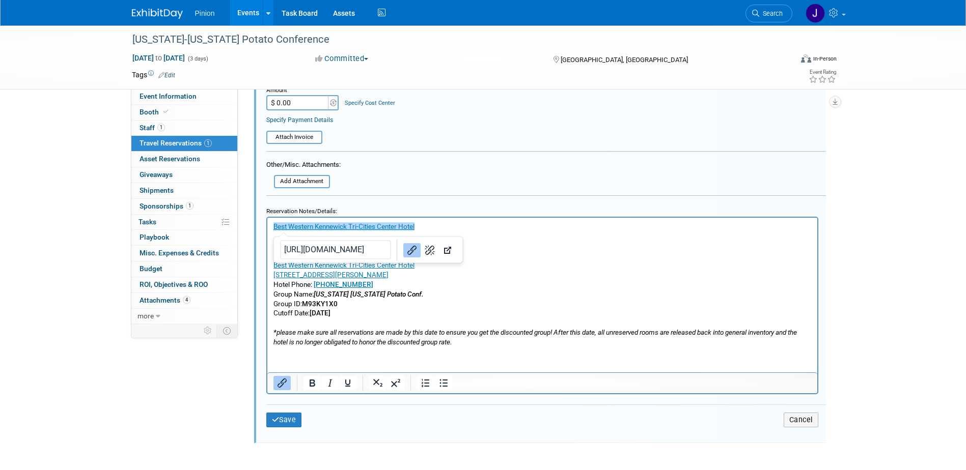
scroll to position [401, 0]
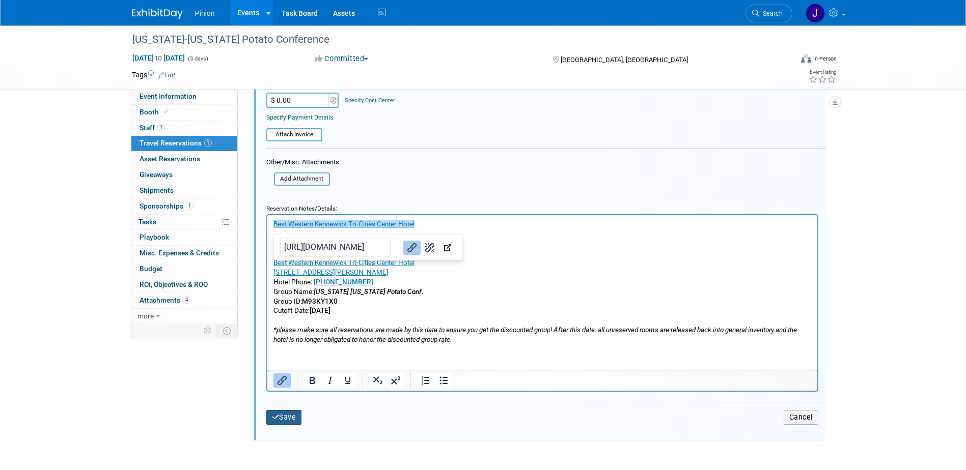
click at [287, 420] on button "Save" at bounding box center [284, 417] width 36 height 15
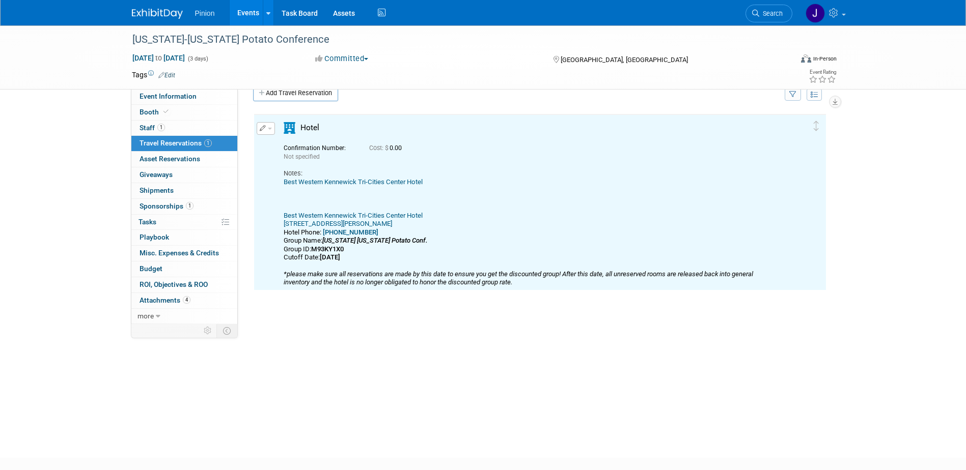
scroll to position [0, 0]
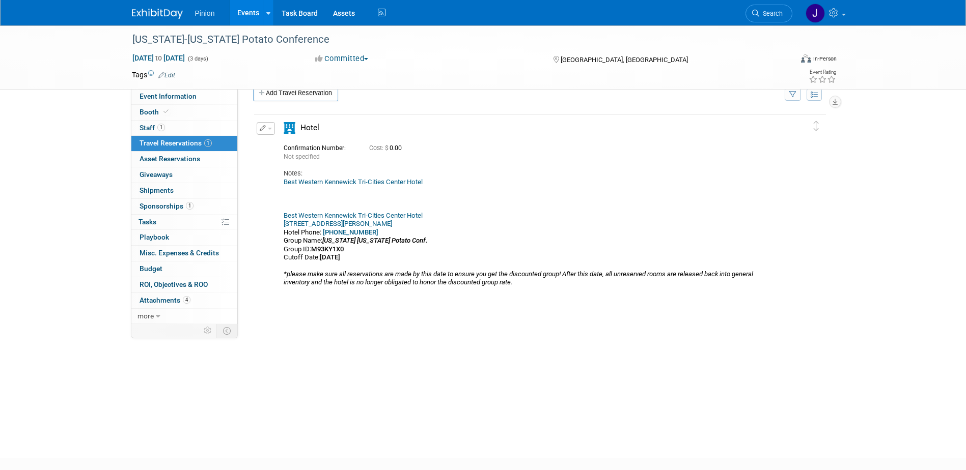
drag, startPoint x: 146, startPoint y: 12, endPoint x: 149, endPoint y: 23, distance: 11.3
click at [146, 12] on img at bounding box center [157, 14] width 51 height 10
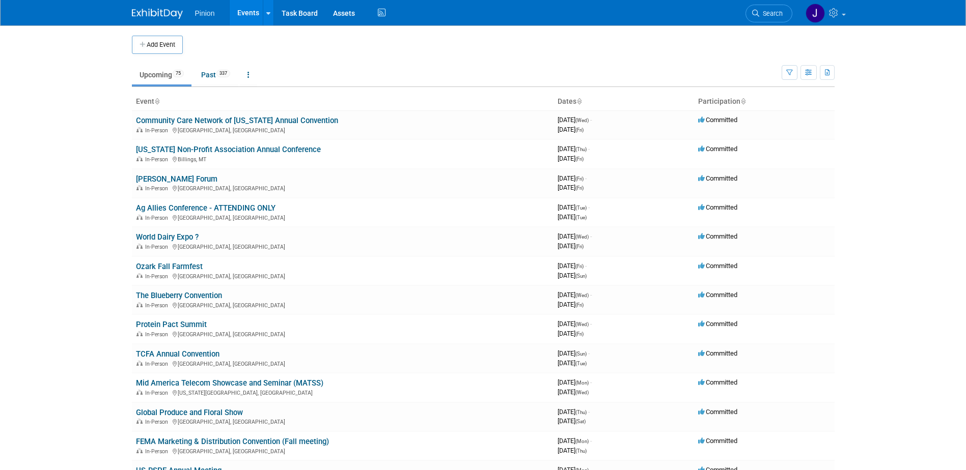
click at [157, 99] on icon at bounding box center [156, 102] width 5 height 7
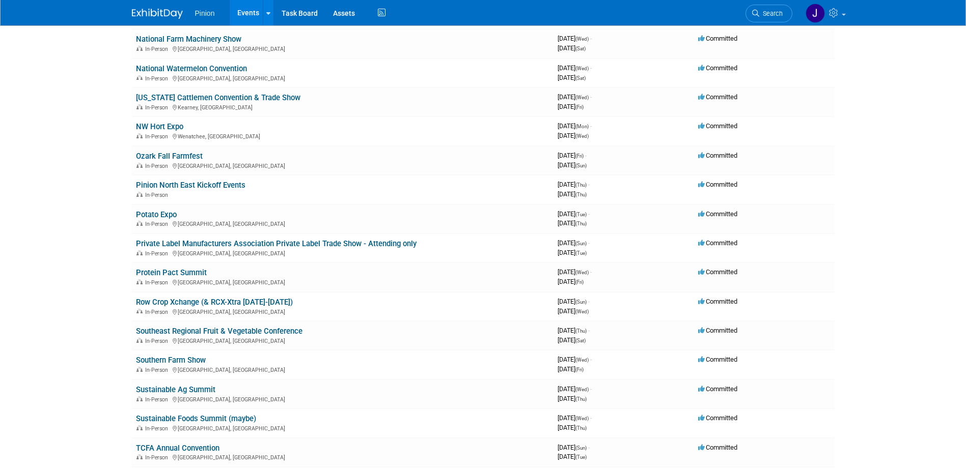
scroll to position [1391, 0]
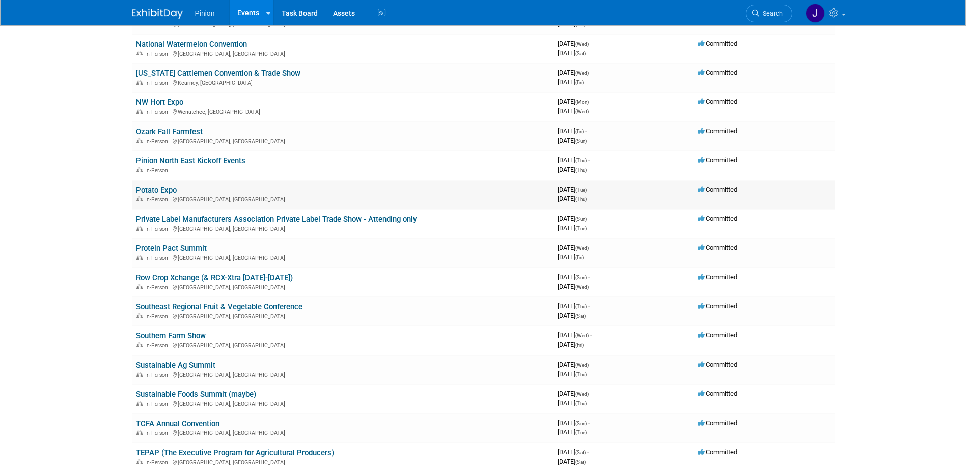
click at [168, 190] on link "Potato Expo" at bounding box center [156, 190] width 41 height 9
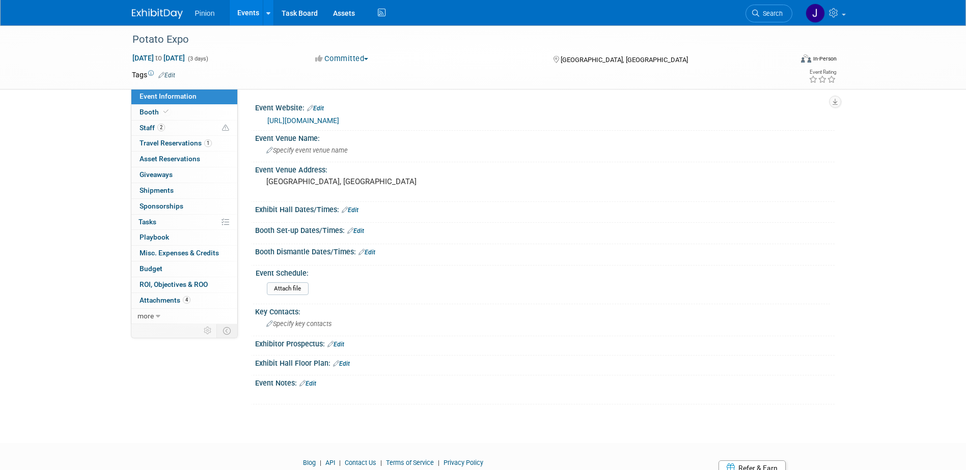
click at [339, 119] on link "[URL][DOMAIN_NAME]" at bounding box center [303, 121] width 72 height 8
click at [312, 385] on link "Edit" at bounding box center [307, 383] width 17 height 7
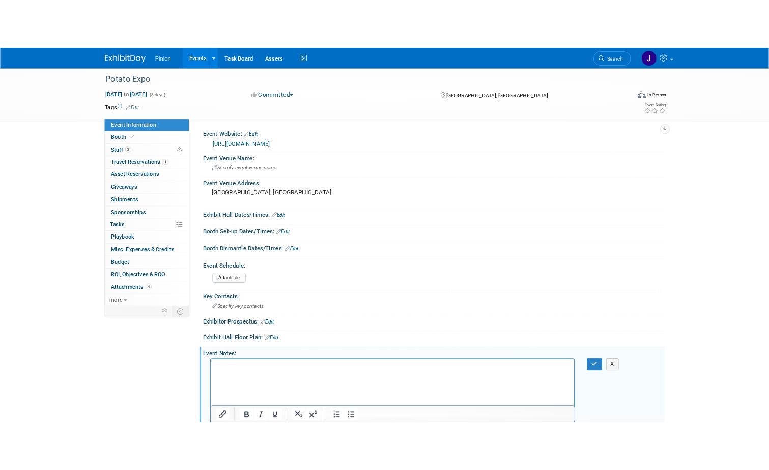
scroll to position [58, 0]
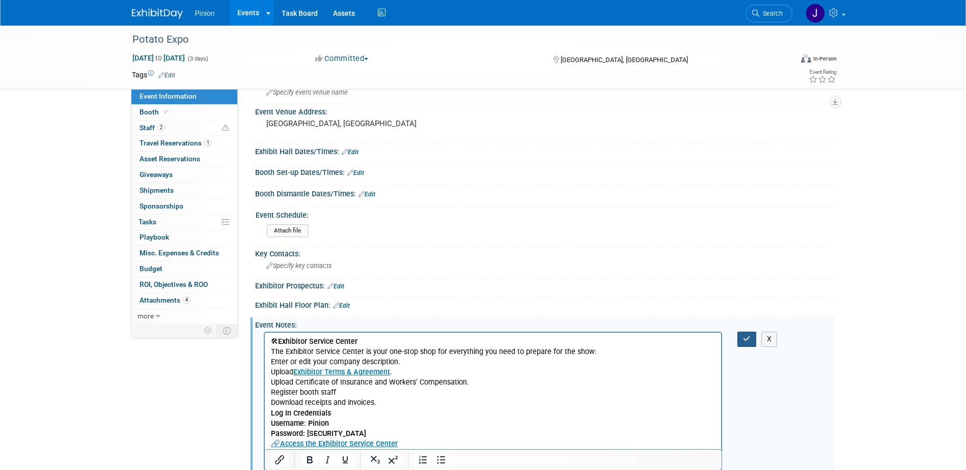
click at [753, 338] on button "button" at bounding box center [746, 339] width 19 height 15
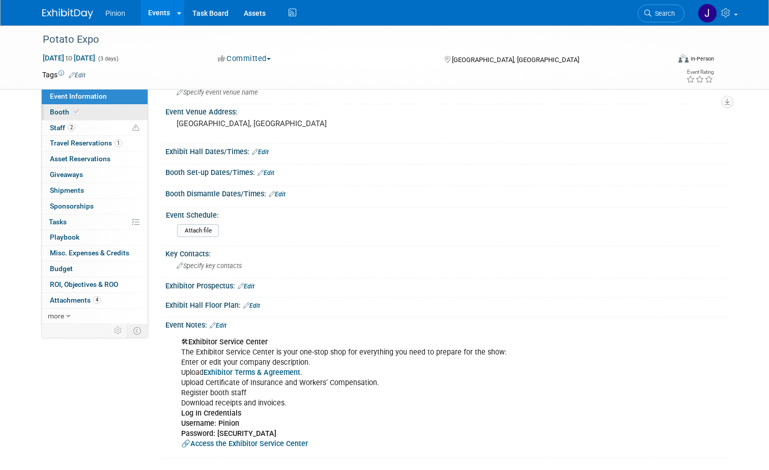
click at [63, 116] on link "Booth" at bounding box center [95, 112] width 106 height 15
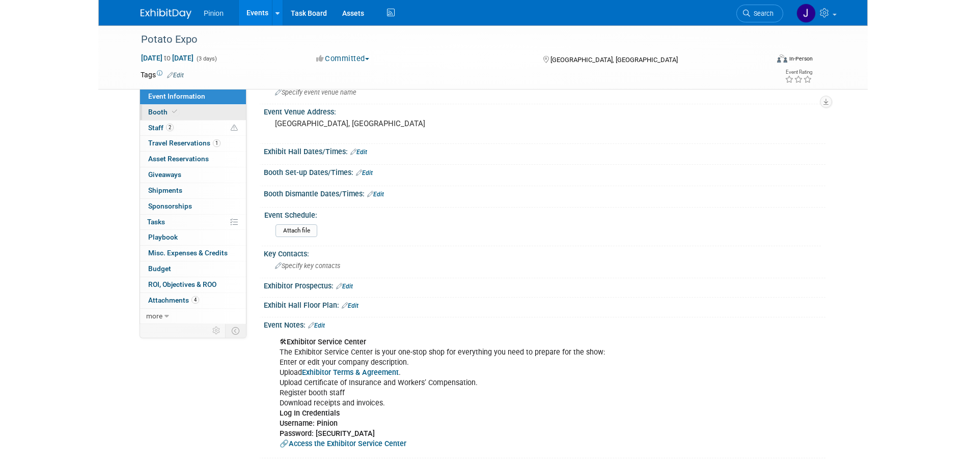
scroll to position [0, 0]
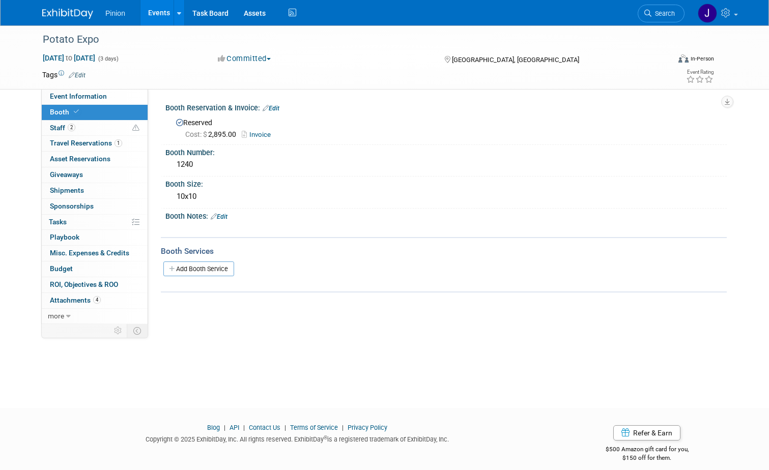
click at [256, 134] on link "Invoice" at bounding box center [259, 135] width 34 height 8
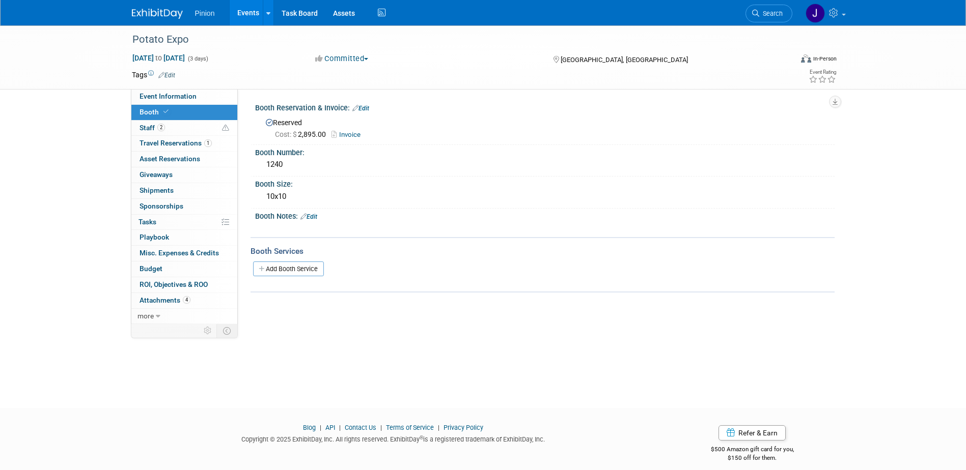
click at [153, 7] on link at bounding box center [163, 9] width 63 height 8
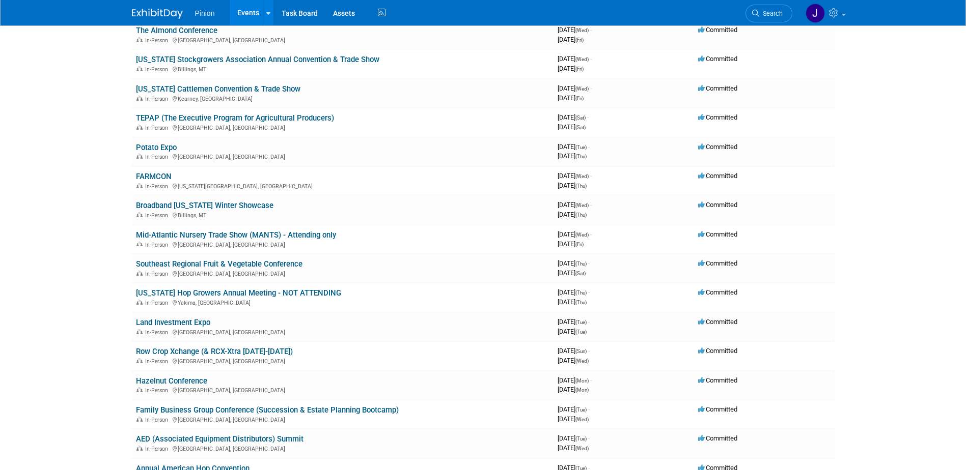
scroll to position [969, 0]
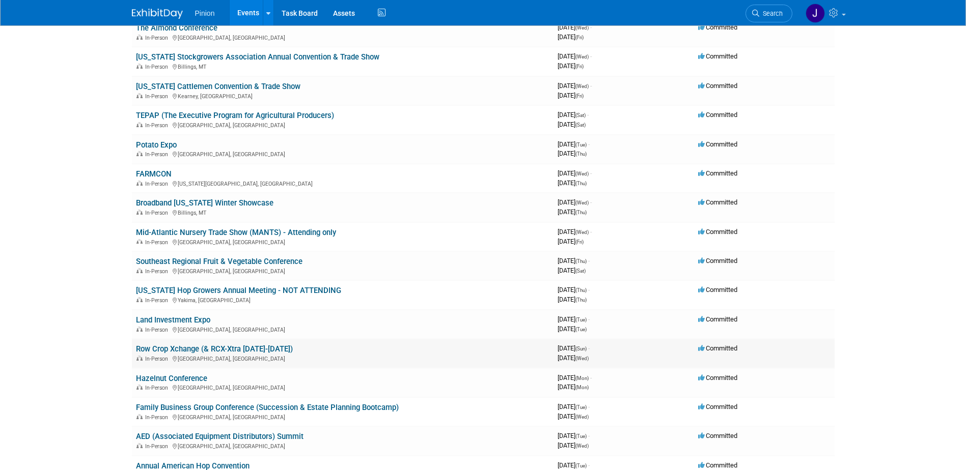
click at [280, 348] on link "Row Crop Xchange (& RCX-Xtra [DATE]-[DATE])" at bounding box center [214, 349] width 157 height 9
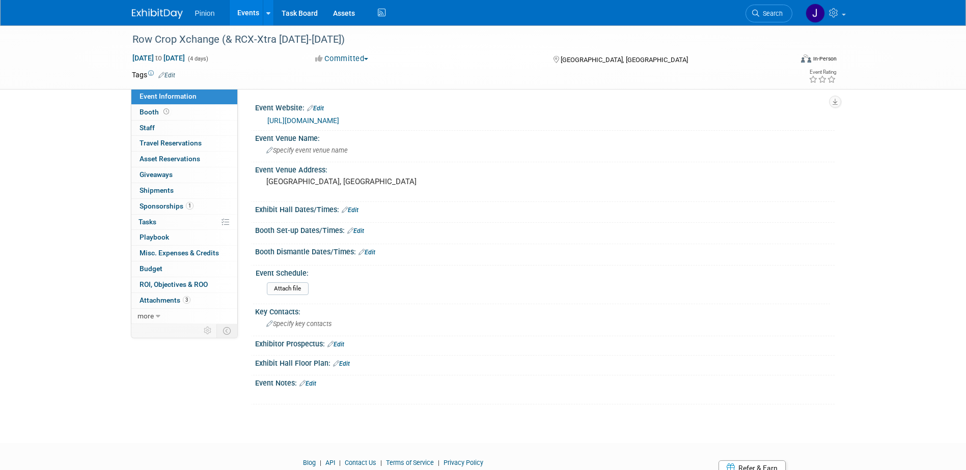
click at [315, 385] on link "Edit" at bounding box center [307, 383] width 17 height 7
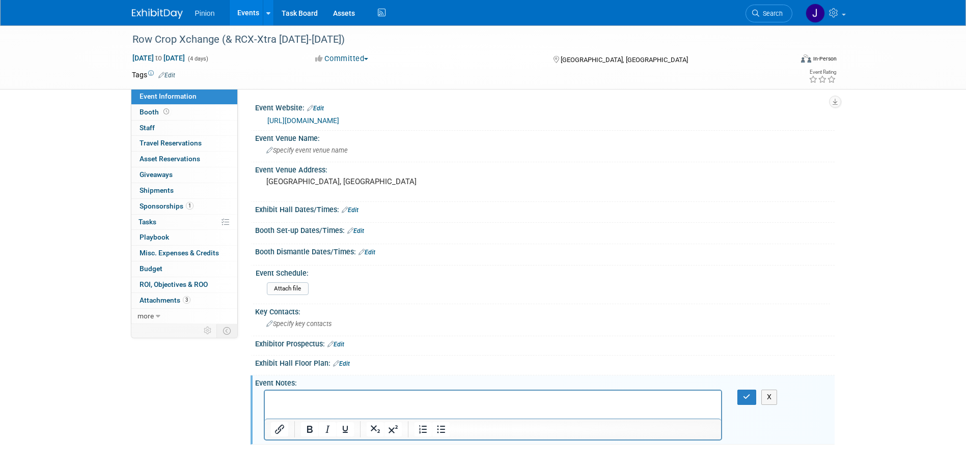
click at [289, 396] on p "Rich Text Area. Press ALT-0 for help." at bounding box center [492, 400] width 445 height 10
click at [749, 397] on icon "button" at bounding box center [747, 397] width 8 height 7
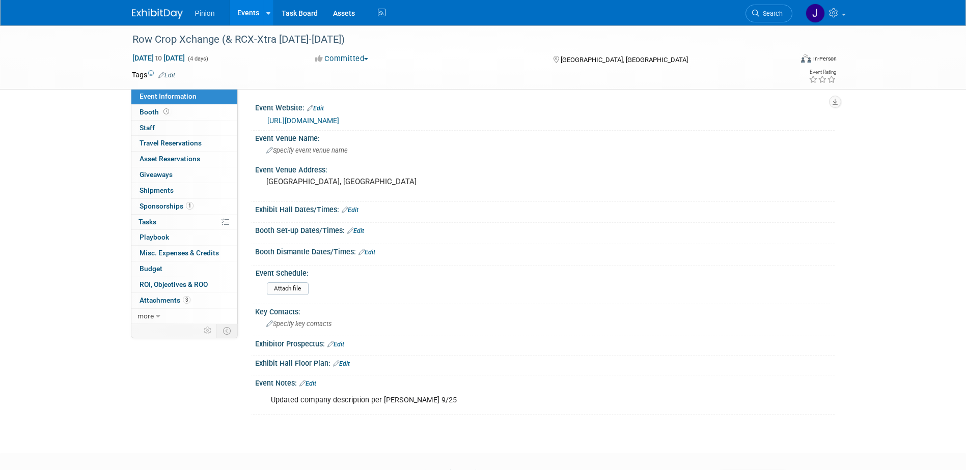
click at [171, 3] on div at bounding box center [163, 9] width 63 height 19
click at [163, 10] on img at bounding box center [157, 14] width 51 height 10
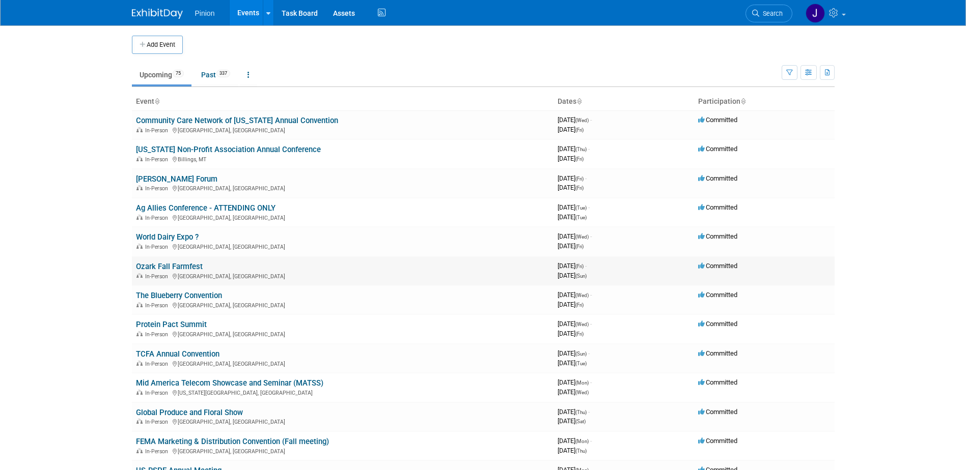
click at [163, 267] on link "Ozark Fall Farmfest" at bounding box center [169, 266] width 67 height 9
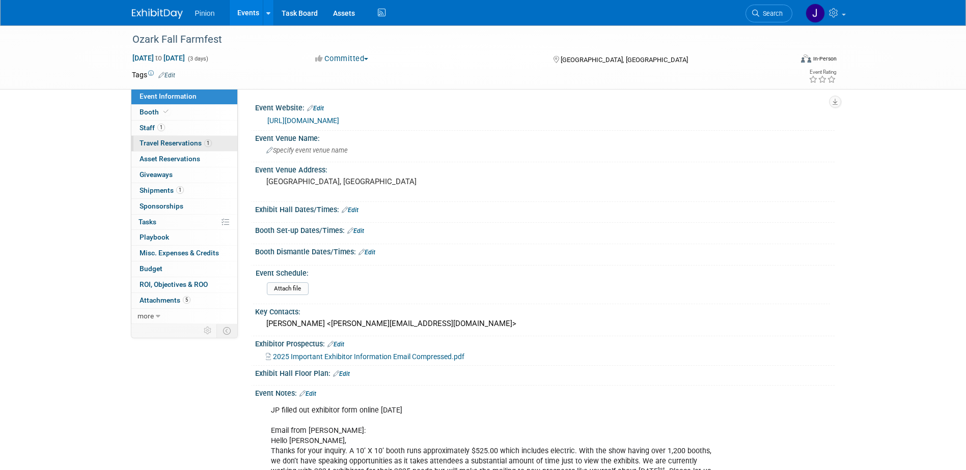
click at [159, 142] on span "Travel Reservations 1" at bounding box center [175, 143] width 72 height 8
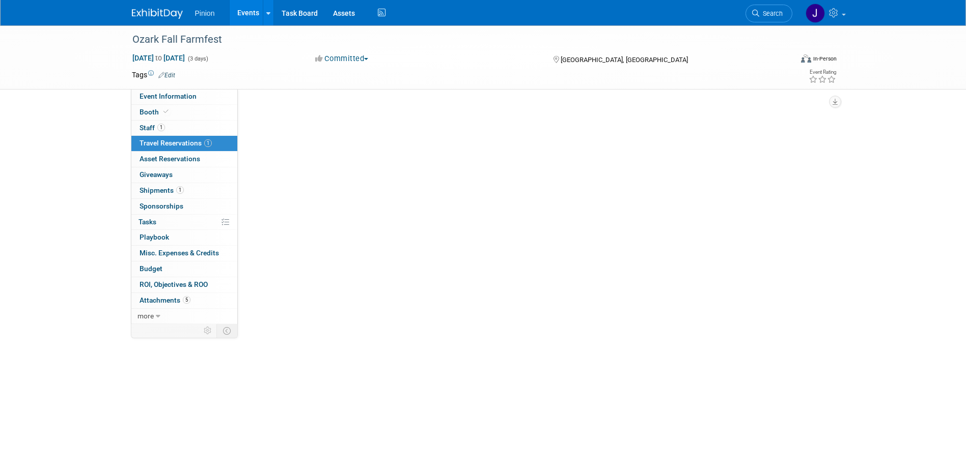
click at [159, 142] on span "Travel Reservations 1" at bounding box center [175, 143] width 72 height 8
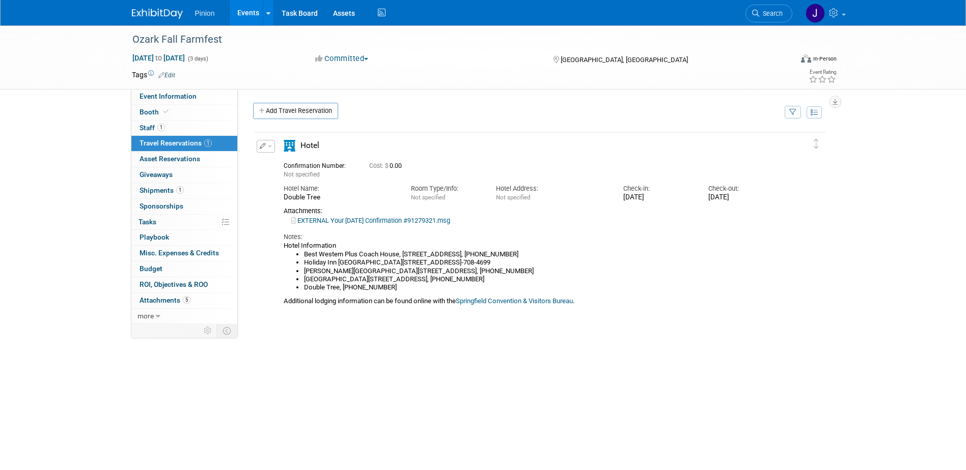
click at [165, 12] on img at bounding box center [157, 14] width 51 height 10
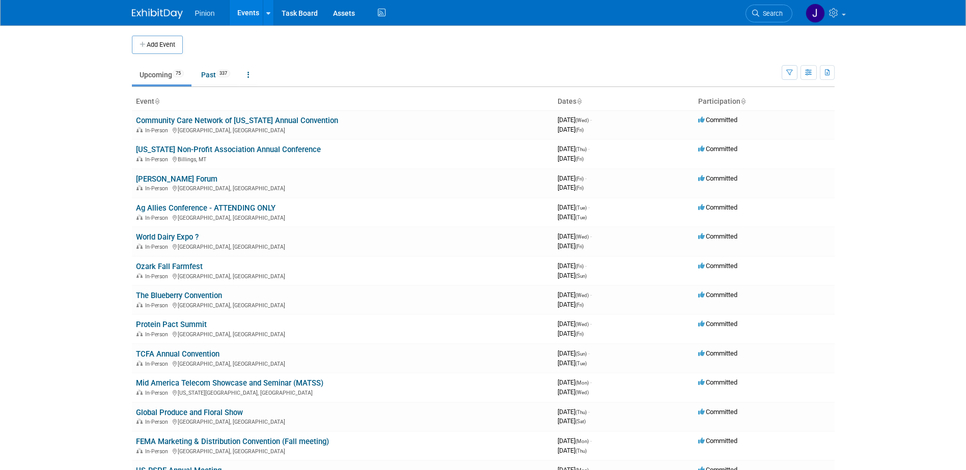
click at [156, 101] on icon at bounding box center [156, 102] width 5 height 7
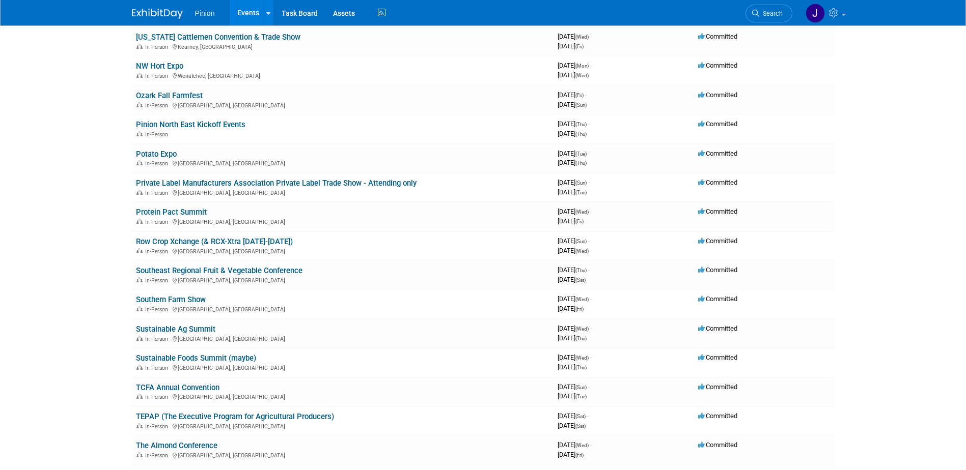
scroll to position [1477, 0]
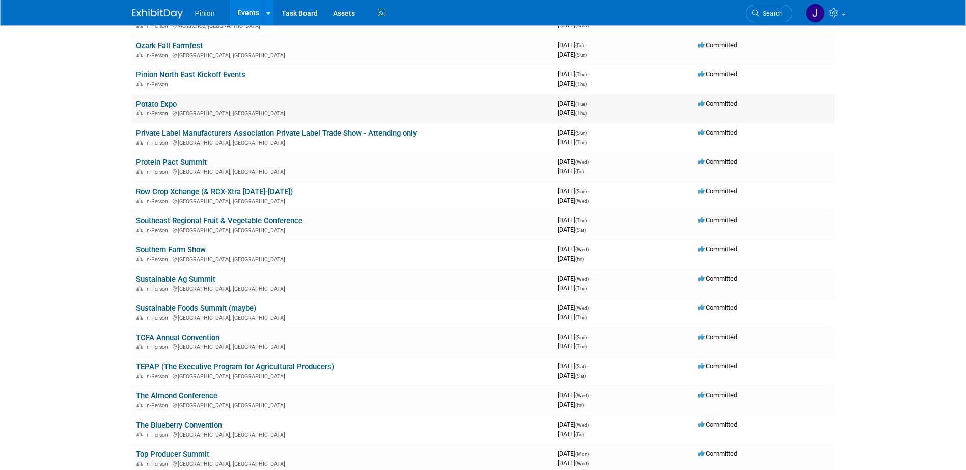
click at [148, 103] on link "Potato Expo" at bounding box center [156, 104] width 41 height 9
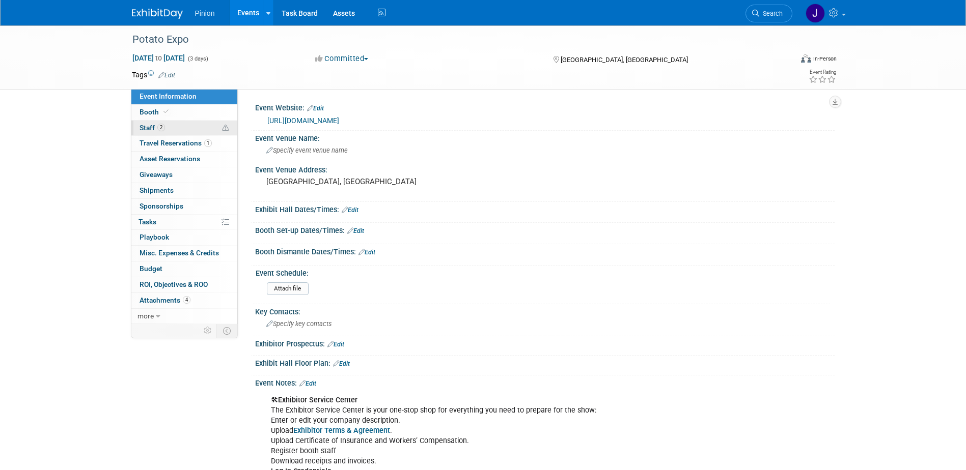
click at [151, 127] on span "Staff 2" at bounding box center [151, 128] width 25 height 8
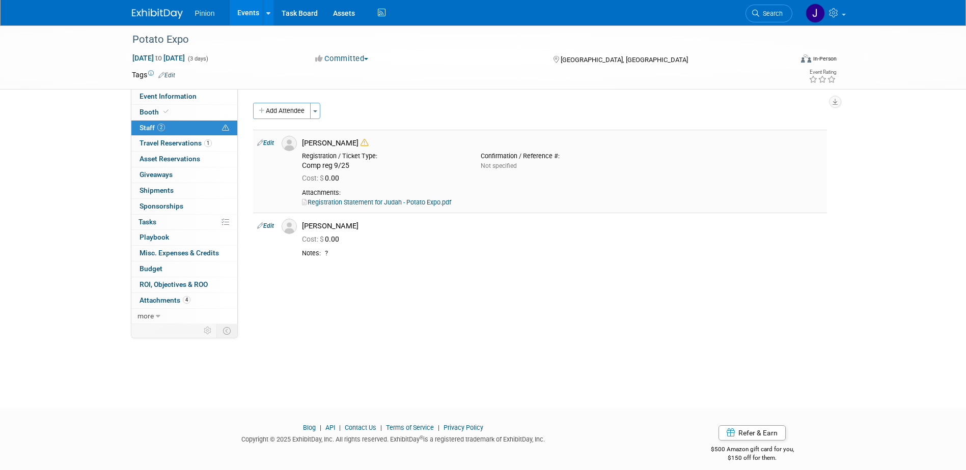
click at [334, 204] on link "Registration Statement for Judah - Potato Expo.pdf" at bounding box center [376, 203] width 149 height 8
click at [363, 237] on div "Cost: $ 0.00" at bounding box center [562, 239] width 521 height 9
click at [366, 230] on div "[PERSON_NAME]" at bounding box center [562, 226] width 521 height 10
click at [168, 141] on span "Travel Reservations 1" at bounding box center [175, 143] width 72 height 8
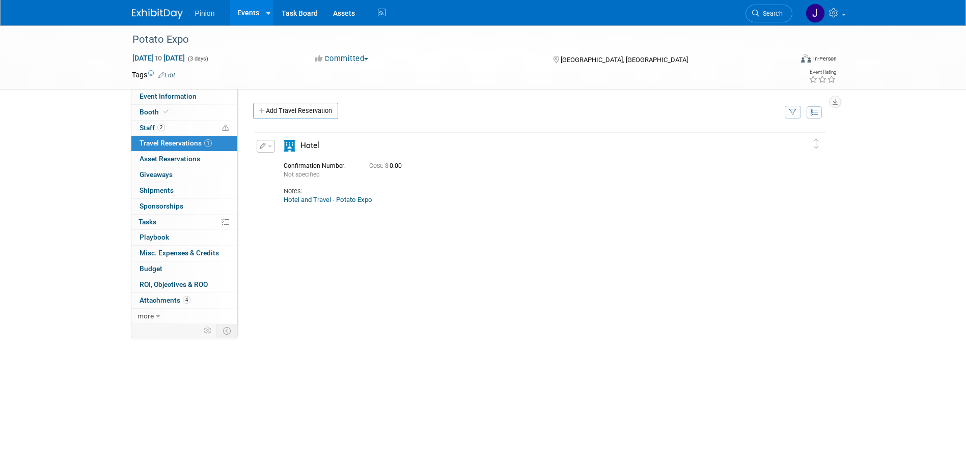
click at [168, 14] on img at bounding box center [157, 14] width 51 height 10
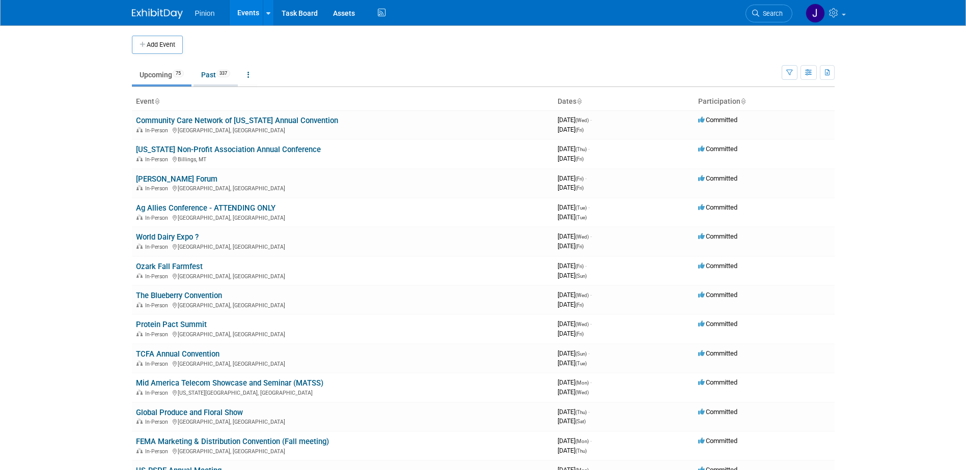
click at [208, 74] on link "Past 337" at bounding box center [215, 74] width 44 height 19
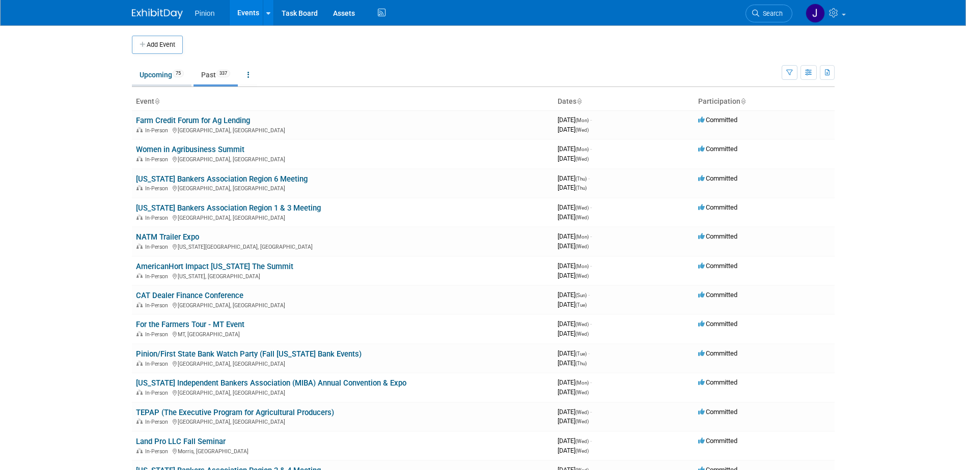
click at [166, 74] on link "Upcoming 75" at bounding box center [162, 74] width 60 height 19
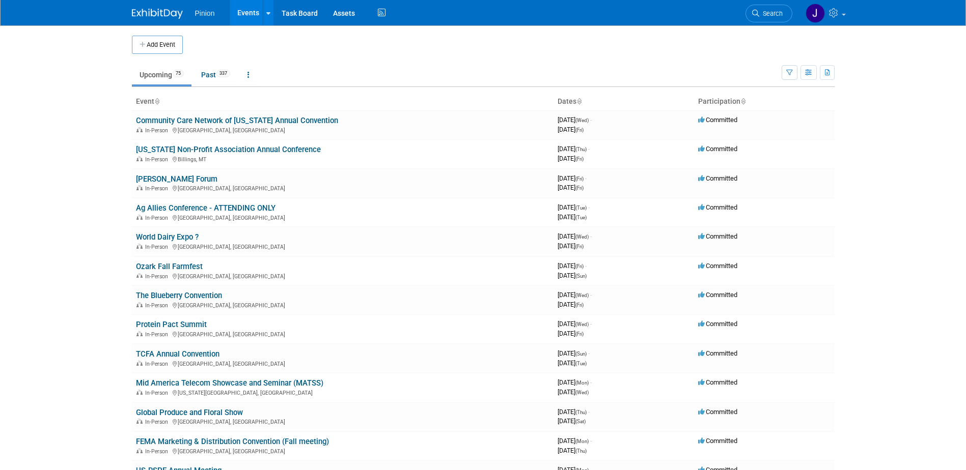
click at [158, 100] on icon at bounding box center [156, 102] width 5 height 7
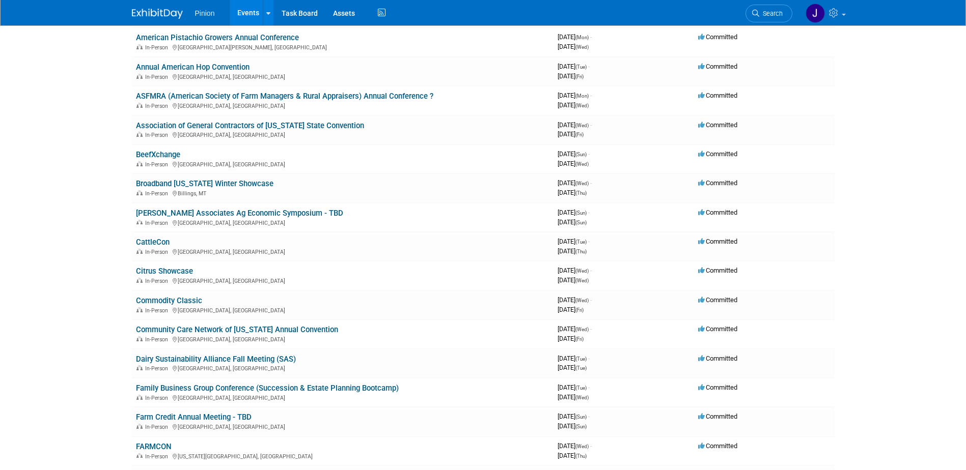
scroll to position [309, 0]
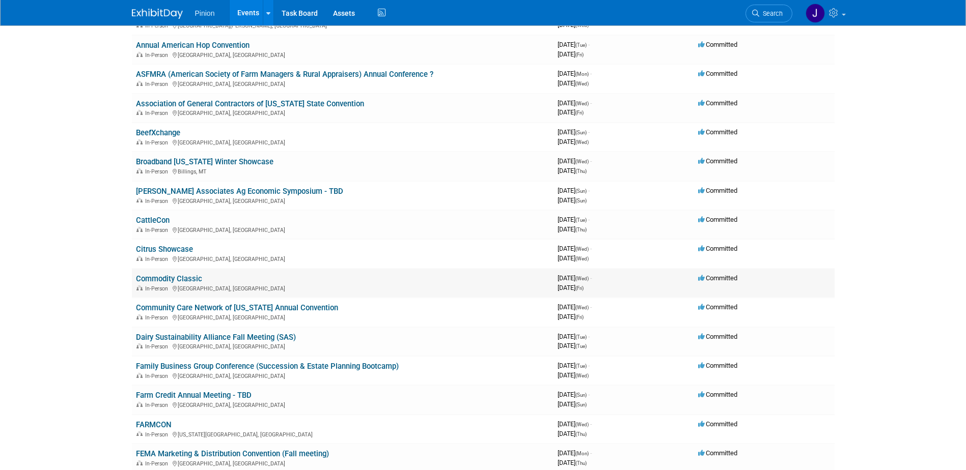
click at [173, 278] on link "Commodity Classic" at bounding box center [169, 278] width 66 height 9
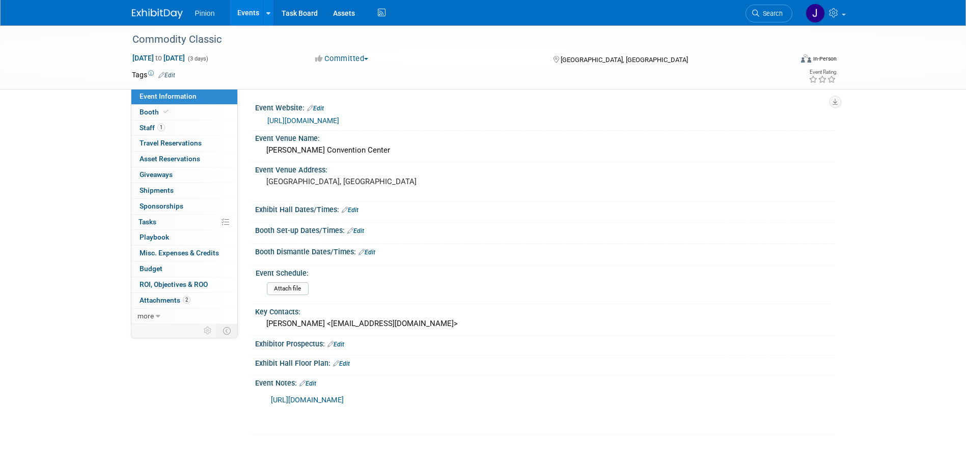
click at [314, 117] on link "[URL][DOMAIN_NAME]" at bounding box center [303, 121] width 72 height 8
click at [174, 15] on img at bounding box center [157, 14] width 51 height 10
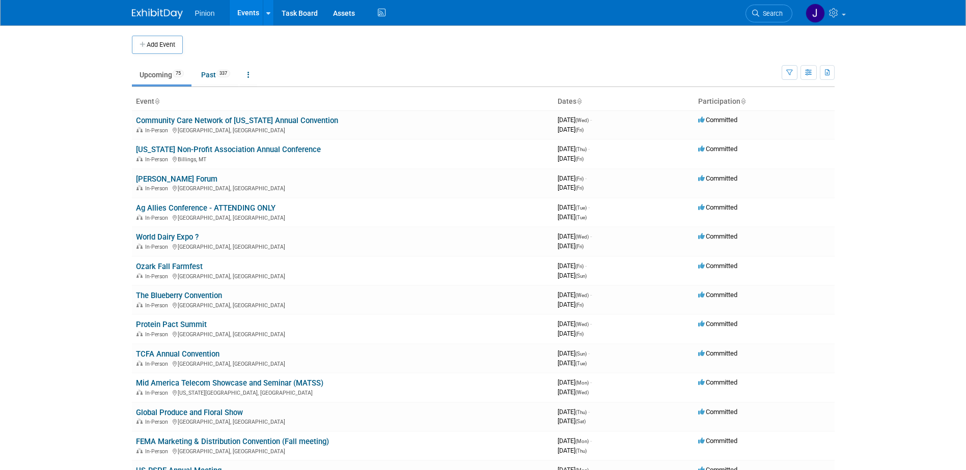
click at [158, 97] on link at bounding box center [156, 101] width 5 height 8
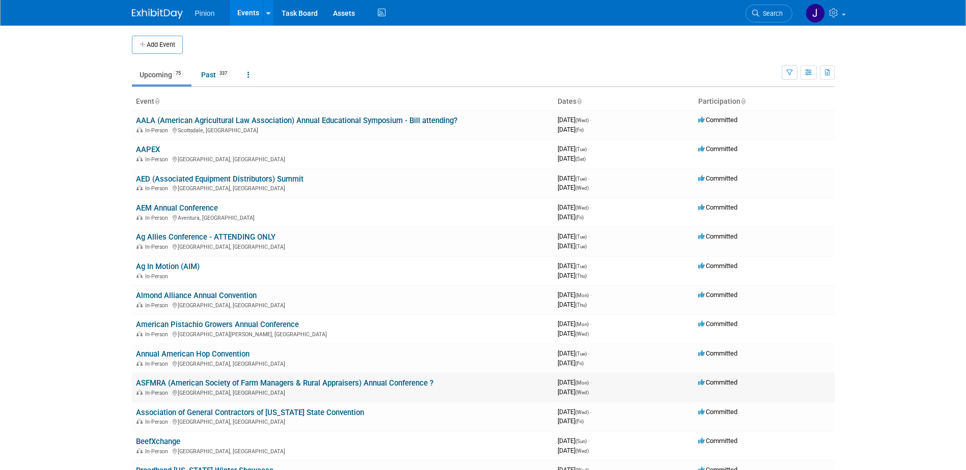
click at [338, 382] on link "ASFMRA (American Society of Farm Managers & Rural Appraisers) Annual Conference…" at bounding box center [284, 383] width 297 height 9
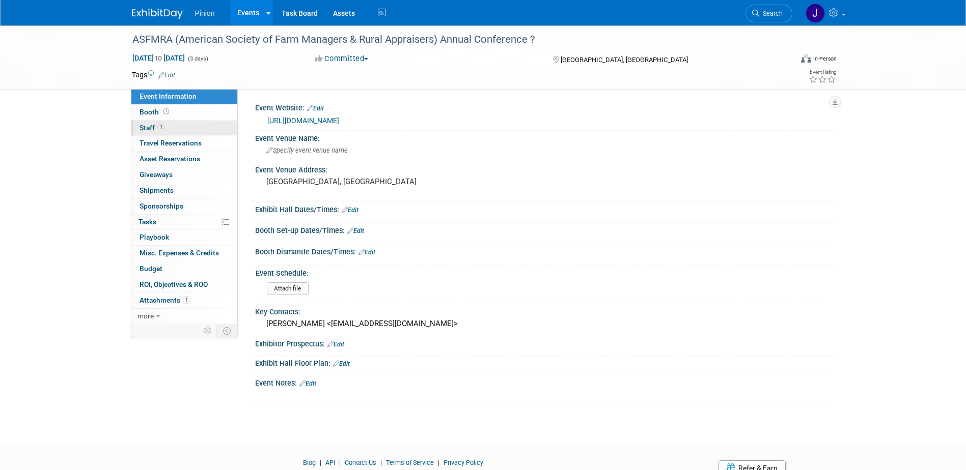
click at [161, 122] on link "1 Staff 1" at bounding box center [184, 128] width 106 height 15
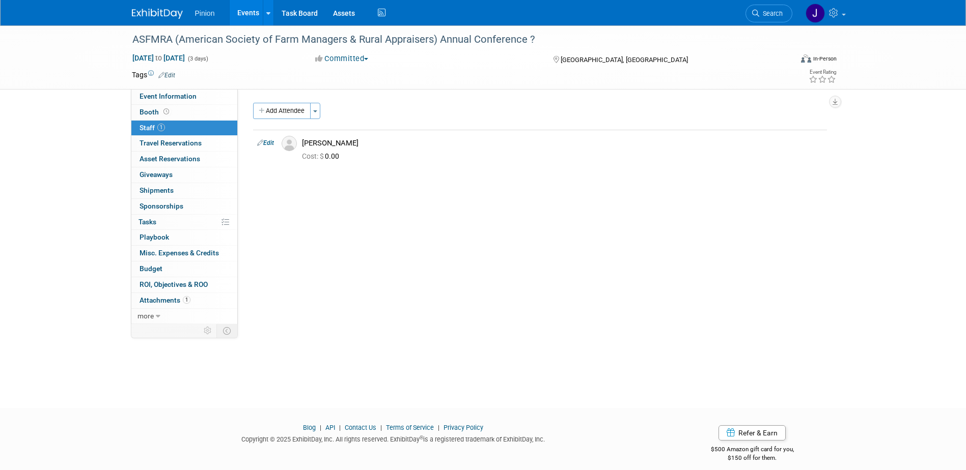
click at [158, 14] on img at bounding box center [157, 14] width 51 height 10
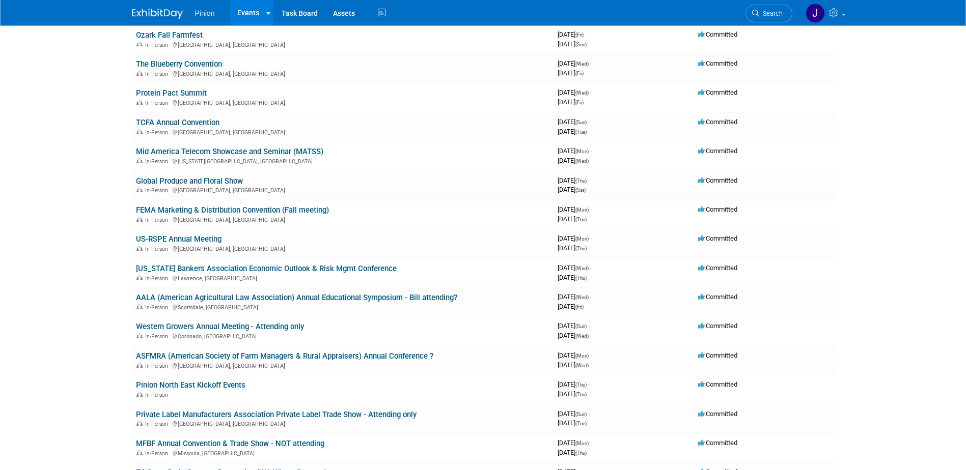
scroll to position [237, 0]
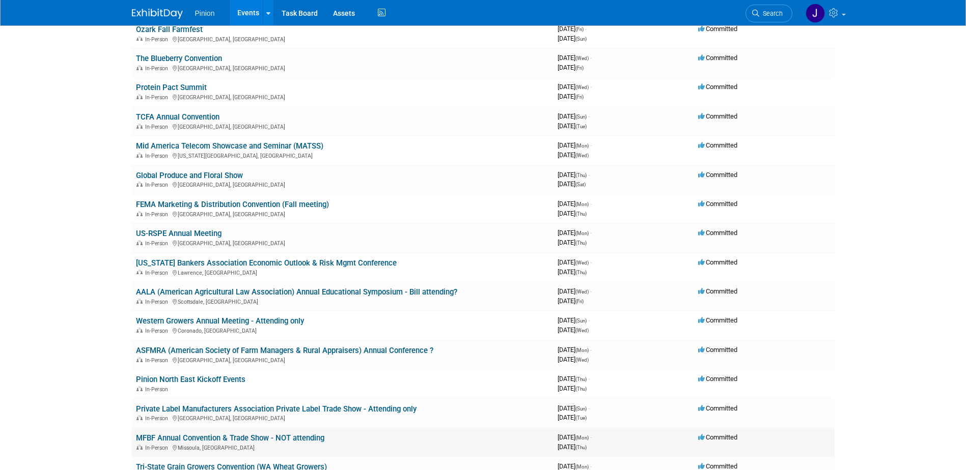
click at [263, 439] on link "MFBF Annual Convention & Trade Show - NOT attending" at bounding box center [230, 438] width 188 height 9
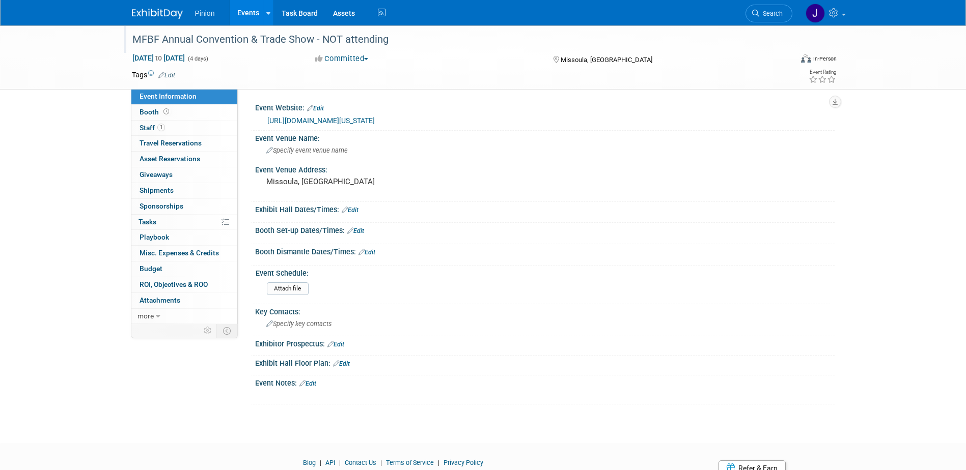
click at [349, 34] on div "MFBF Annual Convention & Trade Show - NOT attending" at bounding box center [453, 40] width 648 height 18
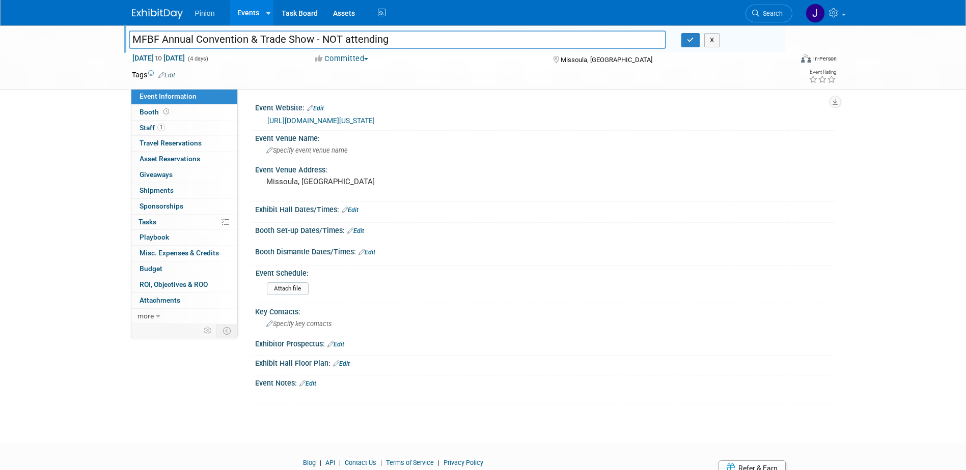
drag, startPoint x: 404, startPoint y: 40, endPoint x: 315, endPoint y: 42, distance: 89.1
click at [315, 42] on input "MFBF Annual Convention & Trade Show - NOT attending" at bounding box center [398, 40] width 538 height 18
type input "MFBF Annual Convention & Trade Show"
click at [692, 42] on icon "button" at bounding box center [690, 40] width 7 height 7
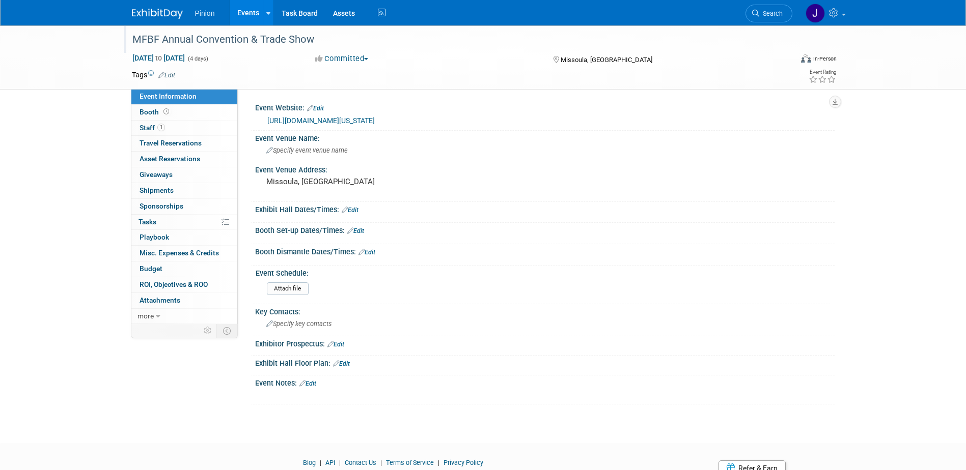
click at [156, 16] on img at bounding box center [157, 14] width 51 height 10
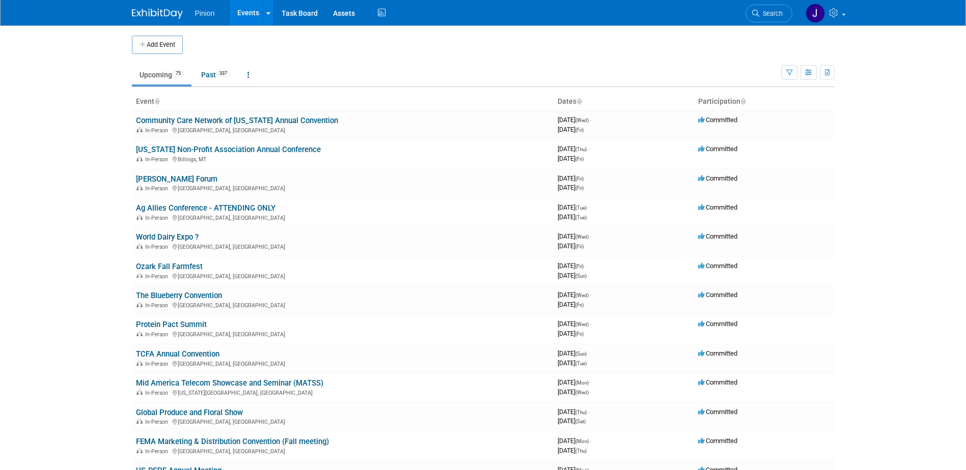
click at [158, 103] on icon at bounding box center [156, 102] width 5 height 7
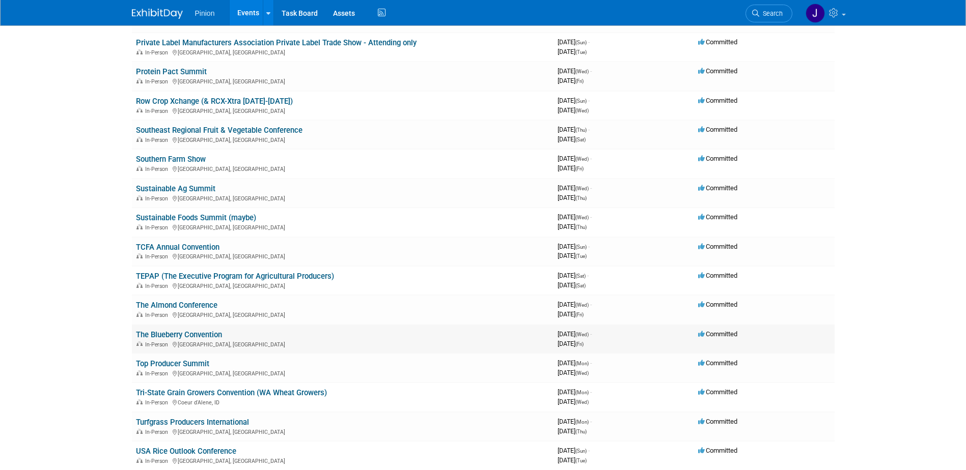
scroll to position [1565, 0]
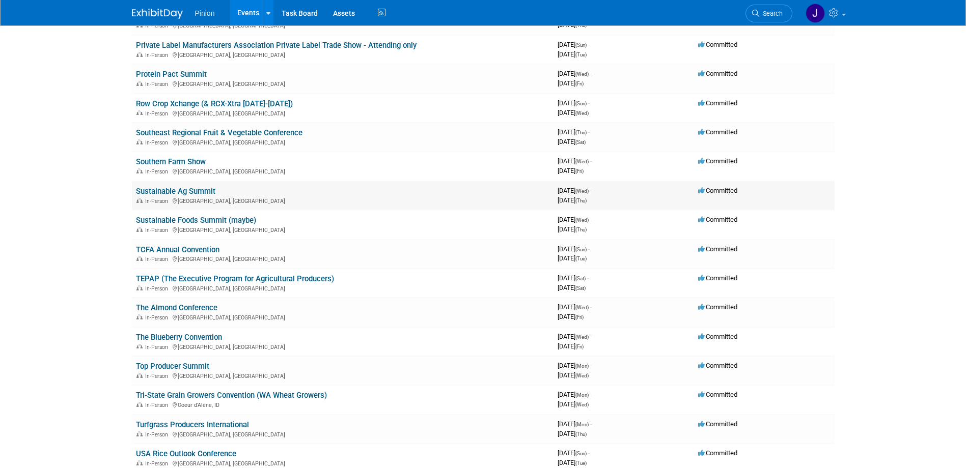
click at [198, 190] on link "Sustainable Ag Summit" at bounding box center [175, 191] width 79 height 9
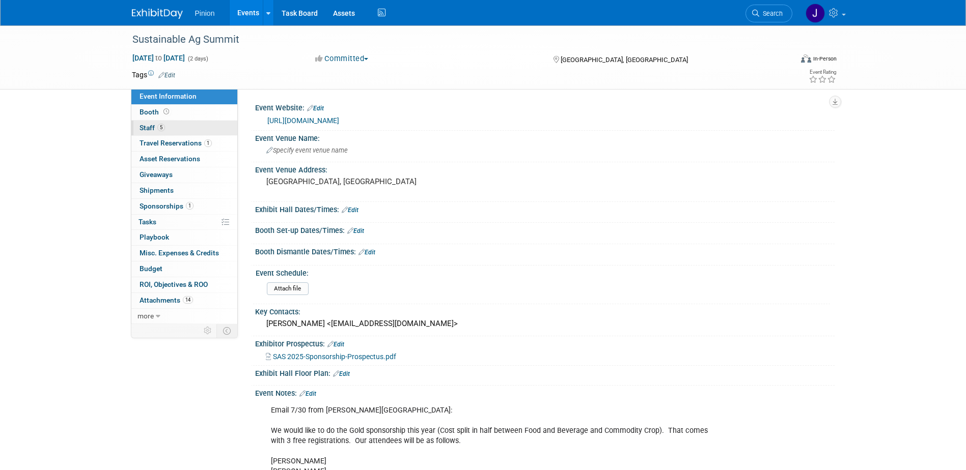
click at [146, 126] on span "Staff 5" at bounding box center [151, 128] width 25 height 8
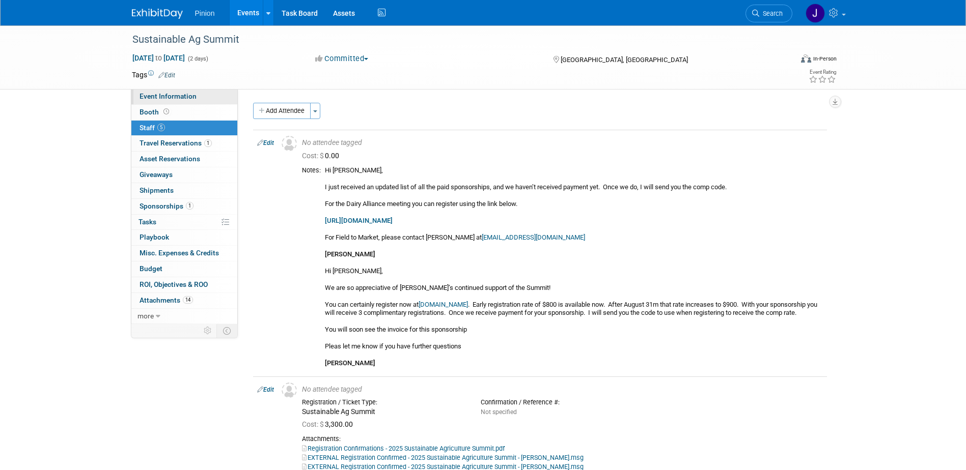
click at [190, 95] on span "Event Information" at bounding box center [167, 96] width 57 height 8
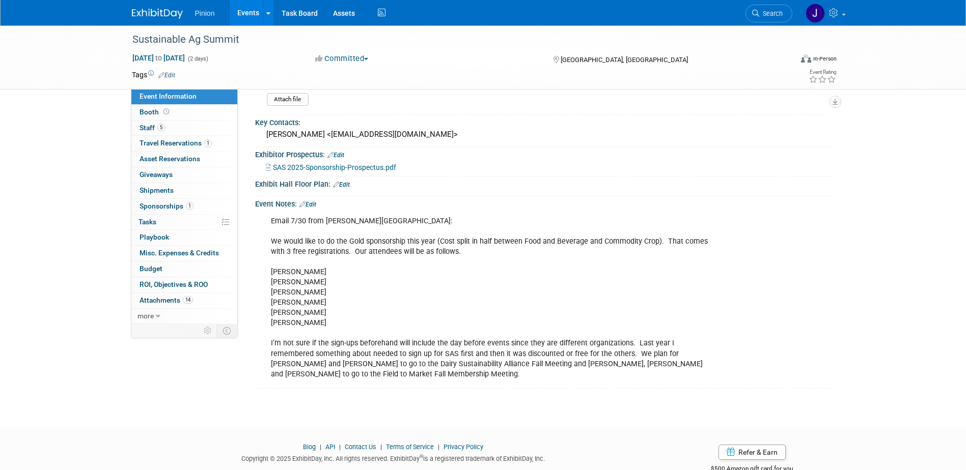
scroll to position [190, 0]
click at [153, 129] on span "Staff 5" at bounding box center [151, 128] width 25 height 8
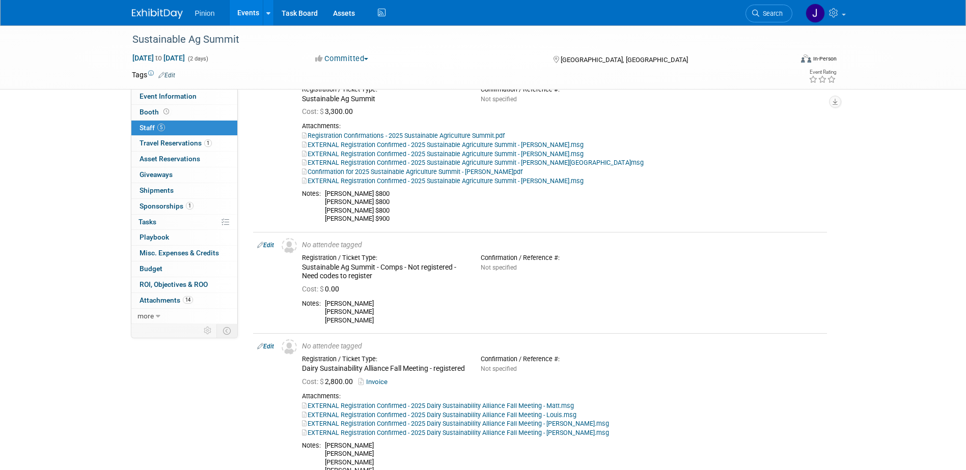
scroll to position [307, 0]
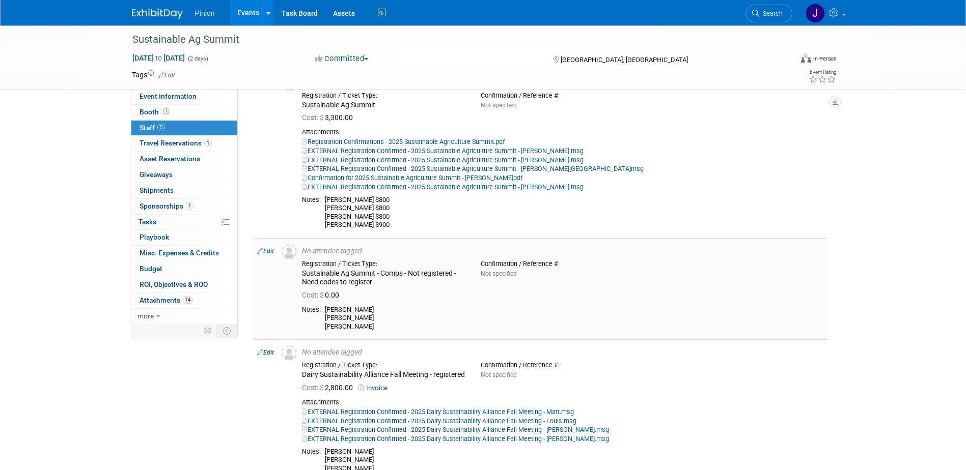
click at [271, 255] on link "Edit" at bounding box center [265, 251] width 17 height 7
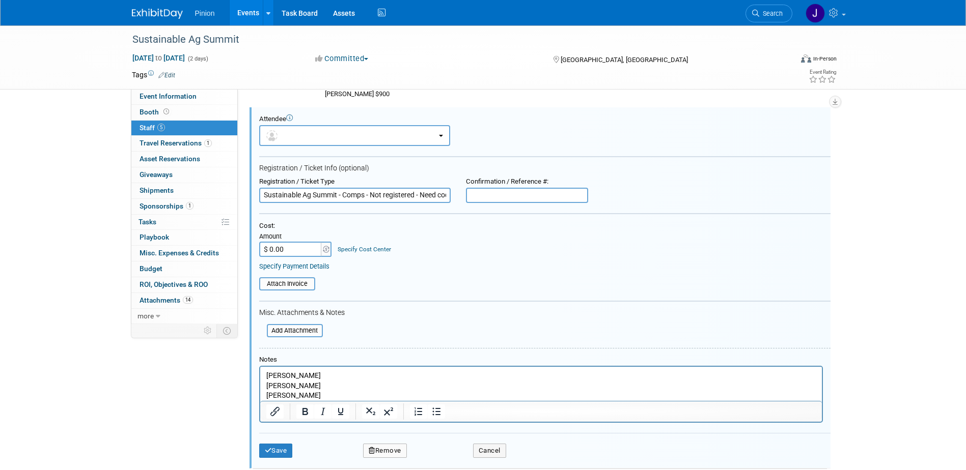
scroll to position [0, 0]
click at [265, 377] on body "Louis DeMaso Matt Armstrong Alec Watts" at bounding box center [540, 386] width 551 height 30
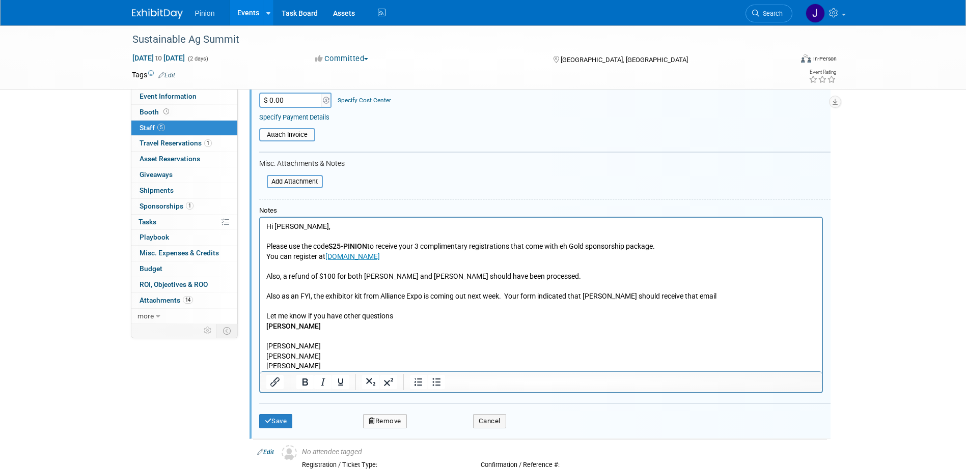
scroll to position [588, 0]
click at [277, 427] on button "Save" at bounding box center [276, 420] width 34 height 14
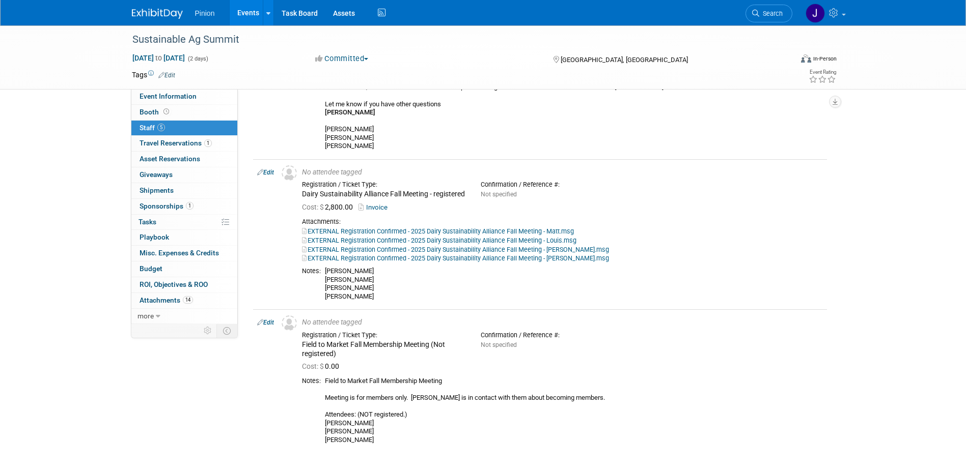
click at [151, 11] on img at bounding box center [157, 14] width 51 height 10
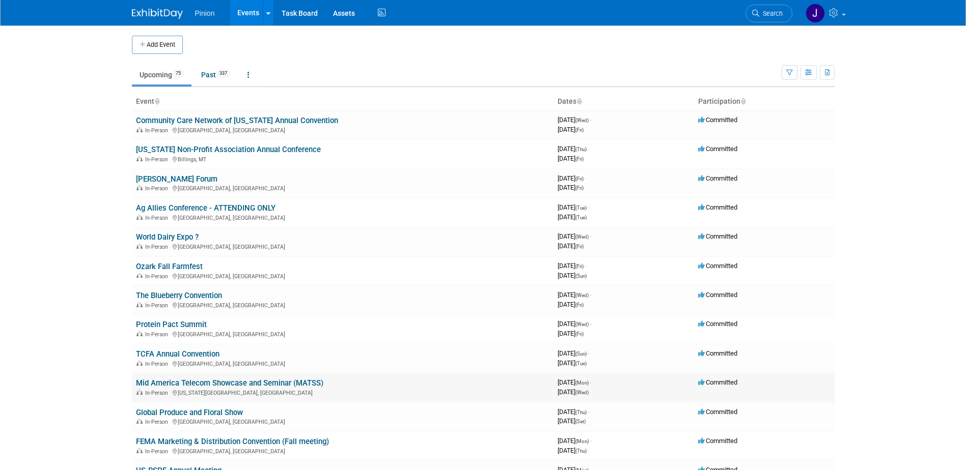
click at [257, 382] on link "Mid America Telecom Showcase and Seminar (MATSS)" at bounding box center [229, 383] width 187 height 9
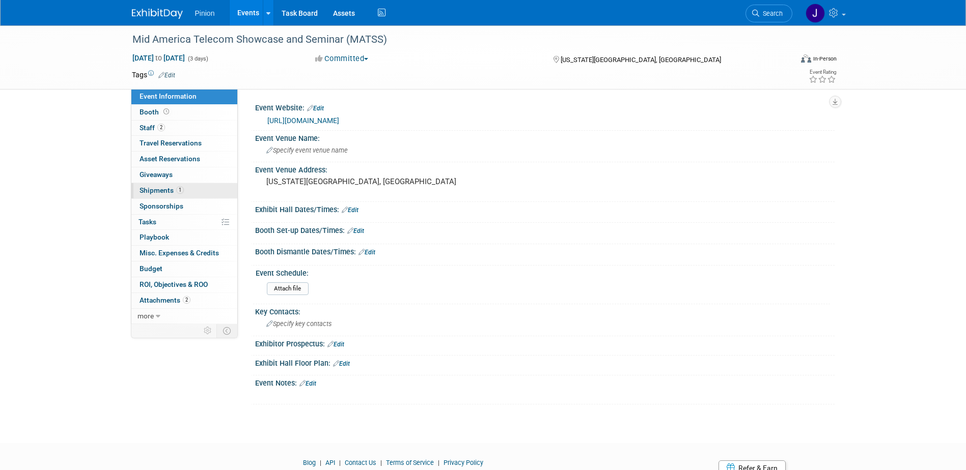
click at [168, 192] on span "Shipments 1" at bounding box center [161, 190] width 44 height 8
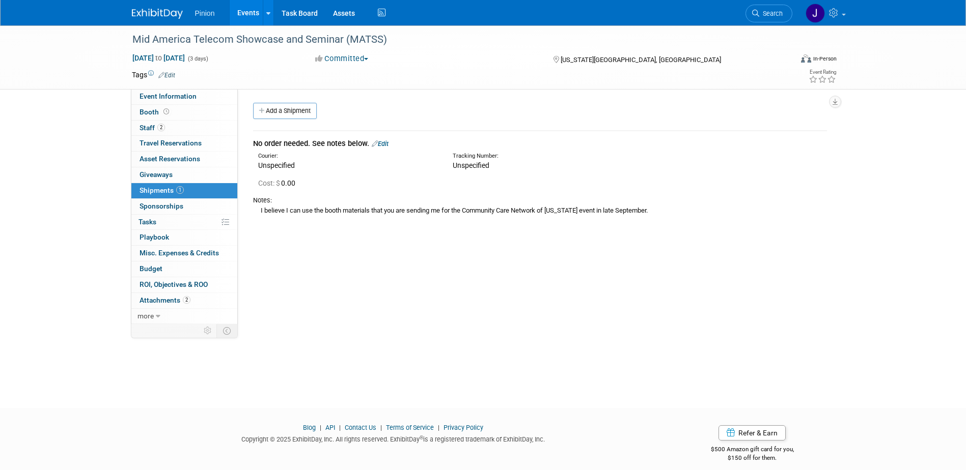
click at [646, 210] on div "I believe I can use the booth materials that you are sending me for the Communi…" at bounding box center [540, 210] width 574 height 11
drag, startPoint x: 659, startPoint y: 209, endPoint x: 256, endPoint y: 215, distance: 403.2
click at [256, 215] on div "I believe I can use the booth materials that you are sending me for the Communi…" at bounding box center [540, 210] width 574 height 11
drag, startPoint x: 256, startPoint y: 215, endPoint x: 267, endPoint y: 212, distance: 11.5
copy div "I believe I can use the booth materials that you are sending me for the Communi…"
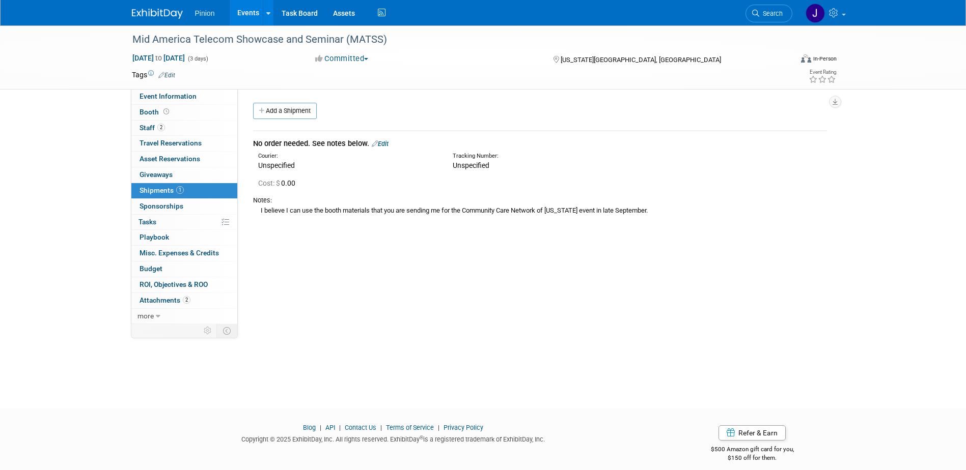
click at [143, 10] on img at bounding box center [157, 14] width 51 height 10
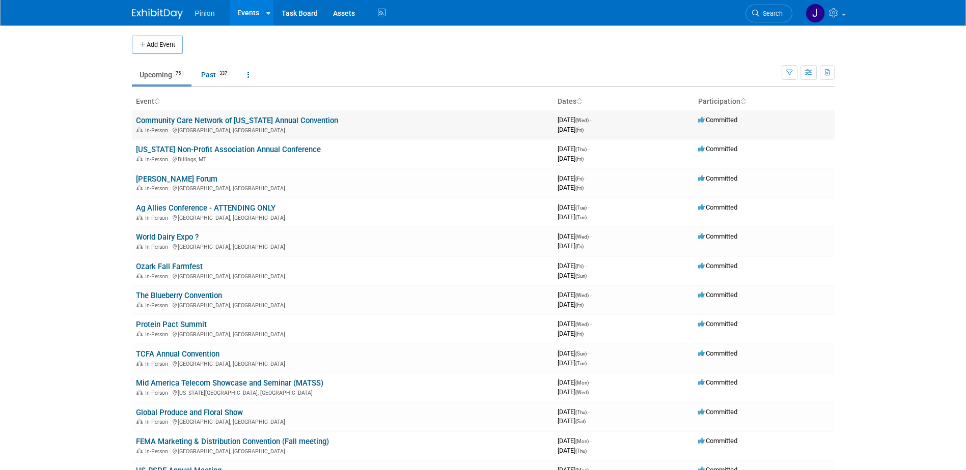
click at [186, 117] on link "Community Care Network of [US_STATE] Annual Convention" at bounding box center [237, 120] width 202 height 9
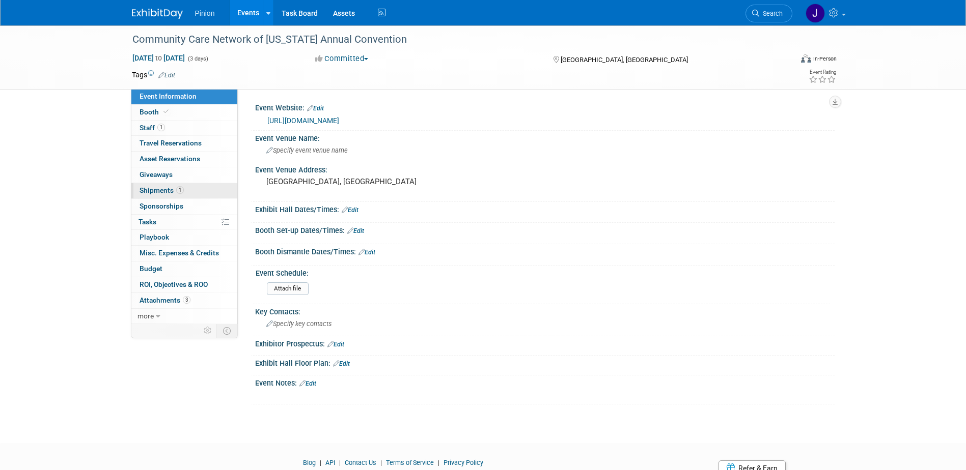
click at [174, 187] on span "Shipments 1" at bounding box center [161, 190] width 44 height 8
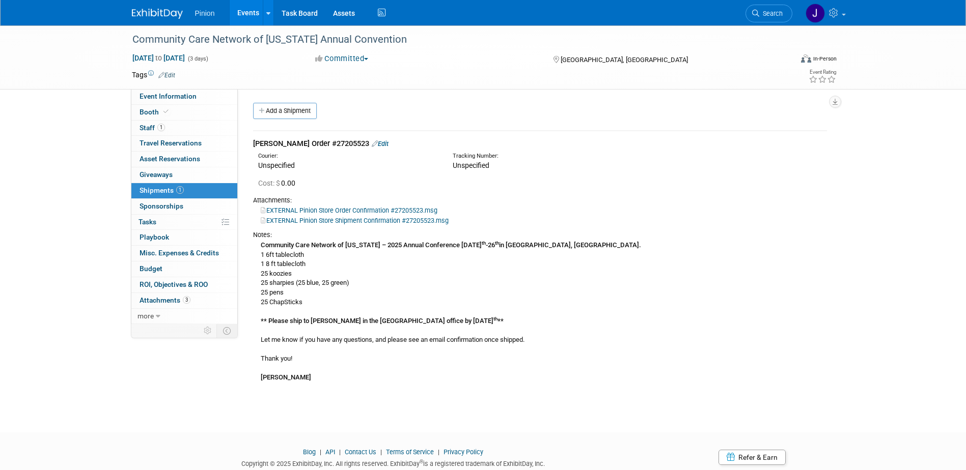
click at [334, 217] on link "EXTERNAL Pinion Store Shipment Confirmation #27205523.msg" at bounding box center [355, 221] width 188 height 8
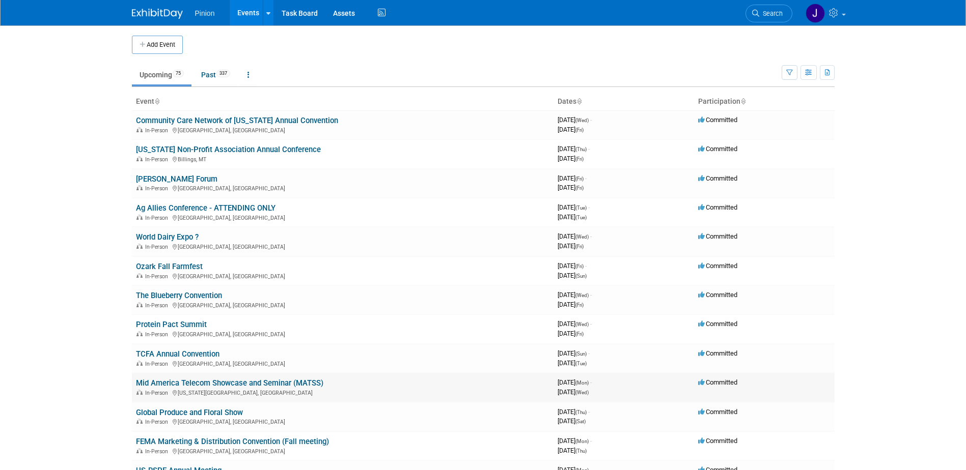
click at [216, 383] on link "Mid America Telecom Showcase and Seminar (MATSS)" at bounding box center [229, 383] width 187 height 9
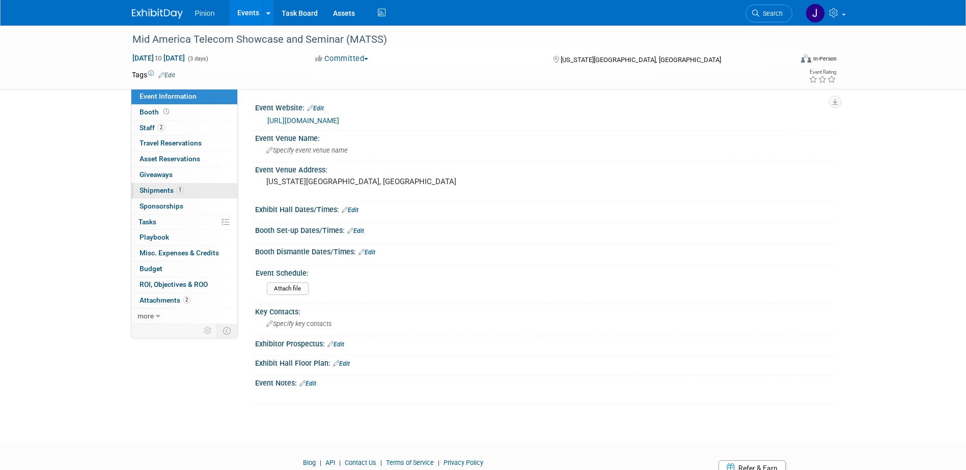
click at [163, 190] on span "Shipments 1" at bounding box center [161, 190] width 44 height 8
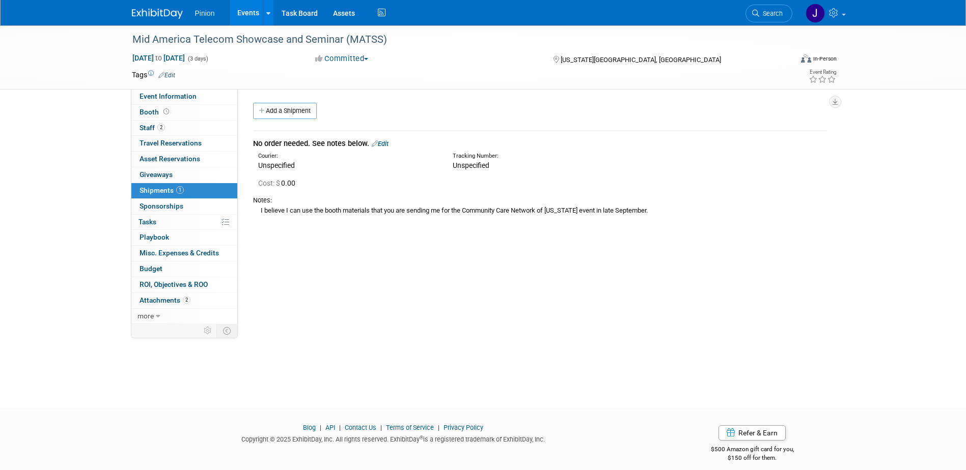
click at [152, 13] on img at bounding box center [157, 14] width 51 height 10
